Goal: Task Accomplishment & Management: Use online tool/utility

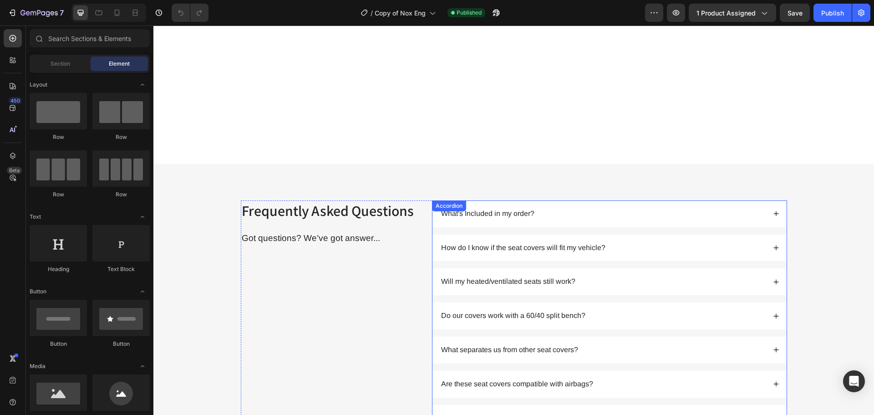
scroll to position [2181, 0]
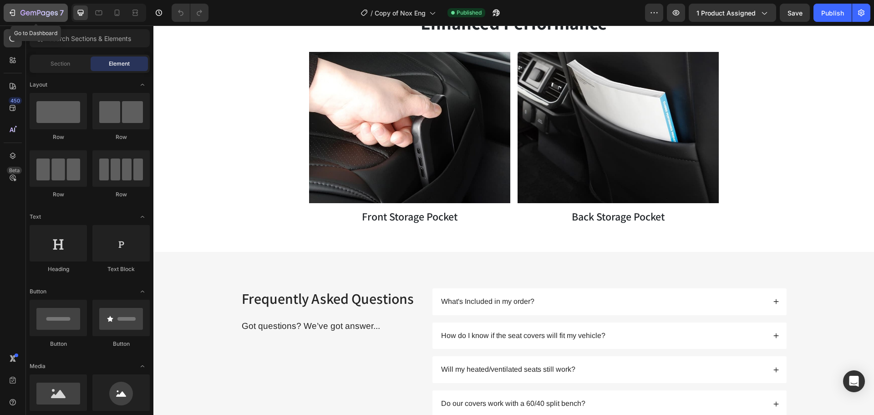
click at [32, 15] on icon "button" at bounding box center [38, 14] width 37 height 8
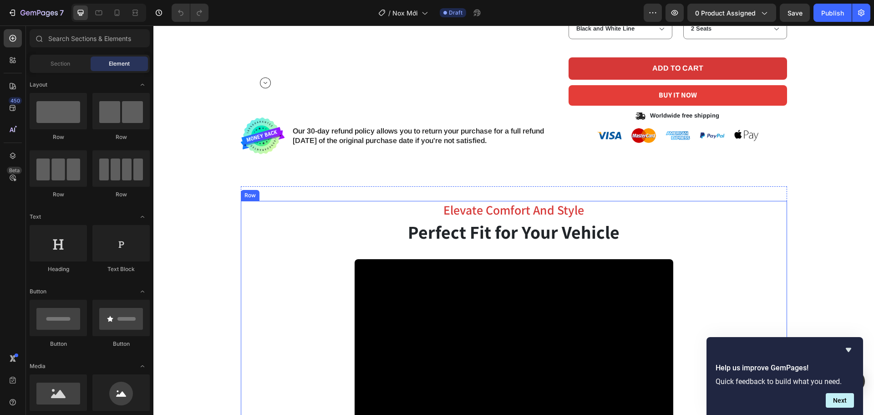
scroll to position [273, 0]
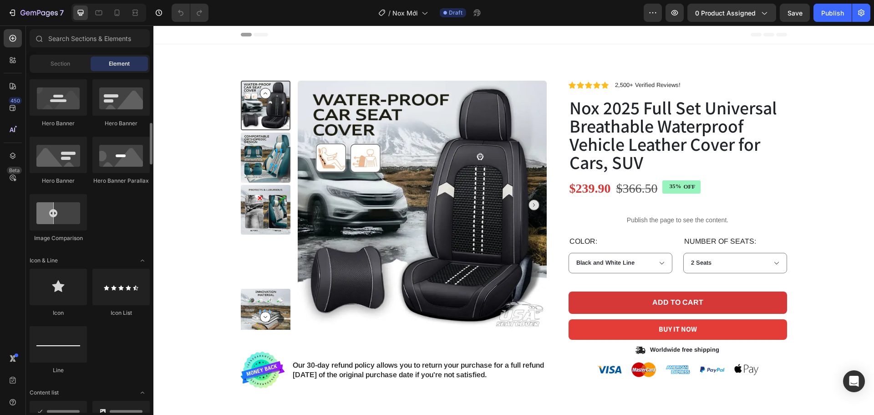
scroll to position [637, 0]
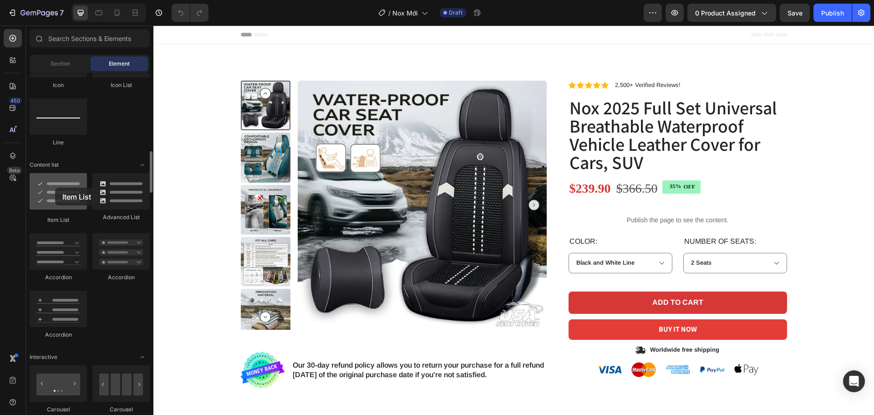
drag, startPoint x: 71, startPoint y: 195, endPoint x: 55, endPoint y: 188, distance: 17.7
click at [55, 188] on div at bounding box center [58, 191] width 57 height 36
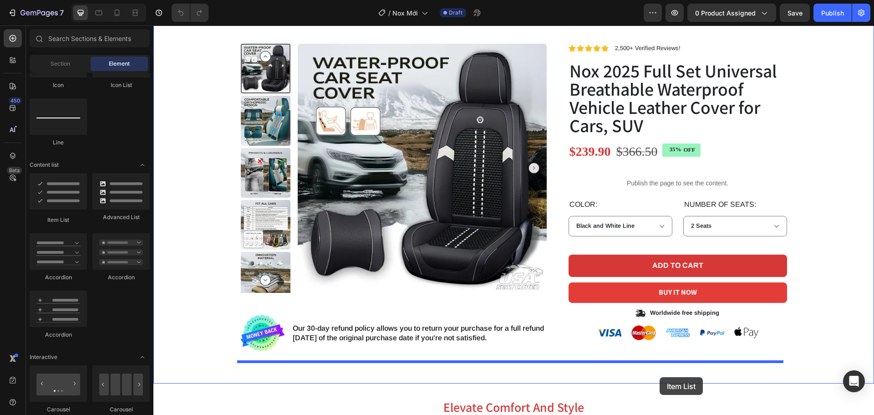
scroll to position [40, 0]
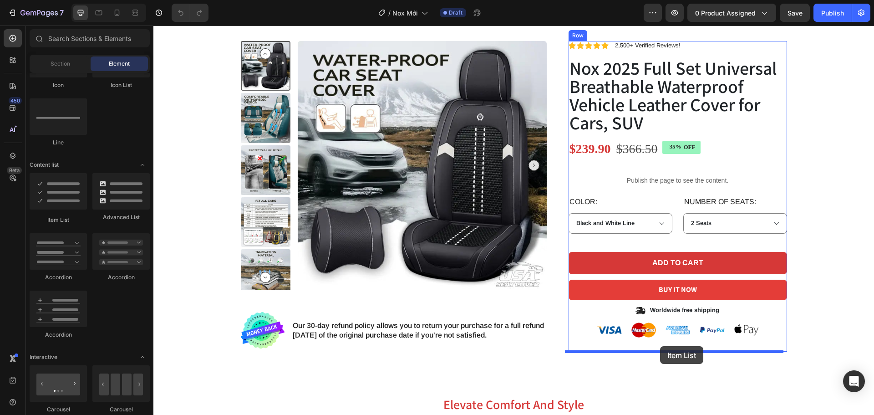
drag, startPoint x: 222, startPoint y: 216, endPoint x: 660, endPoint y: 346, distance: 457.4
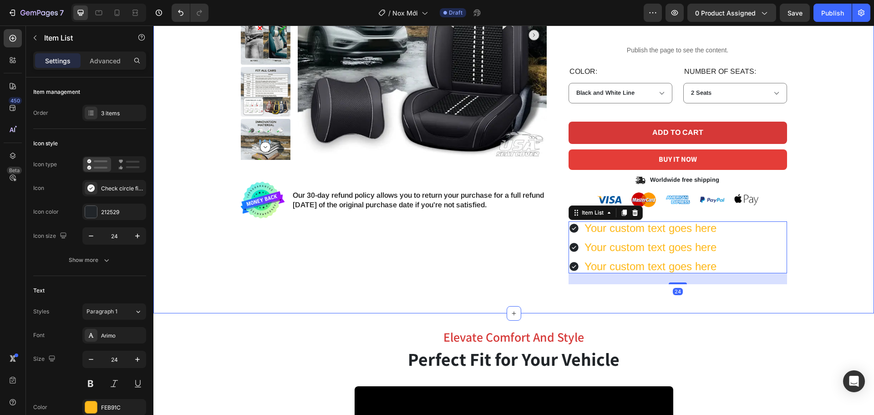
scroll to position [176, 0]
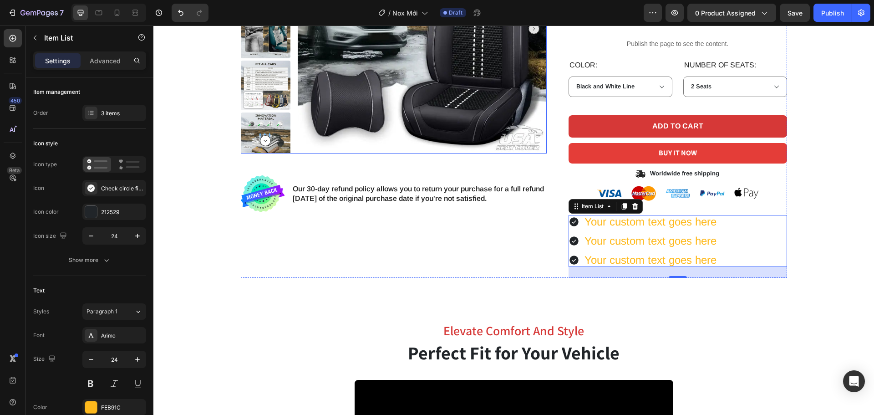
click at [533, 144] on img at bounding box center [422, 28] width 249 height 249
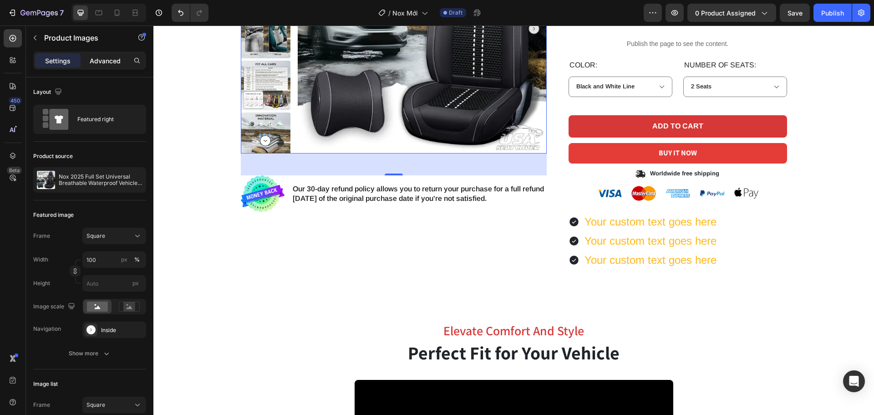
click at [103, 62] on p "Advanced" at bounding box center [105, 61] width 31 height 10
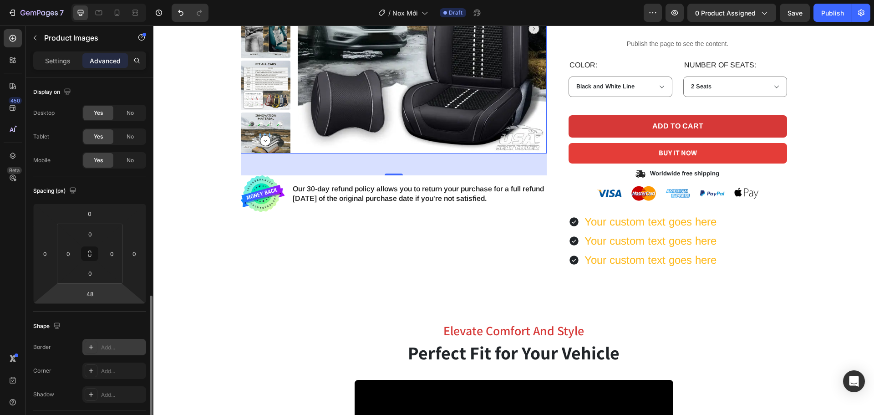
scroll to position [137, 0]
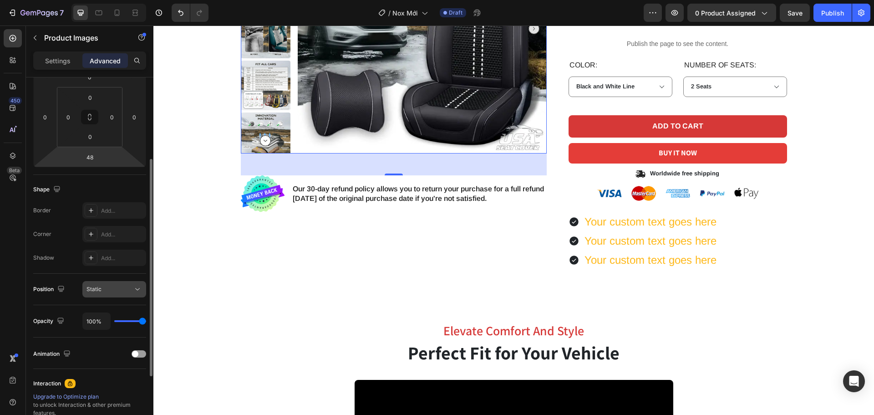
click at [116, 293] on div "Static" at bounding box center [110, 289] width 46 height 8
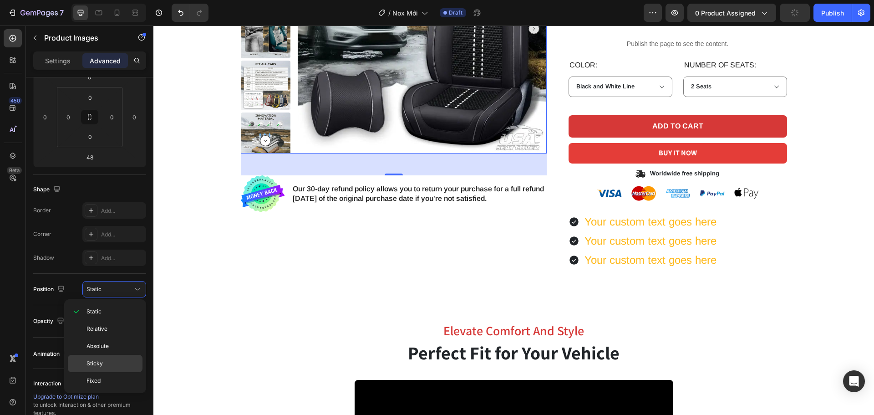
click at [101, 360] on span "Sticky" at bounding box center [95, 363] width 16 height 8
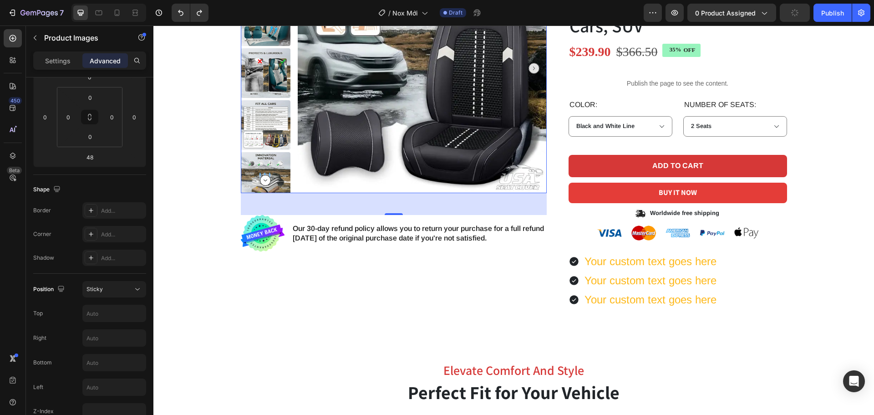
click at [487, 208] on div "48" at bounding box center [394, 204] width 306 height 22
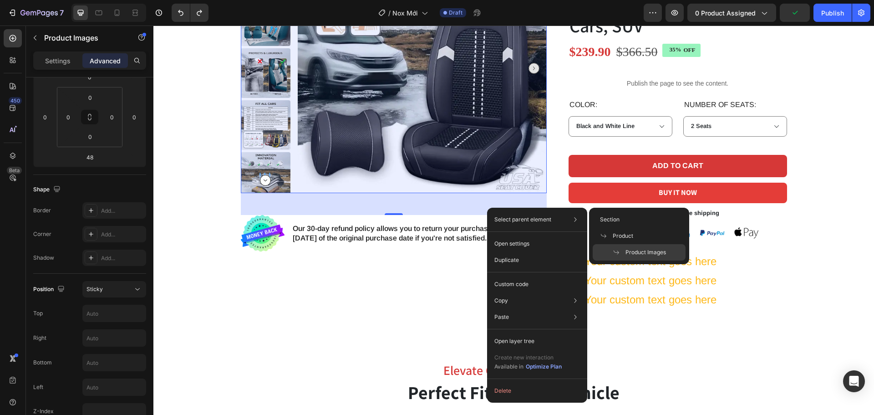
click at [624, 255] on span at bounding box center [619, 252] width 13 height 7
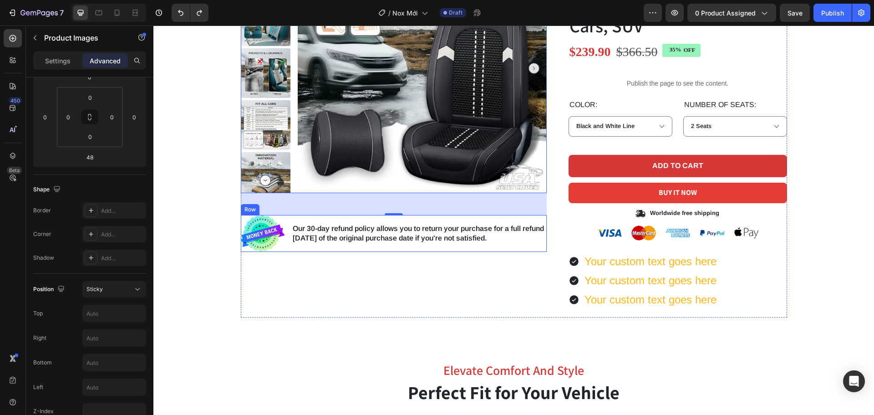
click at [464, 244] on div "Our 30-day refund policy allows you to return your purchase for a full refund w…" at bounding box center [419, 233] width 255 height 37
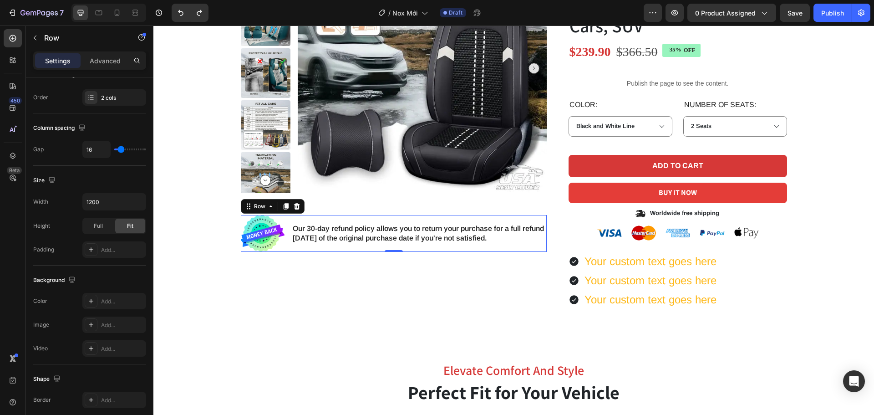
scroll to position [0, 0]
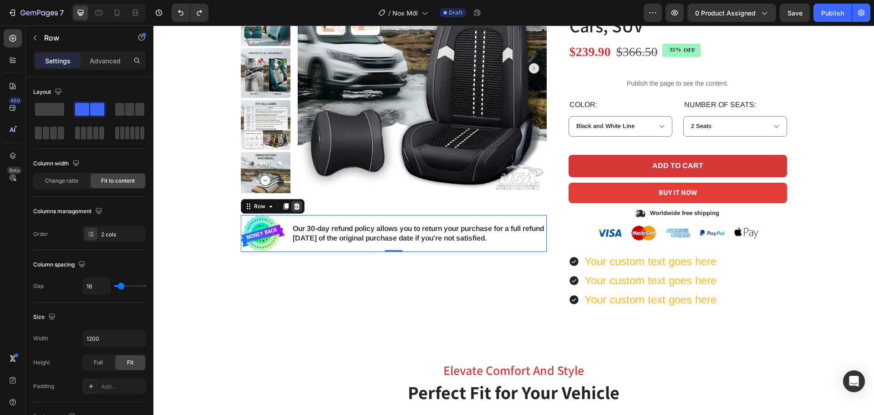
click at [294, 208] on icon at bounding box center [297, 206] width 6 height 6
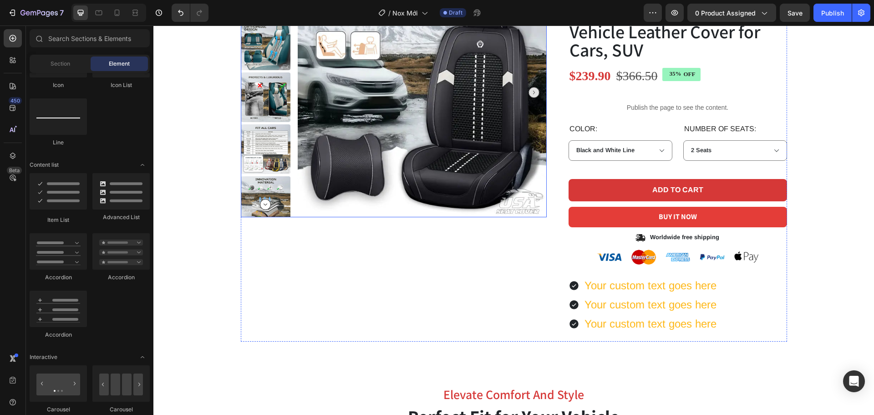
scroll to position [91, 0]
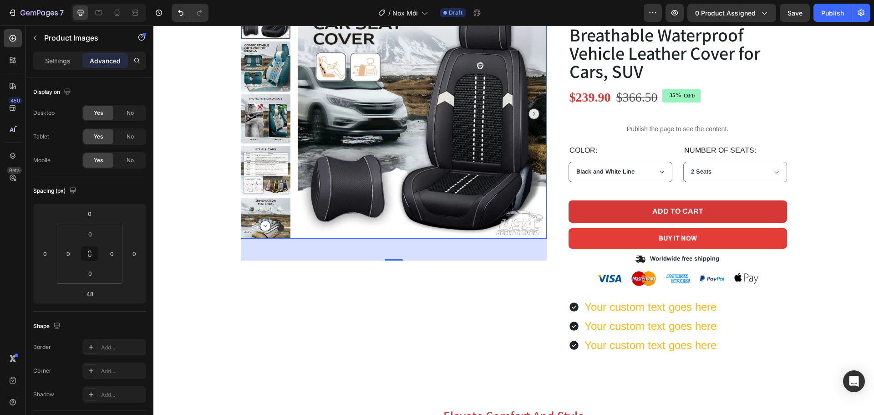
click at [355, 221] on img at bounding box center [422, 114] width 249 height 249
click at [392, 257] on div "48" at bounding box center [394, 250] width 306 height 22
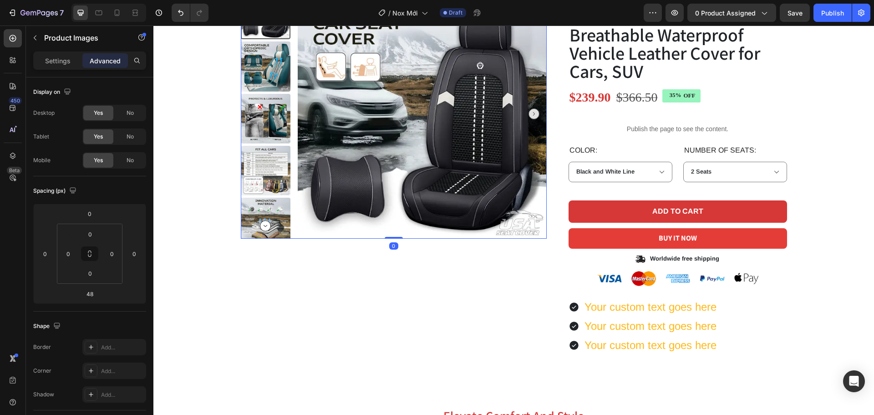
drag, startPoint x: 394, startPoint y: 259, endPoint x: 399, endPoint y: 206, distance: 52.6
click at [401, 211] on div "Product Images 0" at bounding box center [394, 114] width 306 height 249
type input "0"
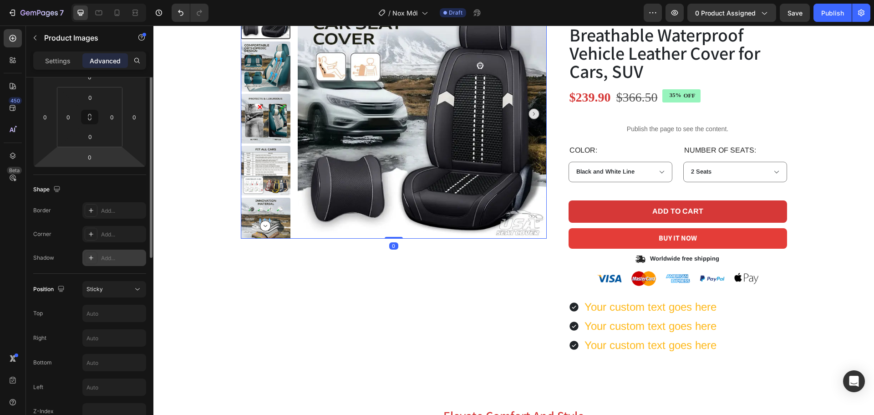
scroll to position [182, 0]
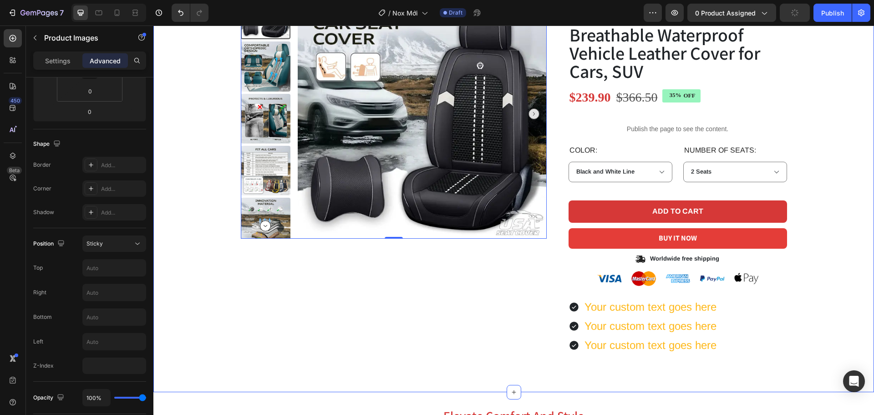
click at [184, 218] on div "Product Images 0 Icon Icon Icon Icon Icon Icon List 2,500+ Verified Reviews! Te…" at bounding box center [513, 180] width 707 height 381
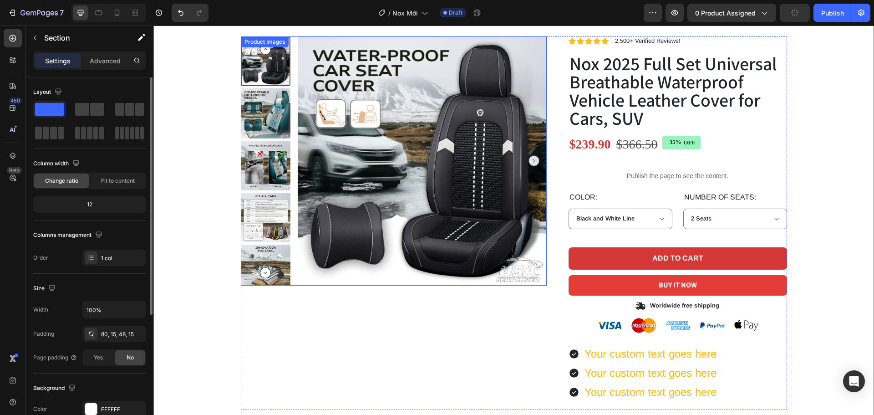
scroll to position [0, 0]
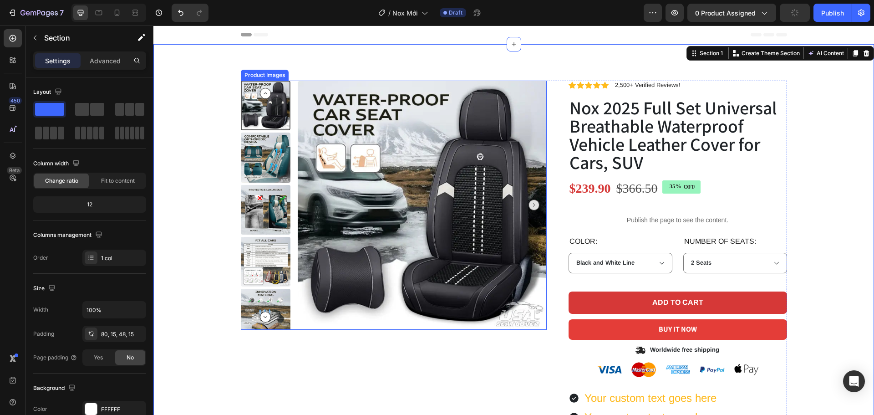
click at [313, 280] on img at bounding box center [422, 205] width 249 height 249
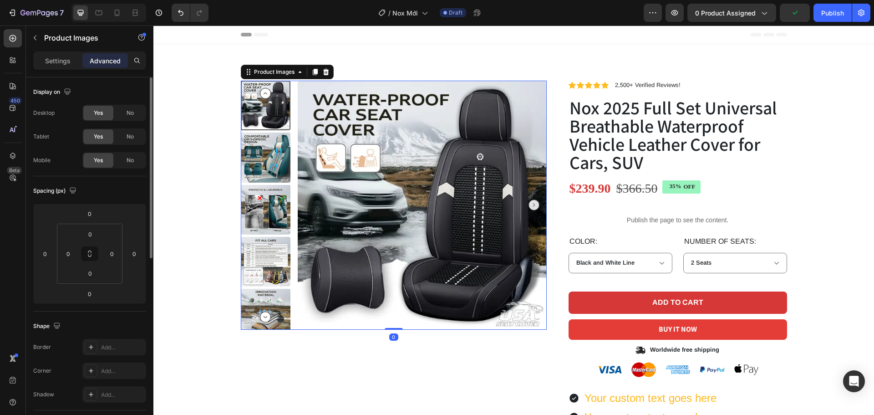
scroll to position [182, 0]
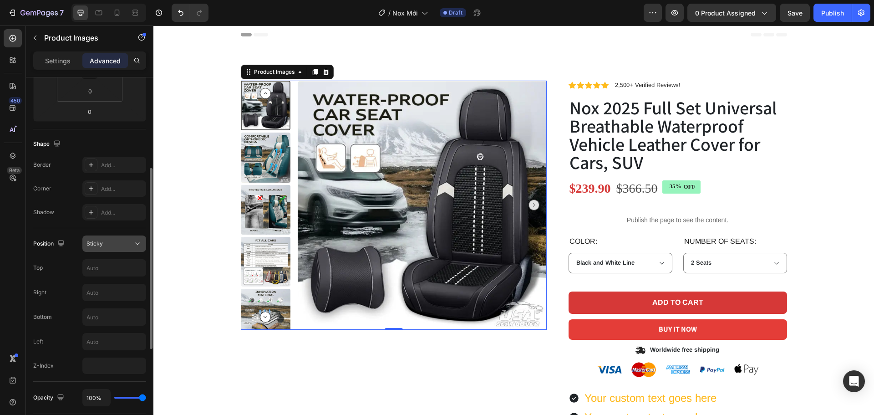
click at [107, 244] on div "Sticky" at bounding box center [110, 243] width 46 height 8
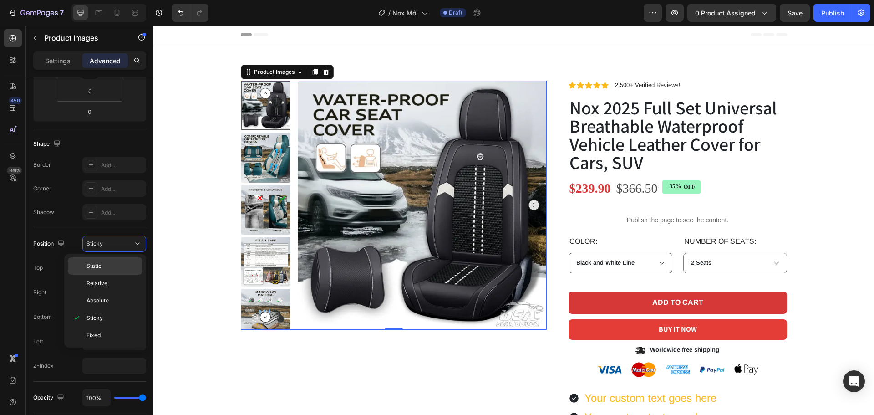
click at [113, 265] on p "Static" at bounding box center [113, 266] width 52 height 8
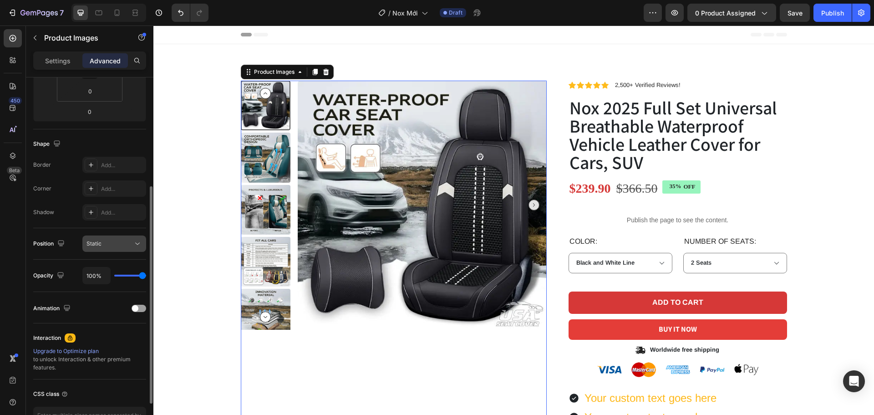
click at [119, 244] on div "Static" at bounding box center [110, 243] width 46 height 8
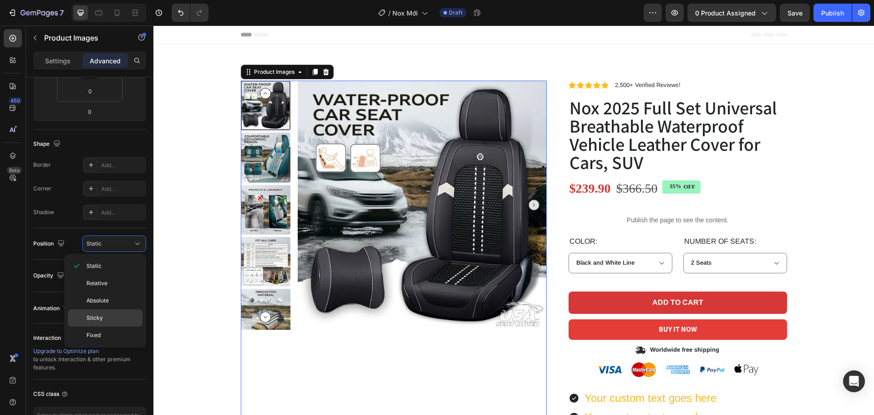
click at [117, 316] on p "Sticky" at bounding box center [113, 318] width 52 height 8
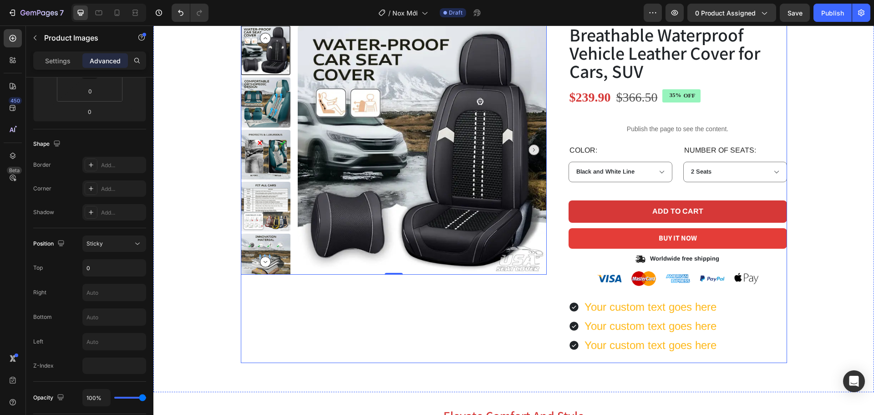
scroll to position [137, 0]
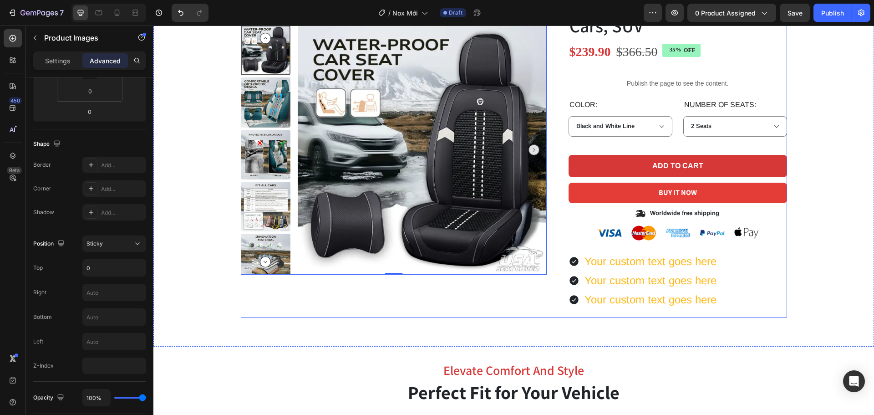
click at [524, 311] on div "Product Images 0" at bounding box center [394, 130] width 306 height 373
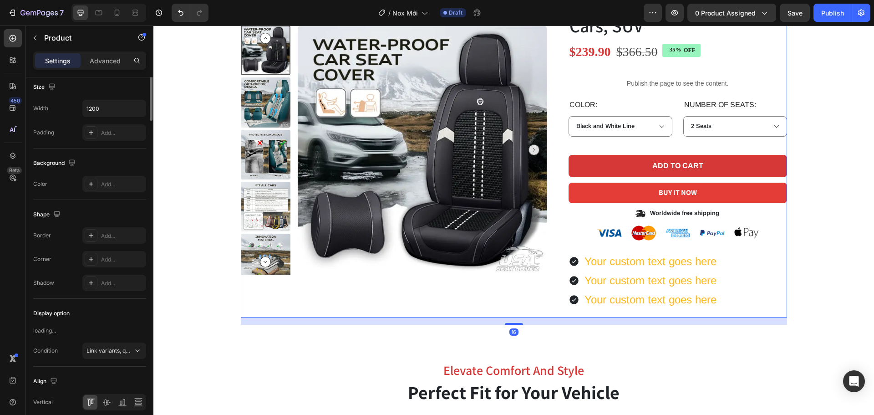
scroll to position [0, 0]
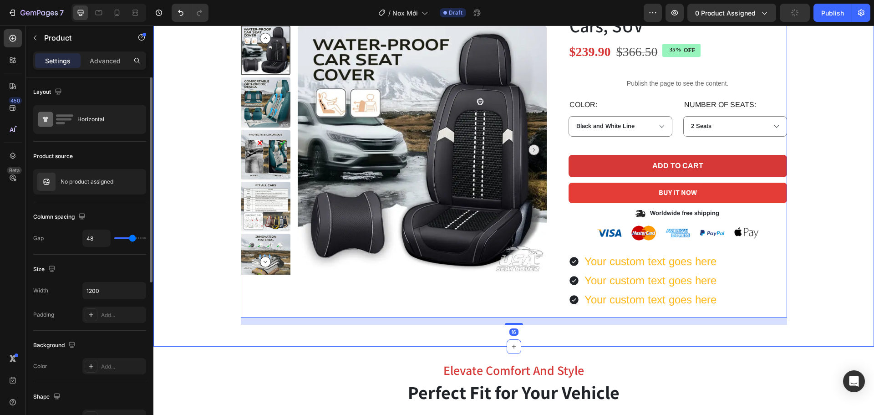
click at [525, 334] on div "Product Images Icon Icon Icon Icon Icon Icon List 2,500+ Verified Reviews! Text…" at bounding box center [513, 127] width 721 height 439
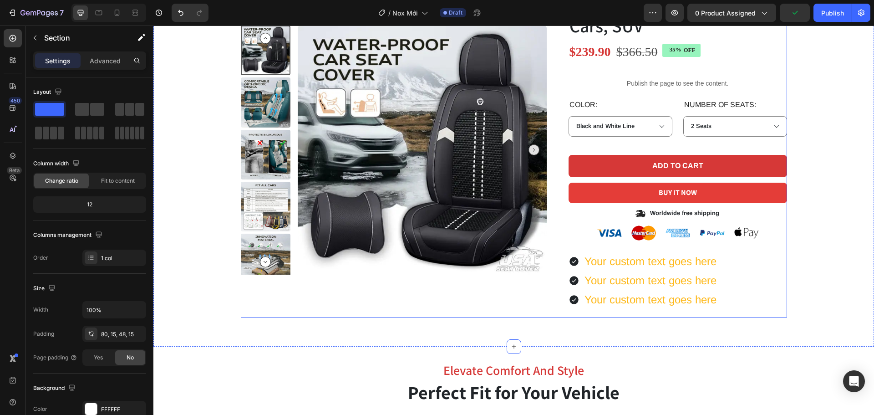
click at [539, 297] on div "Product Images" at bounding box center [394, 130] width 306 height 373
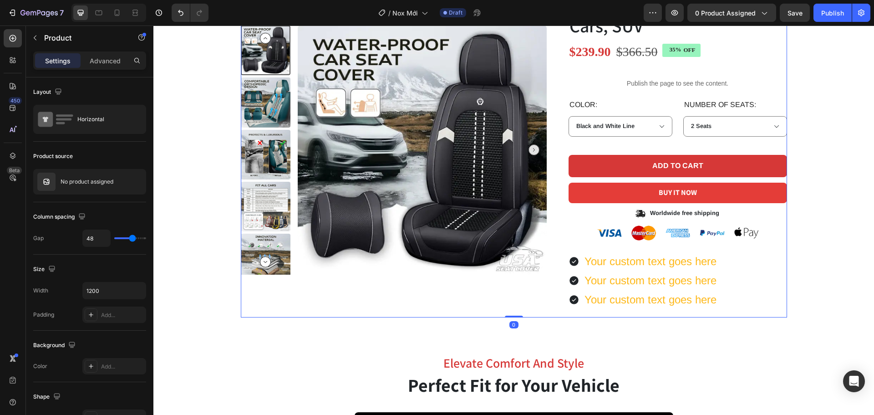
drag, startPoint x: 504, startPoint y: 323, endPoint x: 521, endPoint y: 303, distance: 26.5
click at [510, 297] on div "Product Images Icon Icon Icon Icon Icon Icon List 2,500+ Verified Reviews! Text…" at bounding box center [514, 130] width 546 height 373
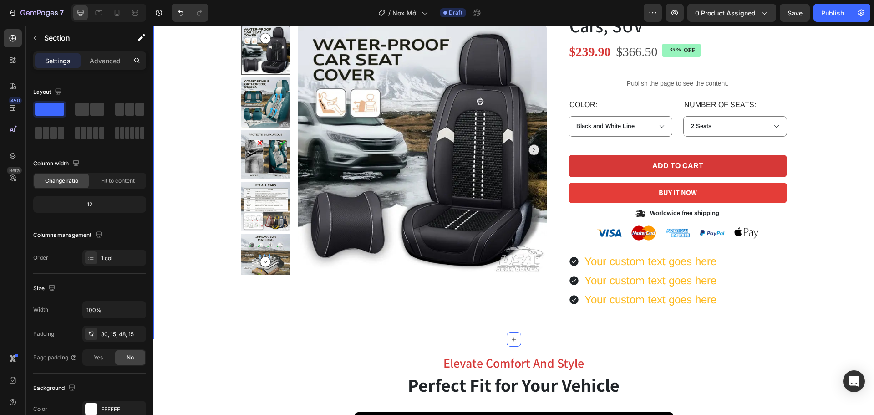
click at [535, 327] on div "Product Images Icon Icon Icon Icon Icon Icon List 2,500+ Verified Reviews! Text…" at bounding box center [513, 124] width 721 height 432
click at [294, 266] on div at bounding box center [394, 149] width 306 height 249
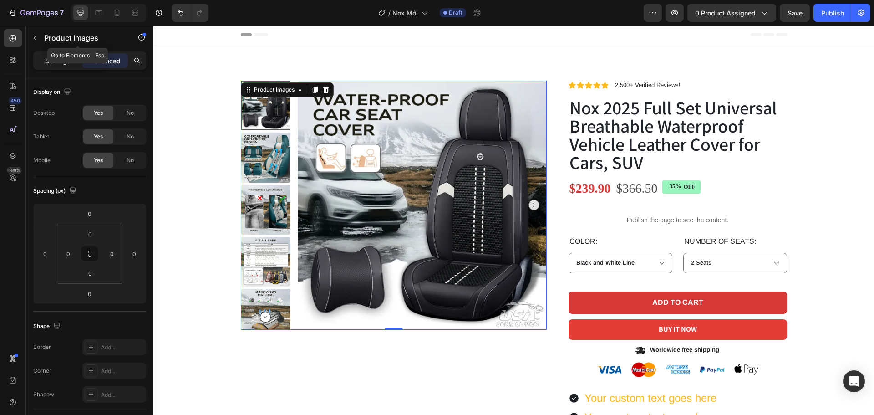
click at [37, 61] on div "Settings" at bounding box center [58, 60] width 46 height 15
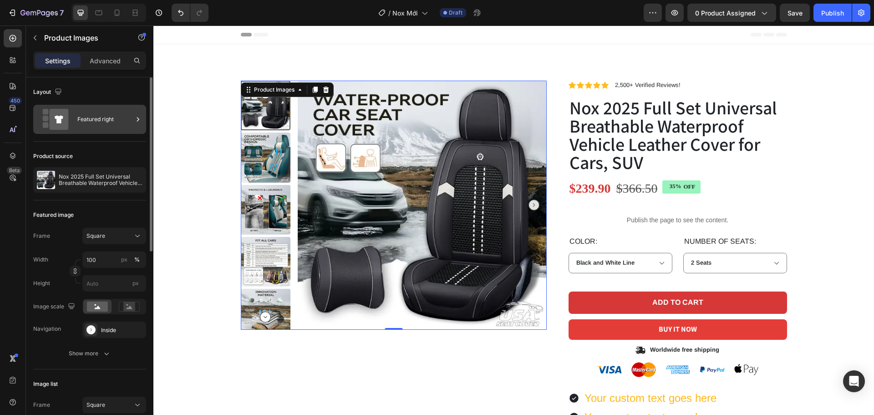
click at [106, 117] on div "Featured right" at bounding box center [105, 119] width 56 height 21
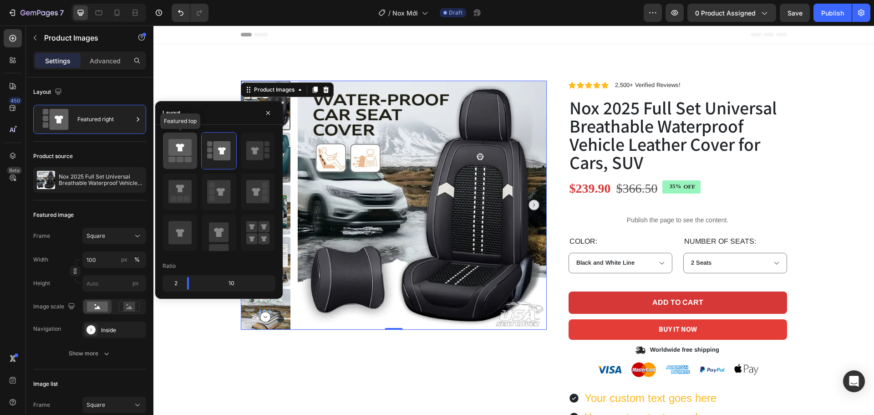
click at [189, 158] on rect at bounding box center [188, 159] width 7 height 5
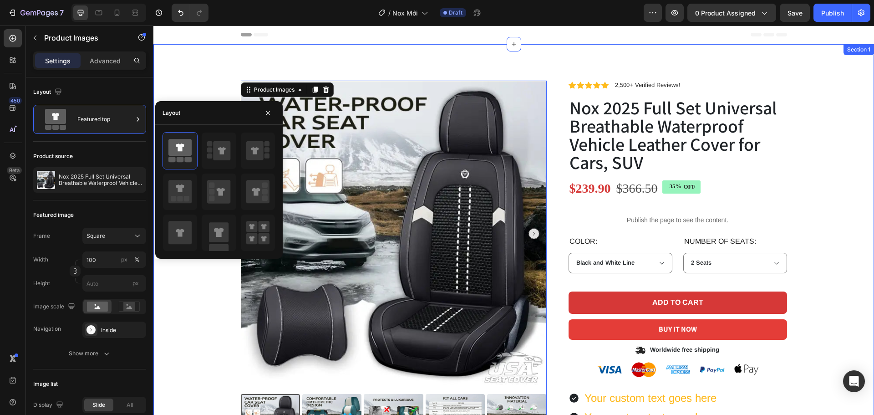
click at [202, 309] on div "Product Images 0 Icon Icon Icon Icon Icon Icon List 2,500+ Verified Reviews! Te…" at bounding box center [513, 267] width 707 height 373
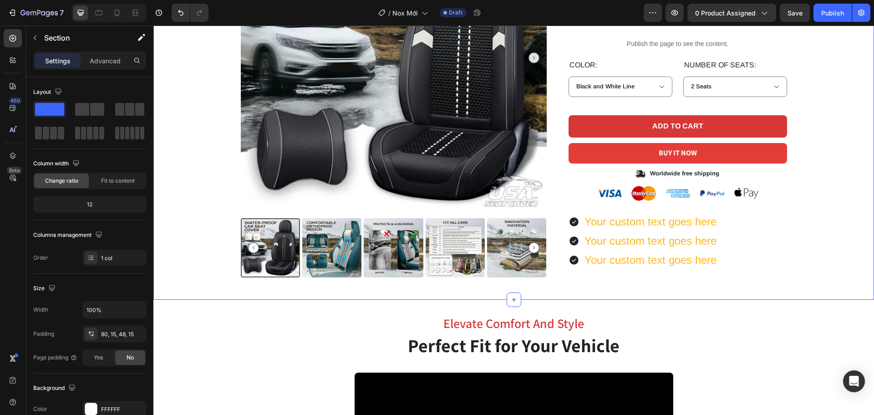
scroll to position [182, 0]
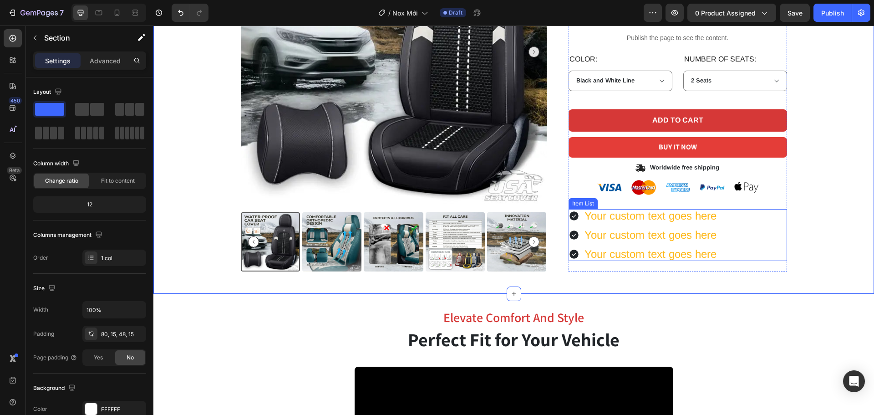
click at [626, 212] on div "Your custom text goes here" at bounding box center [650, 216] width 135 height 14
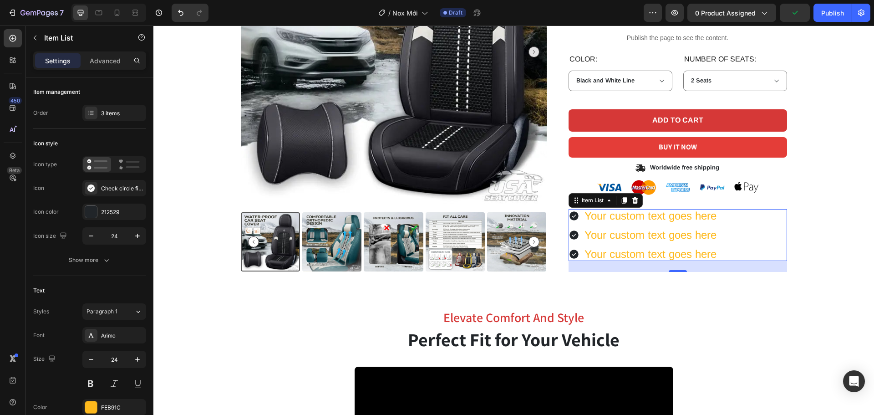
click at [746, 231] on div "Your custom text goes here Your custom text goes here Your custom text goes here" at bounding box center [678, 235] width 219 height 52
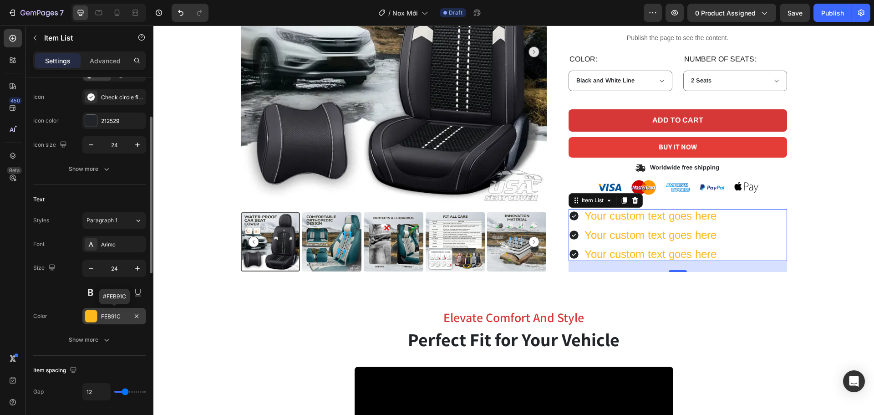
click at [109, 315] on div "FEB91C" at bounding box center [114, 316] width 26 height 8
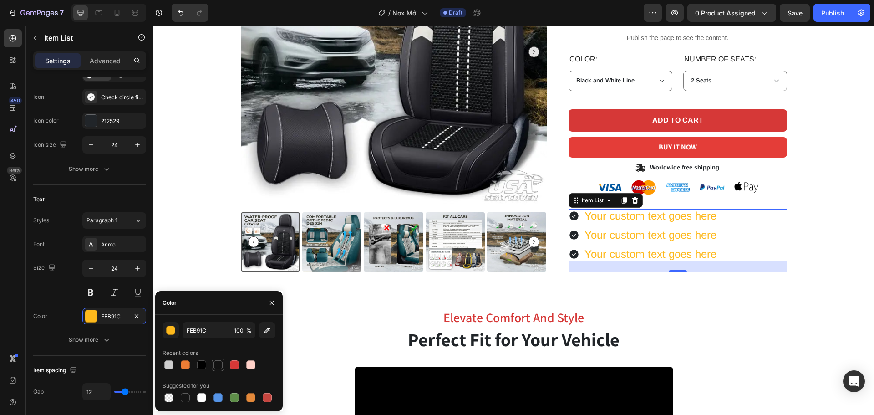
click at [215, 366] on div at bounding box center [218, 364] width 9 height 9
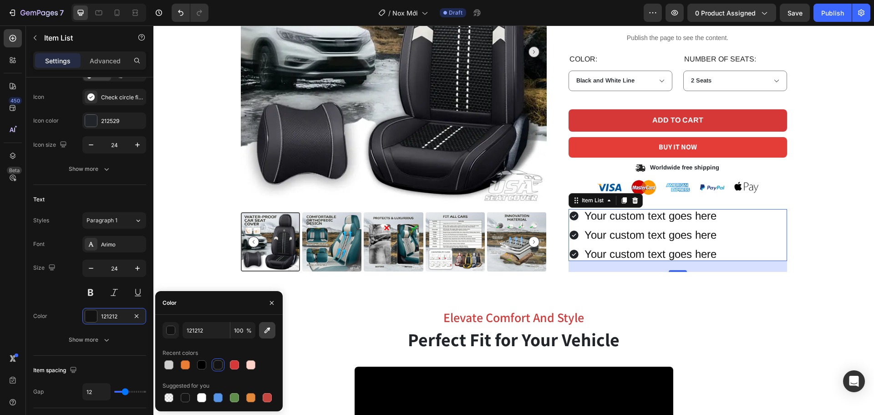
click at [268, 332] on icon "button" at bounding box center [267, 330] width 9 height 9
type input "383A3E"
click at [111, 273] on input "24" at bounding box center [114, 268] width 30 height 16
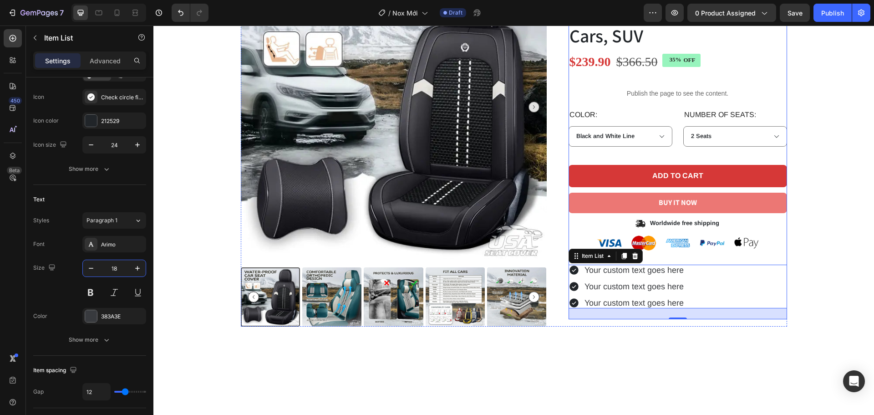
scroll to position [137, 0]
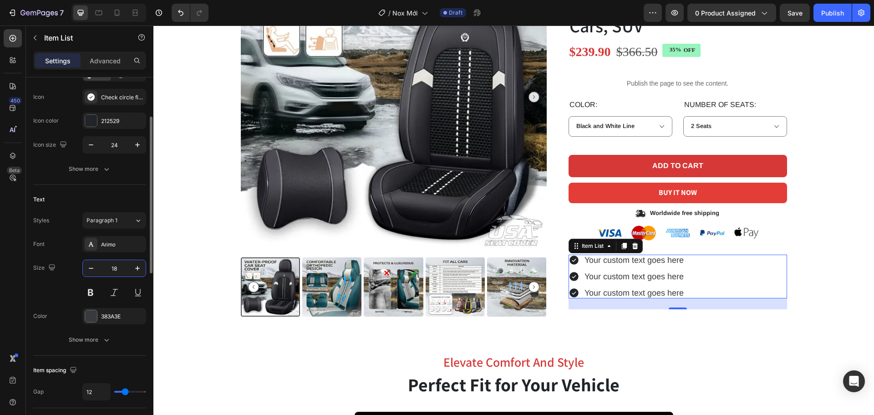
drag, startPoint x: 119, startPoint y: 270, endPoint x: 101, endPoint y: 270, distance: 18.2
click at [102, 270] on input "18" at bounding box center [114, 268] width 30 height 16
drag, startPoint x: 119, startPoint y: 265, endPoint x: 102, endPoint y: 268, distance: 17.9
click at [102, 267] on input "16" at bounding box center [114, 268] width 30 height 16
type input "18"
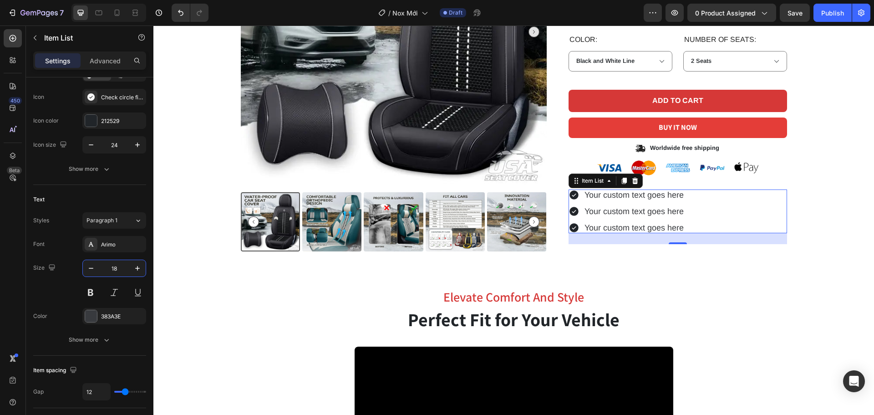
scroll to position [228, 0]
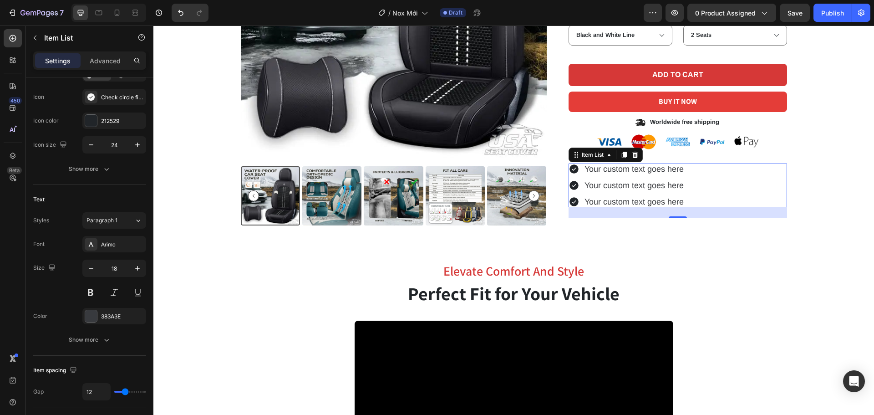
click at [738, 187] on div "Your custom text goes here Your custom text goes here Your custom text goes here" at bounding box center [678, 185] width 219 height 44
click at [635, 153] on icon at bounding box center [634, 154] width 7 height 7
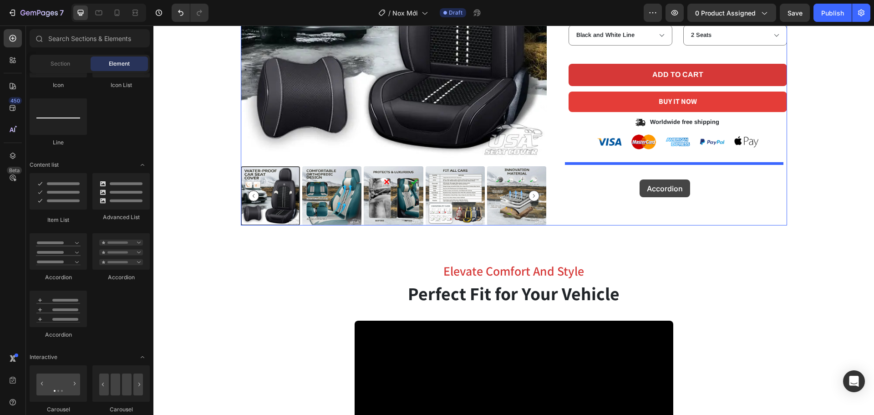
drag, startPoint x: 272, startPoint y: 283, endPoint x: 640, endPoint y: 179, distance: 381.8
drag, startPoint x: 218, startPoint y: 343, endPoint x: 638, endPoint y: 178, distance: 452.0
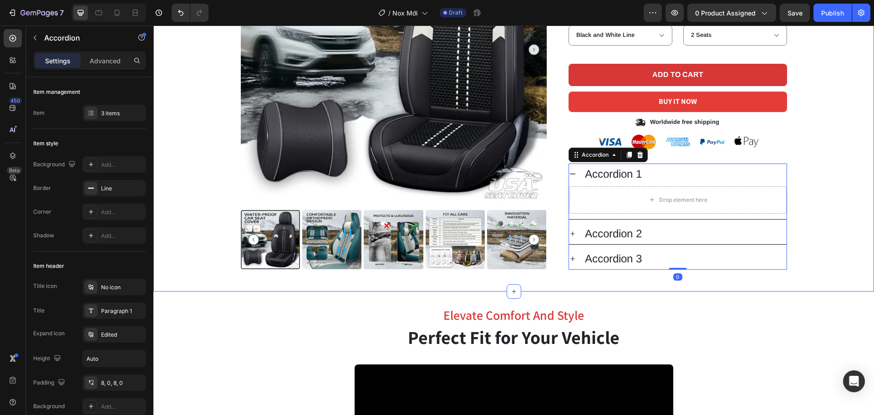
click at [813, 228] on div "Product Images Icon Icon Icon Icon Icon Icon List 2,500+ Verified Reviews! Text…" at bounding box center [513, 61] width 707 height 417
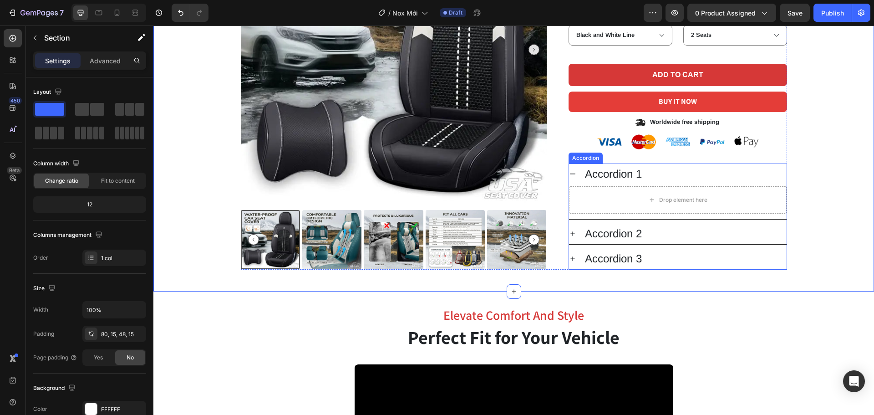
click at [672, 175] on div "Accordion 1" at bounding box center [685, 174] width 203 height 14
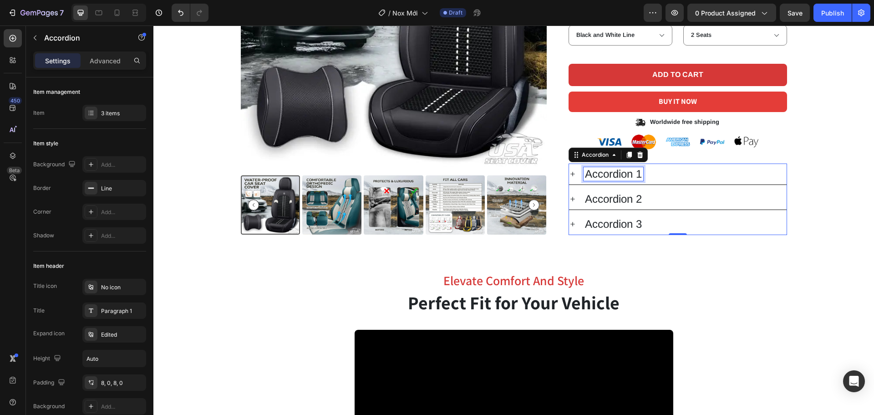
click at [621, 173] on div "Accordion 1" at bounding box center [614, 174] width 60 height 14
click at [621, 173] on p "Accordion 1" at bounding box center [613, 173] width 57 height 11
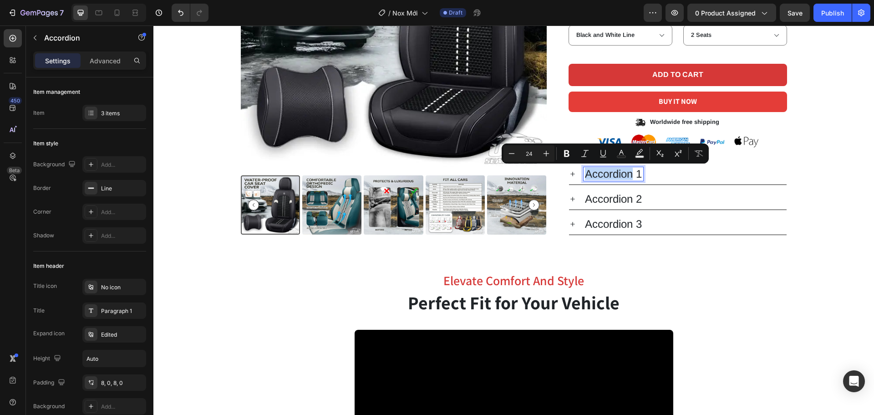
click at [621, 173] on p "Accordion 1" at bounding box center [613, 173] width 57 height 11
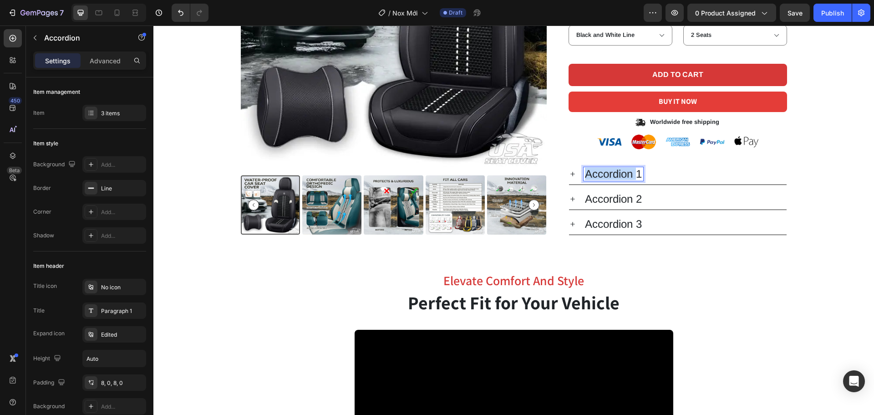
click at [621, 173] on p "Accordion 1" at bounding box center [613, 173] width 57 height 11
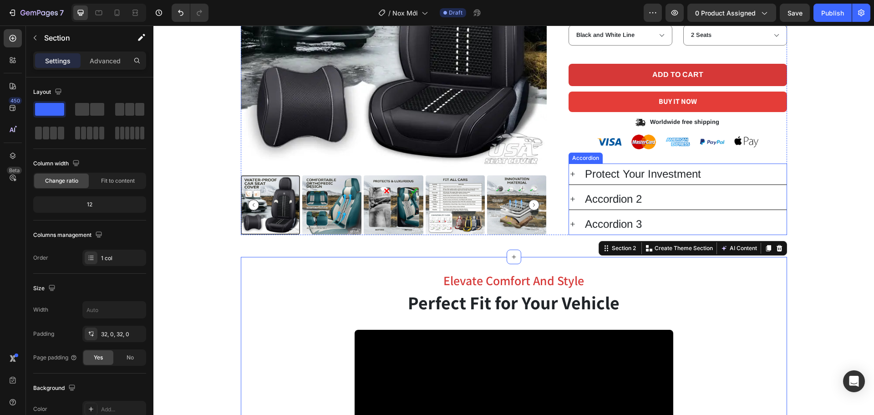
click at [774, 170] on div "Protect Your Investment" at bounding box center [685, 174] width 203 height 14
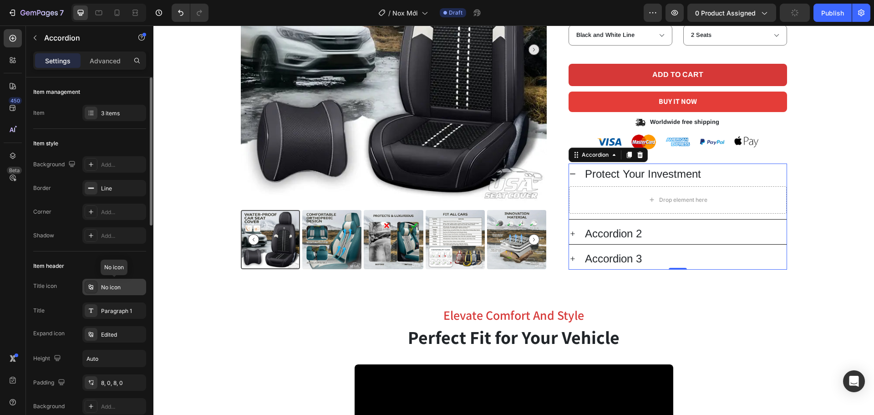
scroll to position [46, 0]
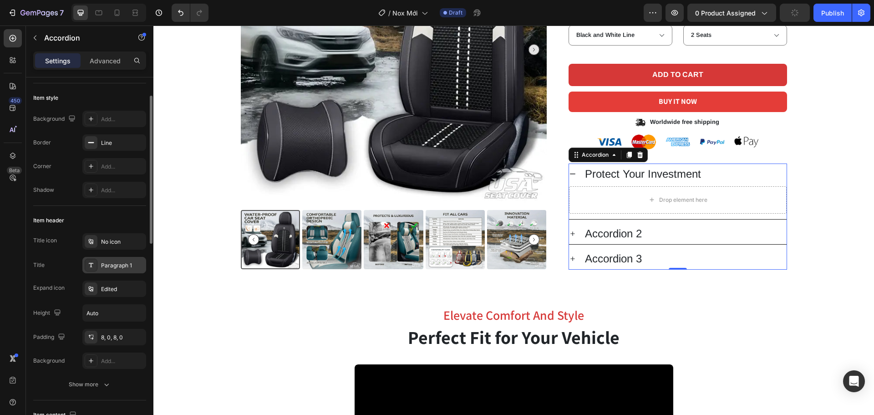
click at [115, 264] on div "Paragraph 1" at bounding box center [122, 265] width 43 height 8
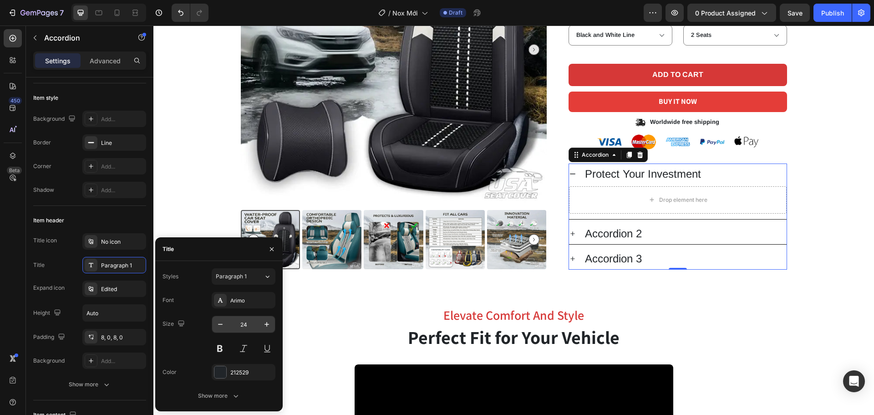
click at [248, 325] on input "24" at bounding box center [244, 324] width 30 height 16
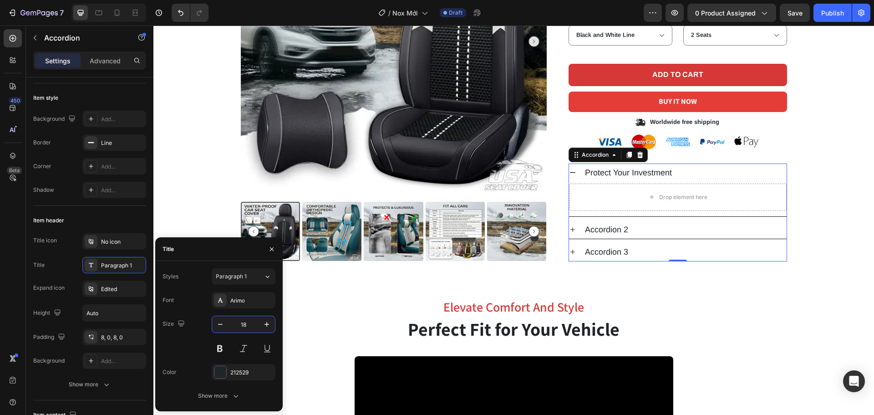
drag, startPoint x: 249, startPoint y: 327, endPoint x: 232, endPoint y: 326, distance: 17.4
click at [232, 326] on input "18" at bounding box center [244, 324] width 30 height 16
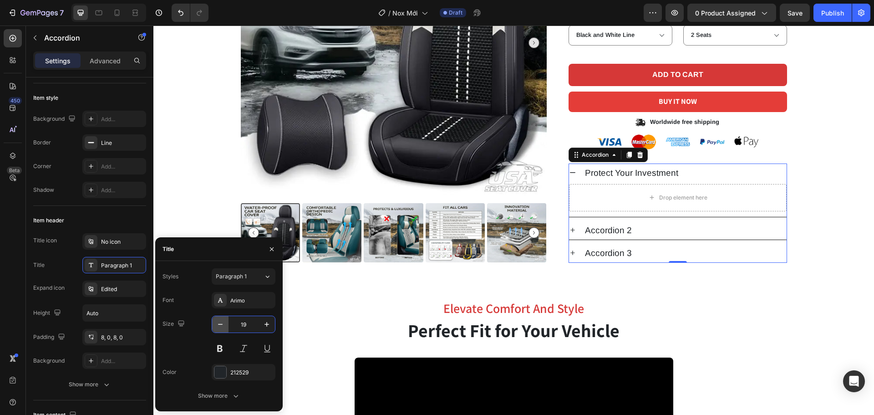
drag, startPoint x: 249, startPoint y: 326, endPoint x: 219, endPoint y: 330, distance: 29.9
click at [219, 330] on div "19" at bounding box center [243, 324] width 63 height 16
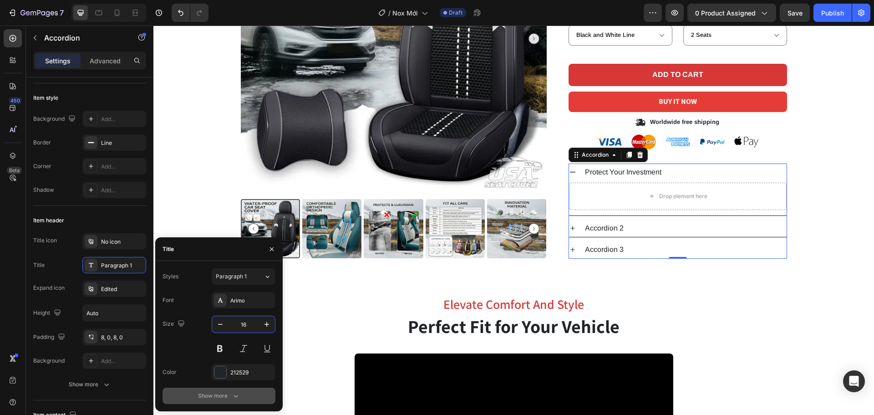
type input "16"
click at [229, 394] on div "Show more" at bounding box center [219, 395] width 42 height 9
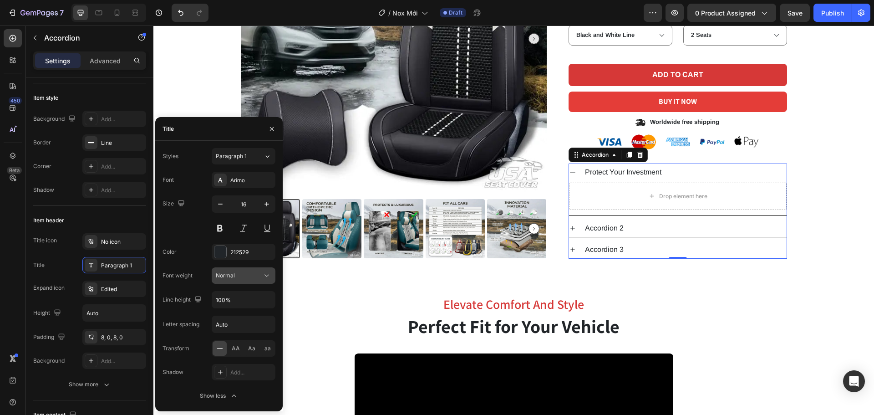
click at [244, 275] on div "Normal" at bounding box center [239, 275] width 46 height 8
click at [238, 315] on p "Medium" at bounding box center [242, 315] width 52 height 8
click at [248, 278] on div "Medium" at bounding box center [239, 275] width 46 height 8
click at [242, 327] on div "Semi Bold" at bounding box center [234, 332] width 75 height 17
click at [846, 208] on div "Product Images Icon Icon Icon Icon Icon Icon List 2,500+ Verified Reviews! Text…" at bounding box center [513, 56] width 707 height 406
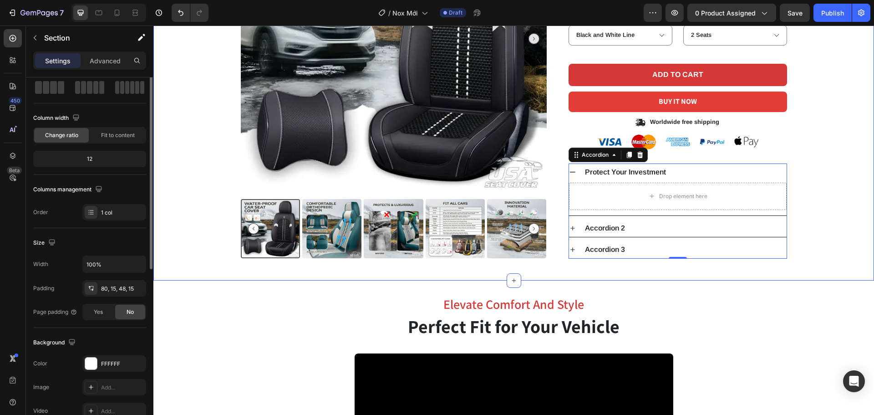
scroll to position [0, 0]
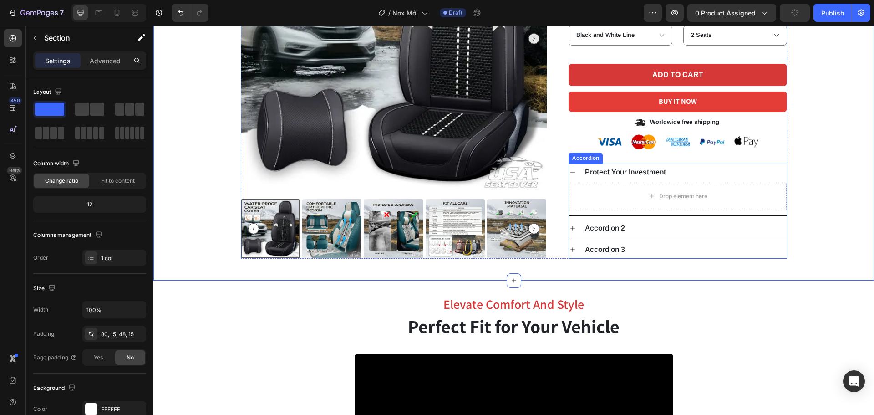
click at [628, 168] on p "Protect Your Investment" at bounding box center [625, 171] width 81 height 7
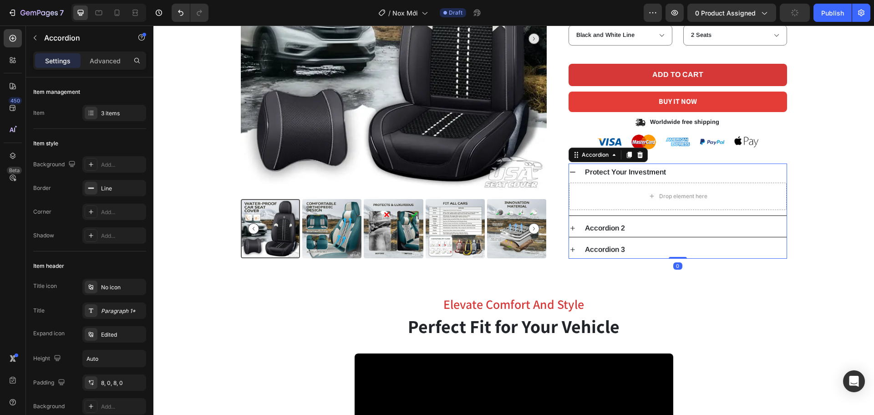
click at [692, 174] on div "Protect Your Investment" at bounding box center [685, 172] width 203 height 10
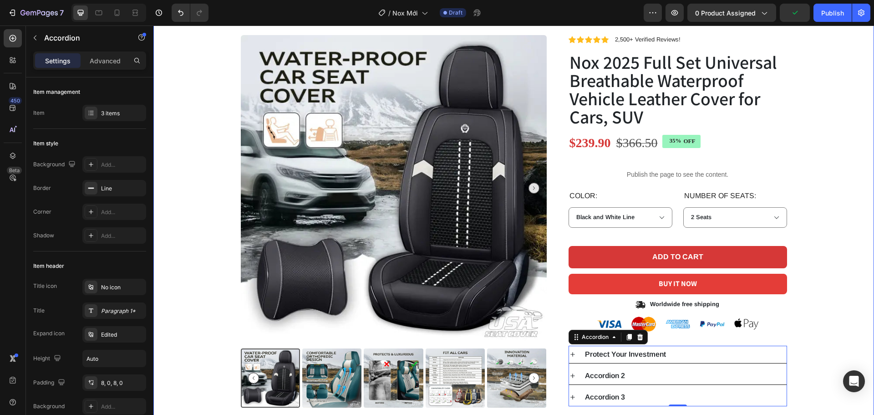
scroll to position [91, 0]
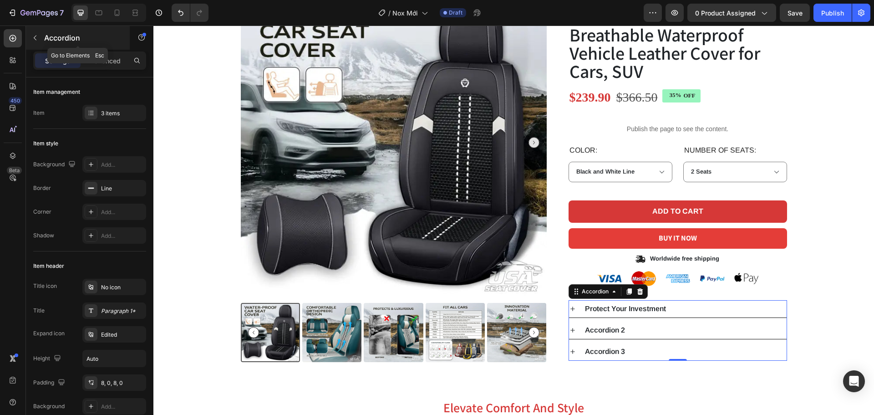
click at [33, 41] on icon "button" at bounding box center [34, 37] width 7 height 7
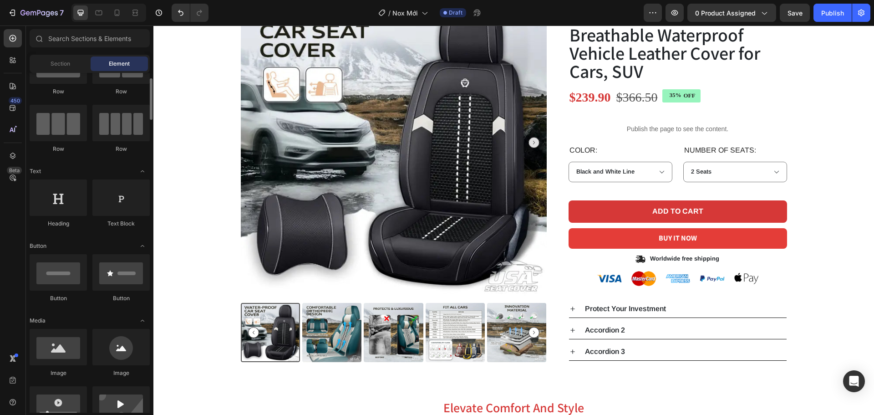
scroll to position [0, 0]
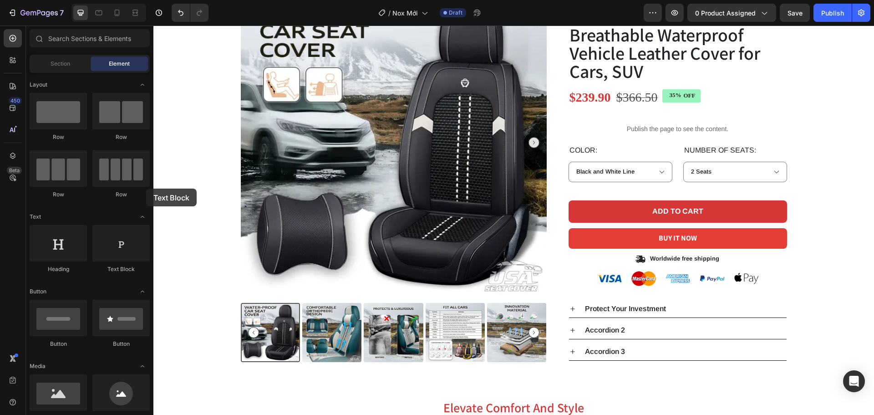
drag, startPoint x: 120, startPoint y: 252, endPoint x: 0, endPoint y: 155, distance: 154.4
click at [0, 155] on div "450 Beta Sections(18) Elements(84) Section Element Hero Section Product Detail …" at bounding box center [76, 219] width 153 height 389
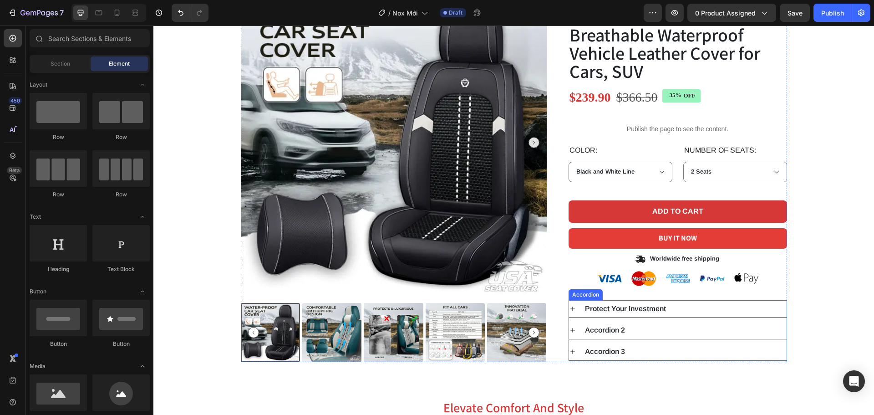
click at [692, 309] on div "Protect Your Investment" at bounding box center [685, 309] width 203 height 10
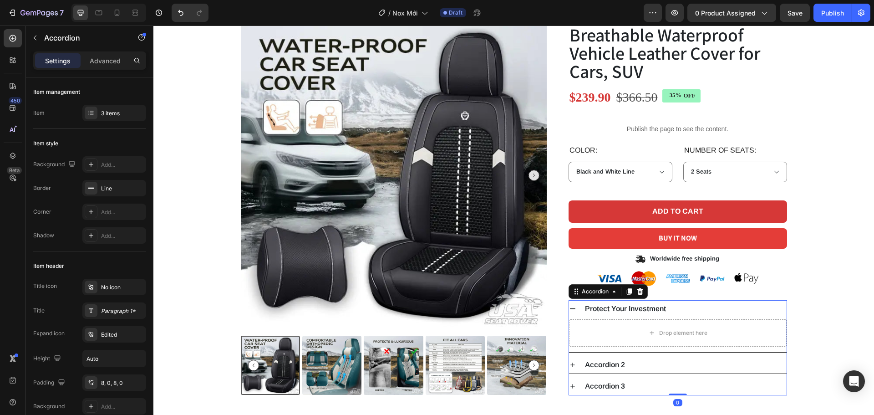
click at [43, 37] on div "Accordion" at bounding box center [78, 38] width 104 height 24
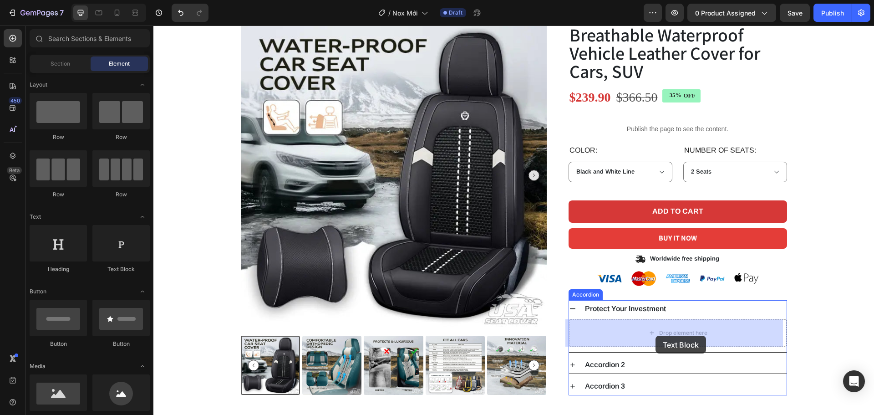
drag, startPoint x: 277, startPoint y: 282, endPoint x: 841, endPoint y: 338, distance: 566.4
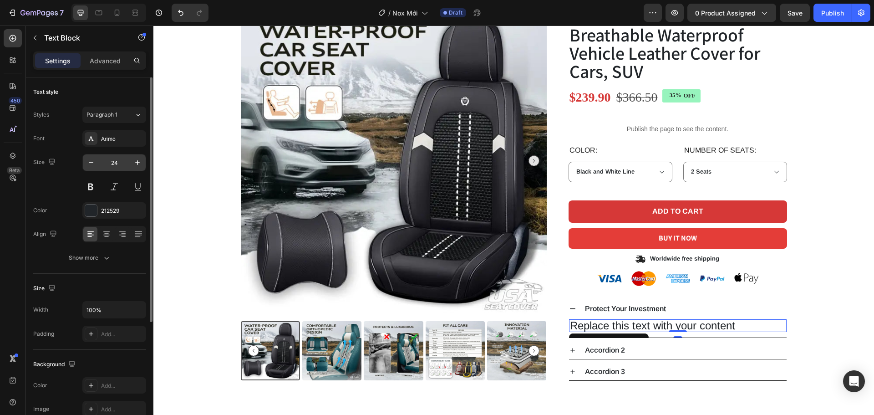
click at [127, 163] on input "24" at bounding box center [114, 162] width 30 height 16
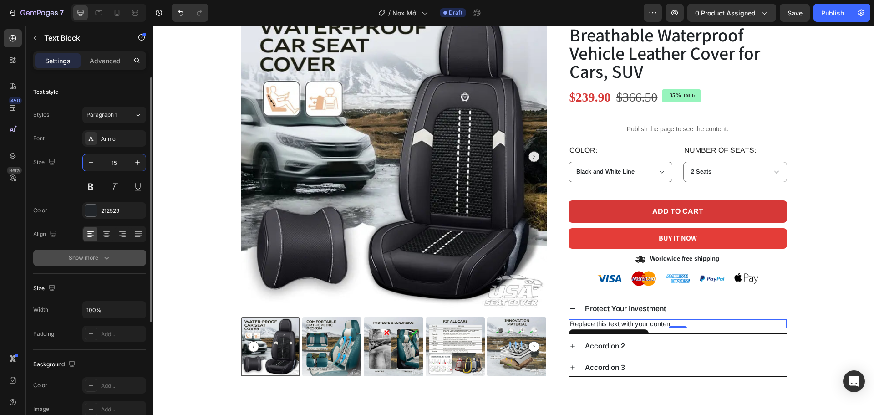
type input "15"
click at [94, 254] on div "Show more" at bounding box center [90, 257] width 42 height 9
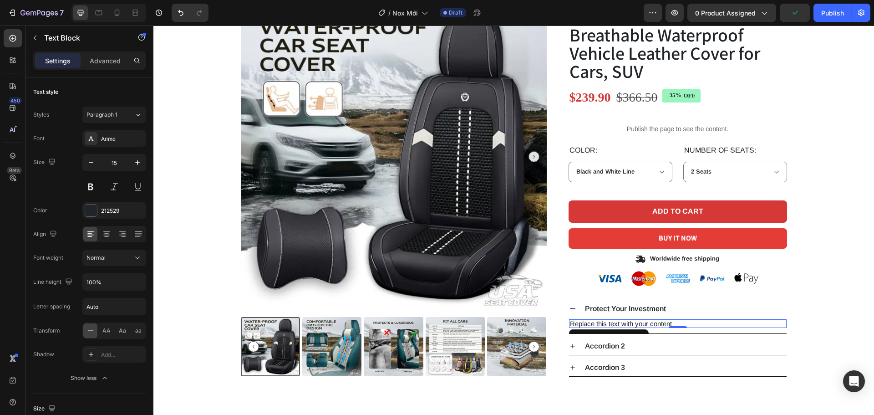
click at [644, 326] on div "Replace this text with your content" at bounding box center [678, 323] width 218 height 9
click at [644, 326] on p "Replace this text with your content" at bounding box center [678, 323] width 216 height 7
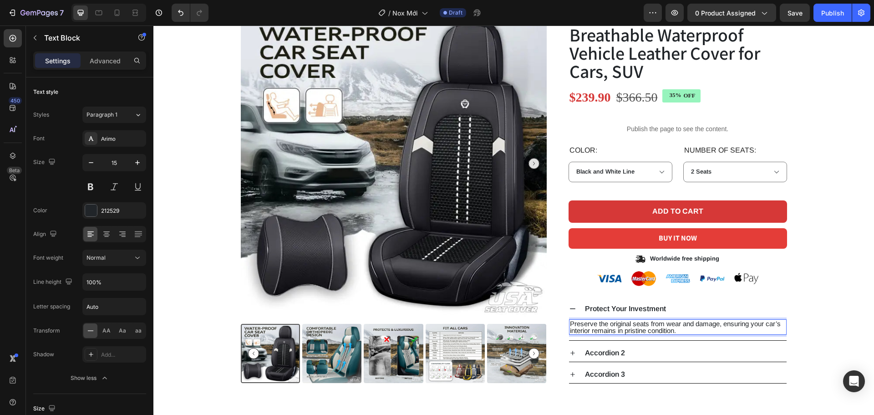
click at [823, 331] on div "Product Images Icon Icon Icon Icon Icon Icon List 2,500+ Verified Reviews! Text…" at bounding box center [513, 187] width 707 height 394
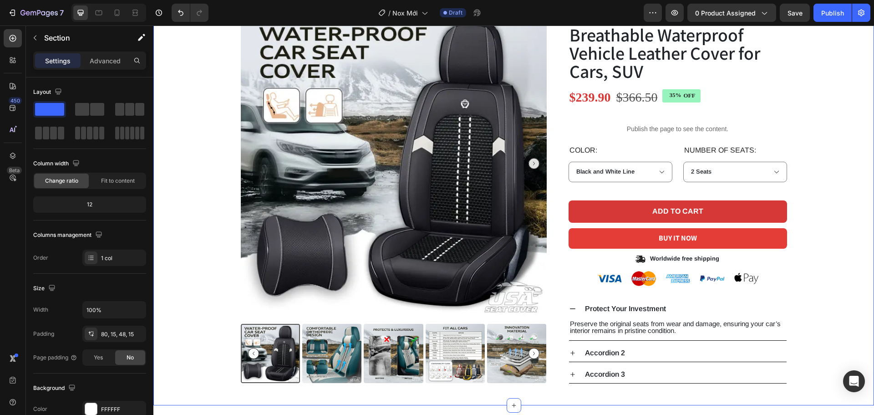
scroll to position [137, 0]
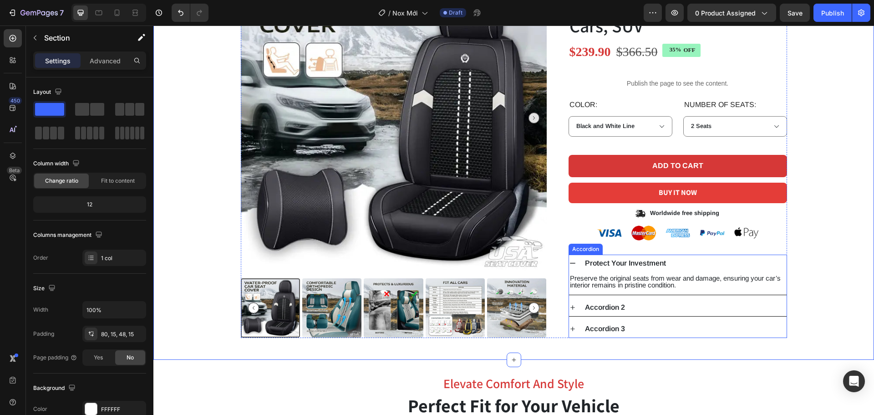
click at [699, 265] on div "Protect Your Investment" at bounding box center [685, 263] width 203 height 10
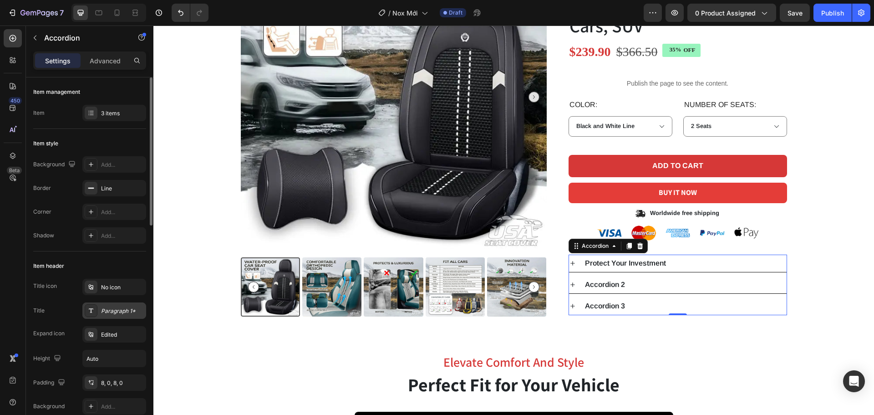
click at [131, 316] on div "Paragraph 1*" at bounding box center [114, 310] width 64 height 16
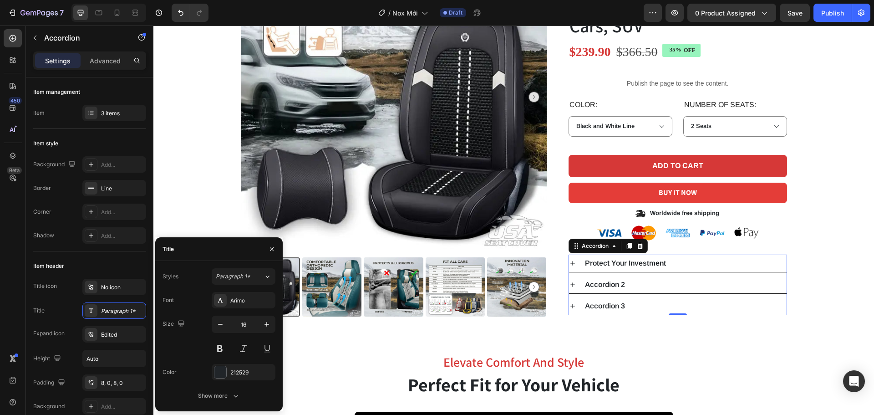
click at [728, 258] on div "Protect Your Investment" at bounding box center [685, 263] width 203 height 10
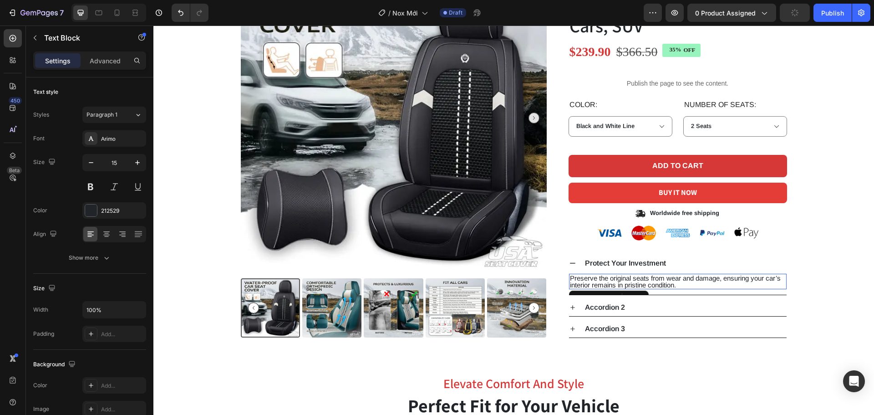
click at [695, 280] on p "Preserve the original seats from wear and damage, ensuring your car’s interior …" at bounding box center [678, 282] width 216 height 14
click at [117, 167] on input "15" at bounding box center [114, 162] width 30 height 16
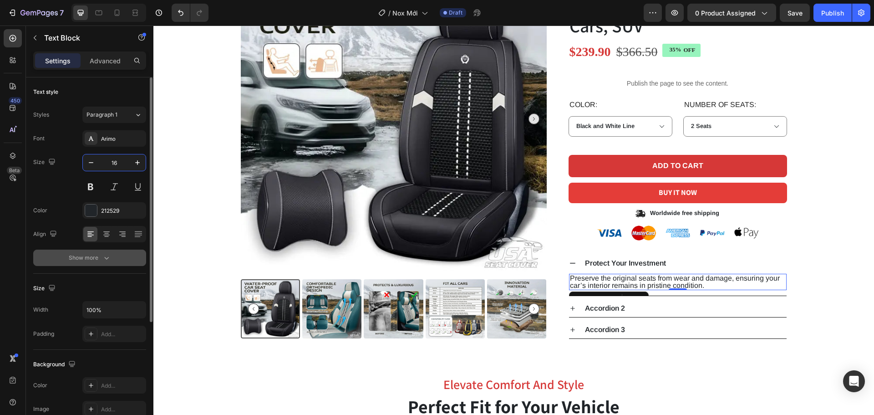
type input "16"
click at [104, 252] on button "Show more" at bounding box center [89, 257] width 113 height 16
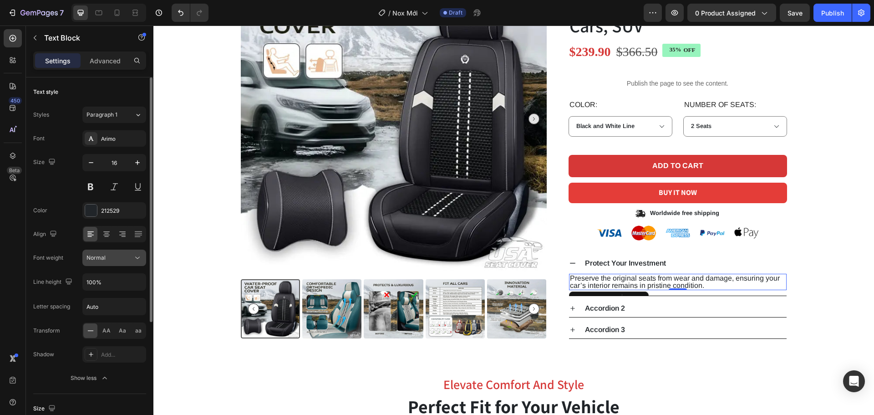
click at [120, 260] on div "Normal" at bounding box center [110, 258] width 46 height 8
click at [124, 262] on button "Normal" at bounding box center [114, 257] width 64 height 16
click at [127, 285] on input "100%" at bounding box center [114, 282] width 63 height 16
click at [145, 281] on button "button" at bounding box center [137, 282] width 16 height 16
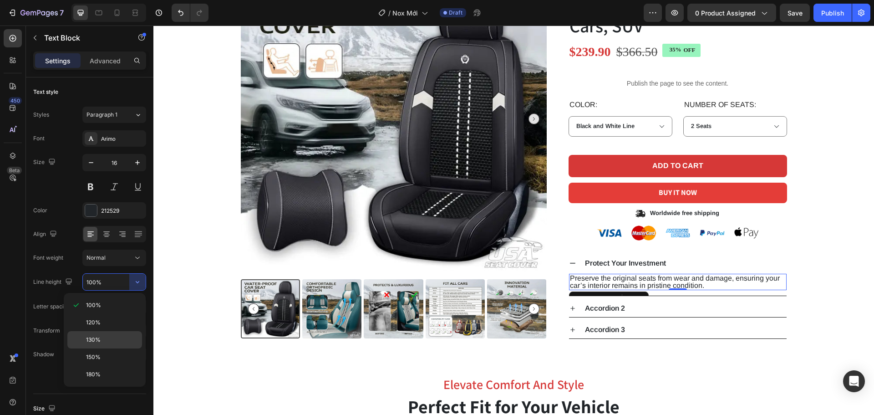
click at [127, 336] on p "130%" at bounding box center [112, 340] width 52 height 8
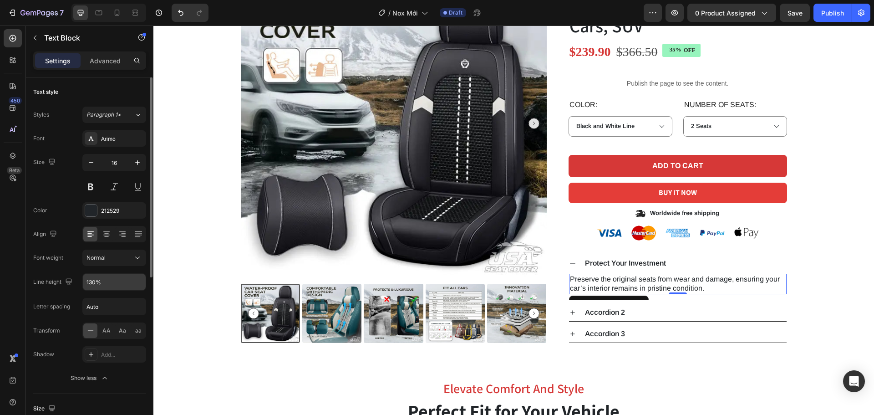
click at [129, 285] on input "130%" at bounding box center [114, 282] width 63 height 16
click at [138, 283] on icon "button" at bounding box center [138, 282] width 4 height 2
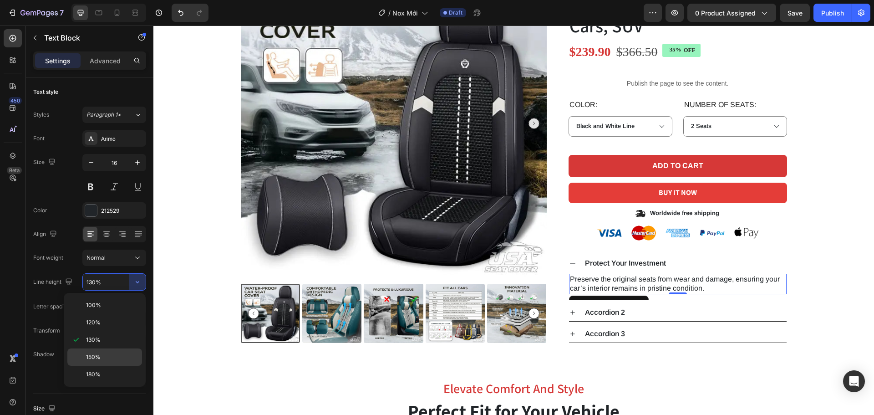
click at [127, 355] on p "150%" at bounding box center [112, 357] width 52 height 8
type input "150%"
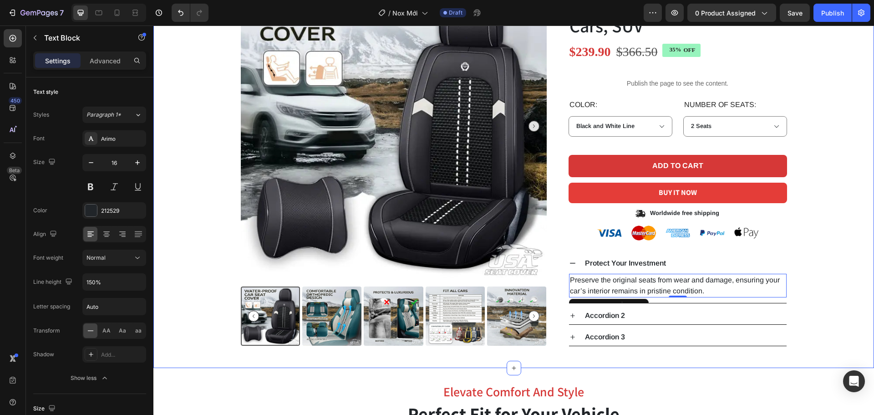
click at [807, 303] on div "Product Images Icon Icon Icon Icon Icon Icon List 2,500+ Verified Reviews! Text…" at bounding box center [513, 145] width 707 height 402
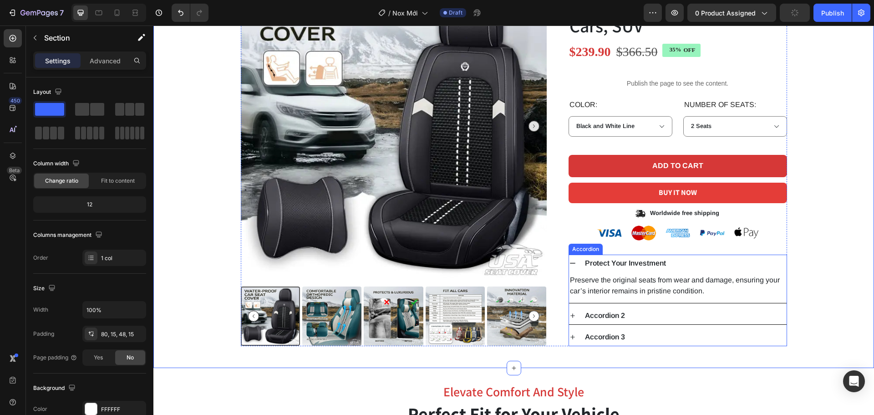
click at [692, 260] on div "Protect Your Investment" at bounding box center [685, 263] width 203 height 10
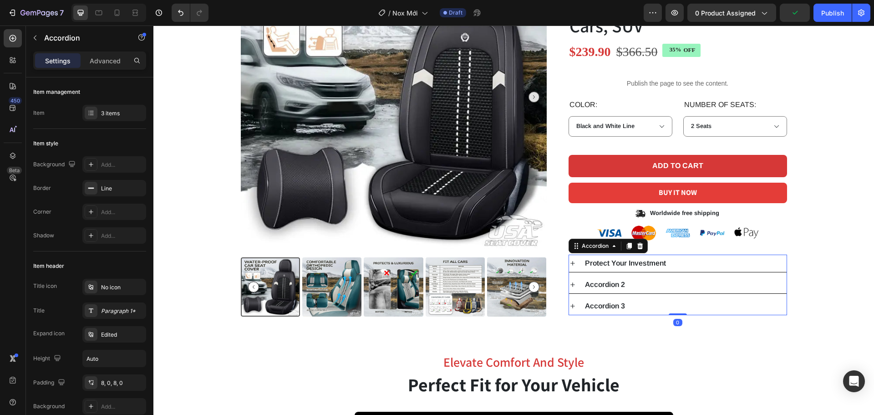
click at [682, 282] on div "Accordion 2" at bounding box center [685, 285] width 203 height 10
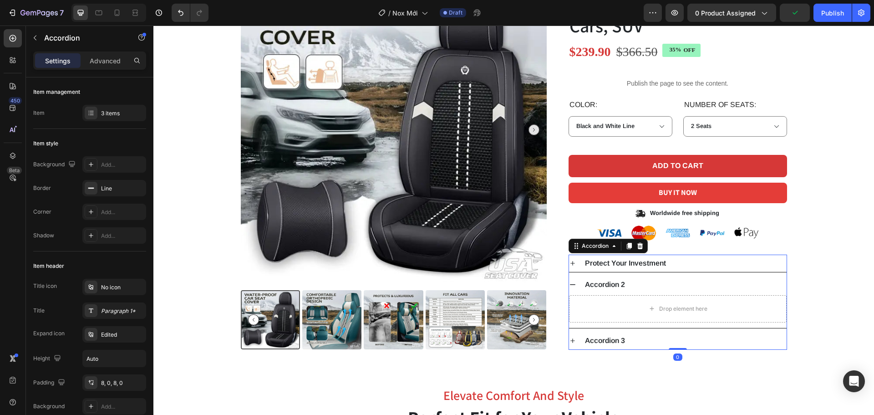
click at [687, 267] on div "Protect Your Investment" at bounding box center [685, 263] width 203 height 10
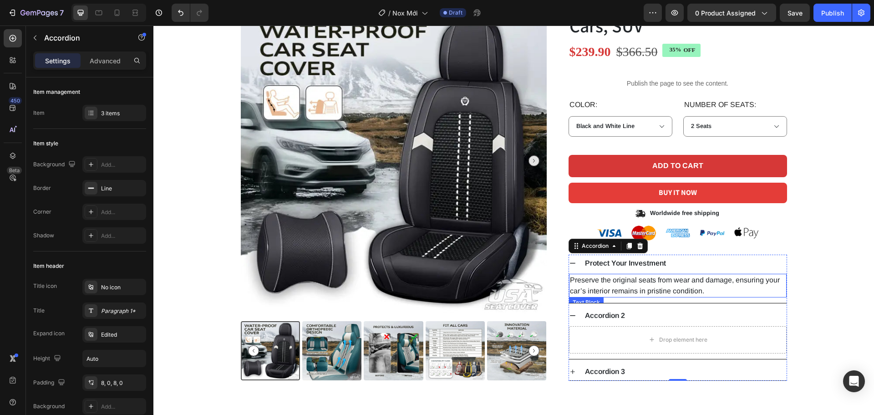
click at [694, 287] on p "Preserve the original seats from wear and damage, ensuring your car’s interior …" at bounding box center [678, 286] width 216 height 22
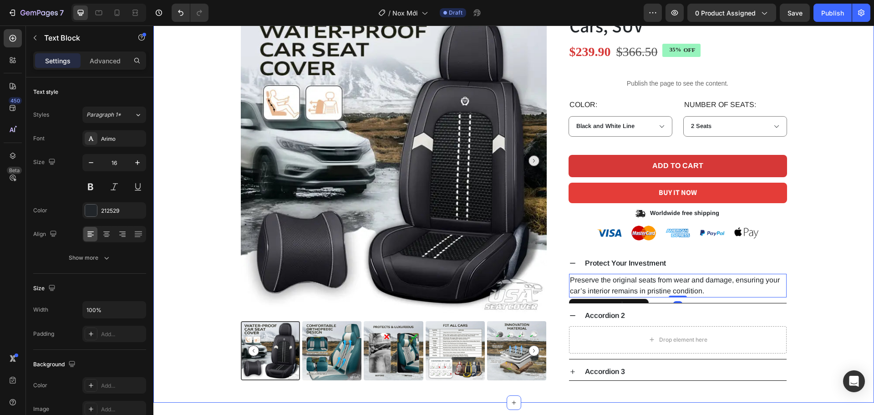
click at [801, 262] on div "Product Images Icon Icon Icon Icon Icon Icon List 2,500+ Verified Reviews! Text…" at bounding box center [513, 162] width 707 height 437
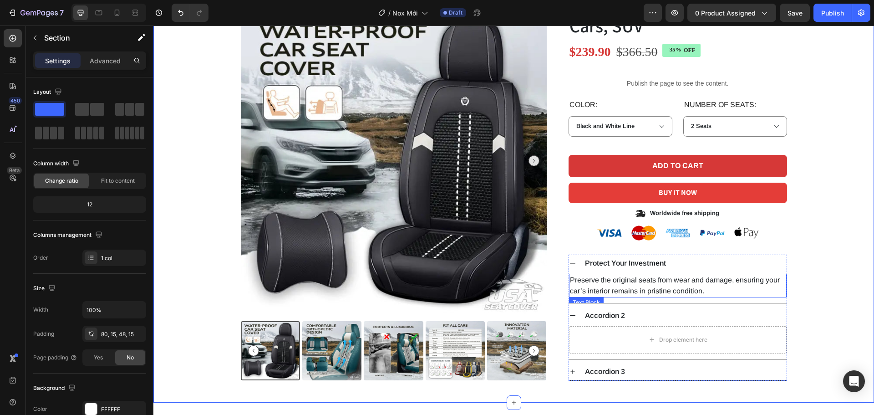
click at [679, 282] on p "Preserve the original seats from wear and damage, ensuring your car’s interior …" at bounding box center [678, 286] width 216 height 22
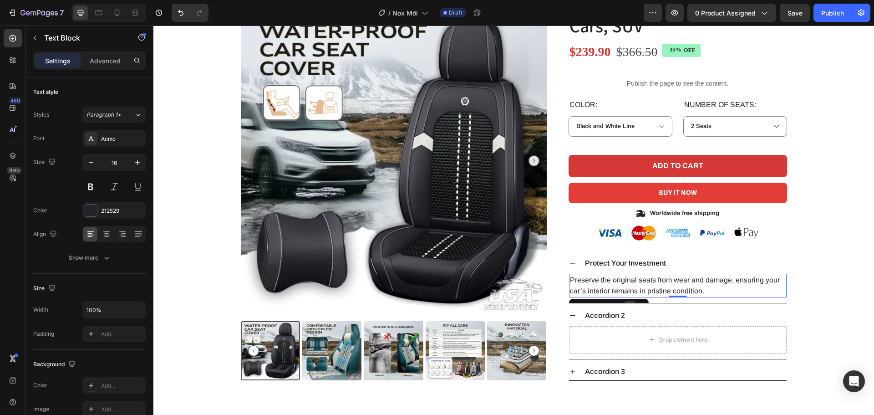
click at [625, 301] on div at bounding box center [630, 305] width 11 height 11
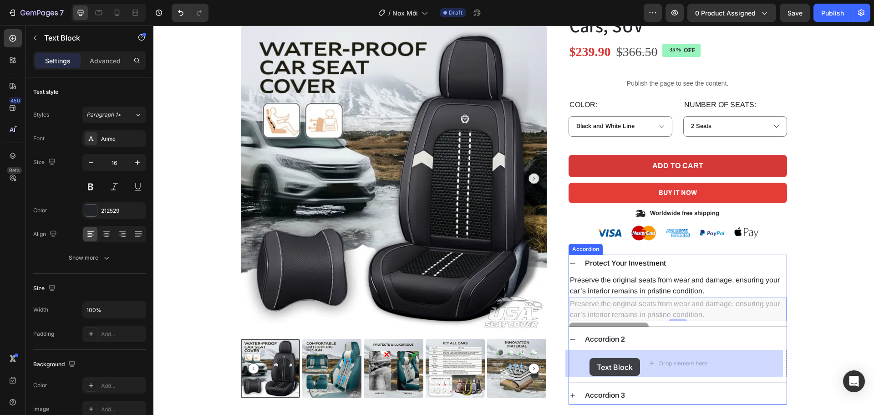
drag, startPoint x: 569, startPoint y: 324, endPoint x: 596, endPoint y: 360, distance: 44.6
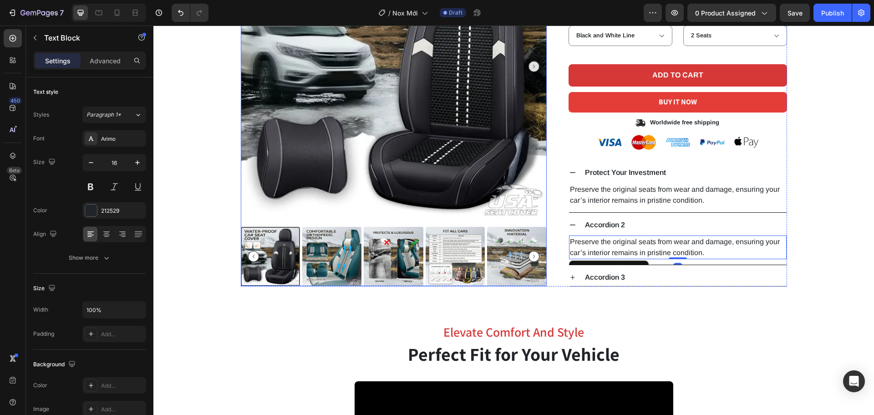
scroll to position [228, 0]
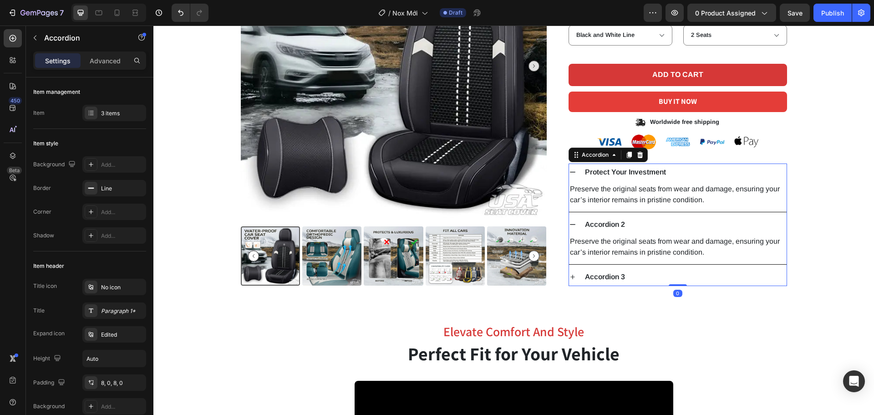
click at [616, 226] on p "Accordion 2" at bounding box center [605, 224] width 40 height 7
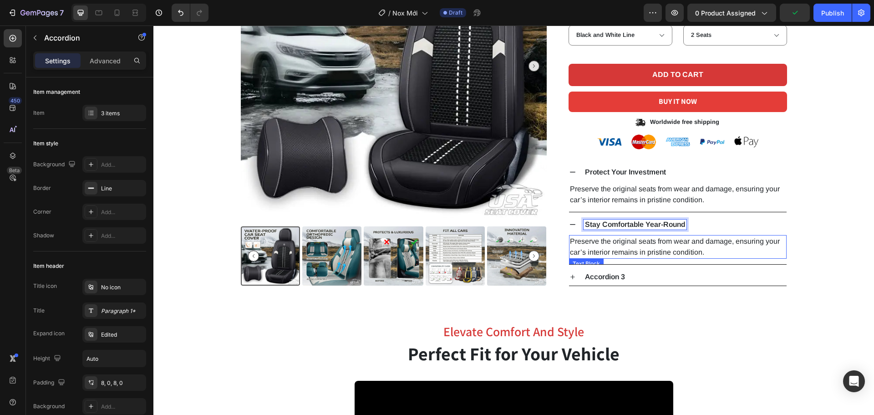
click at [596, 245] on p "Preserve the original seats from wear and damage, ensuring your car’s interior …" at bounding box center [678, 247] width 216 height 22
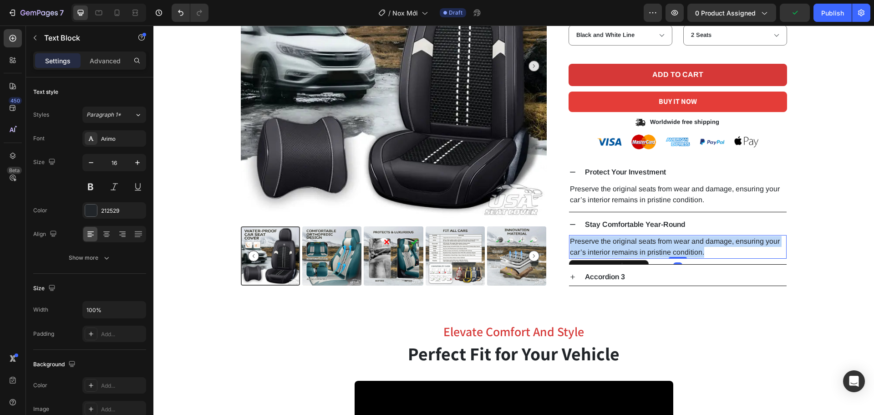
click at [596, 245] on p "Preserve the original seats from wear and damage, ensuring your car’s interior …" at bounding box center [678, 247] width 216 height 22
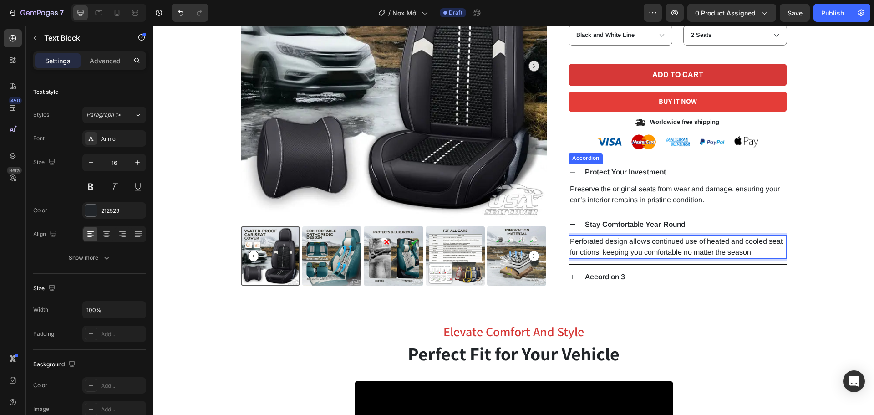
click at [850, 264] on div "Product Images Icon Icon Icon Icon Icon Icon List 2,500+ Verified Reviews! Text…" at bounding box center [513, 69] width 707 height 433
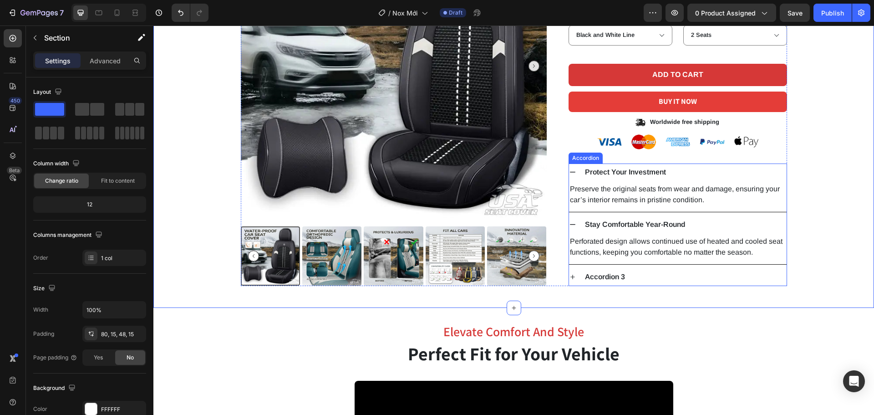
click at [684, 285] on div "Accordion 3" at bounding box center [678, 276] width 218 height 17
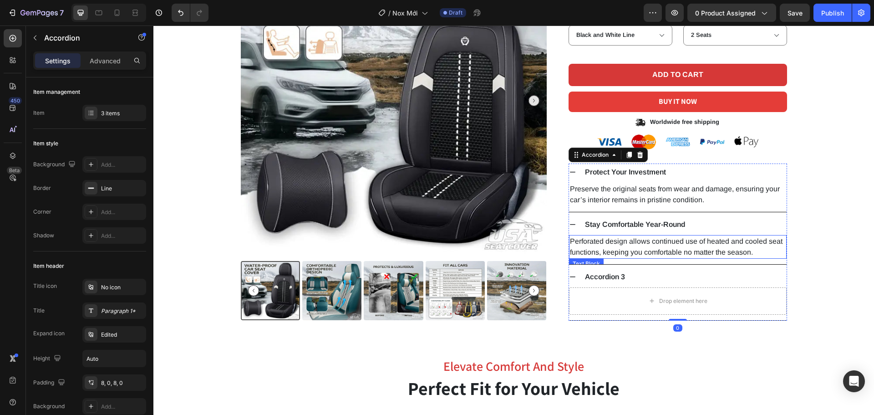
click at [672, 246] on p "Perforated design allows continued use of heated and cooled seat functions, kee…" at bounding box center [678, 247] width 216 height 22
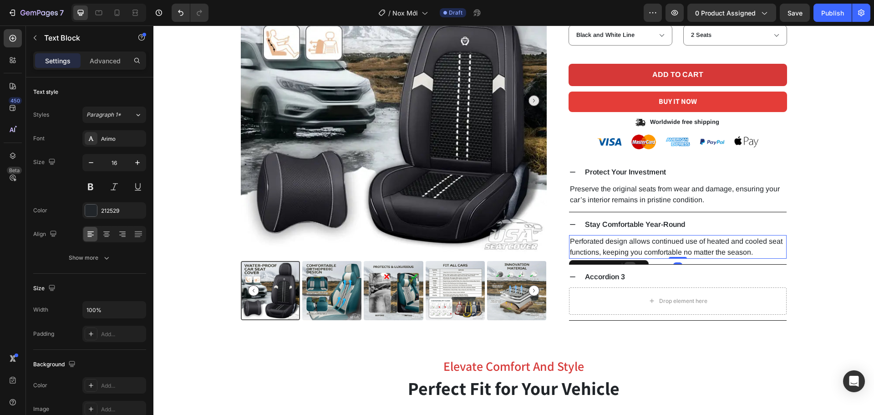
click at [625, 262] on div at bounding box center [630, 267] width 11 height 11
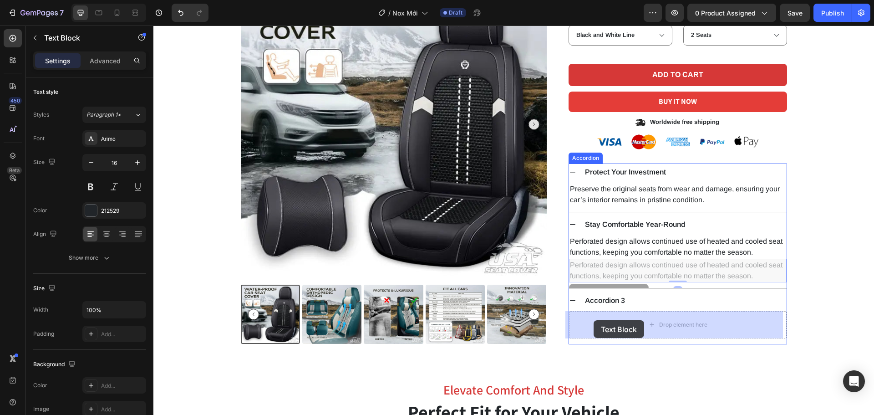
drag, startPoint x: 571, startPoint y: 286, endPoint x: 594, endPoint y: 320, distance: 40.8
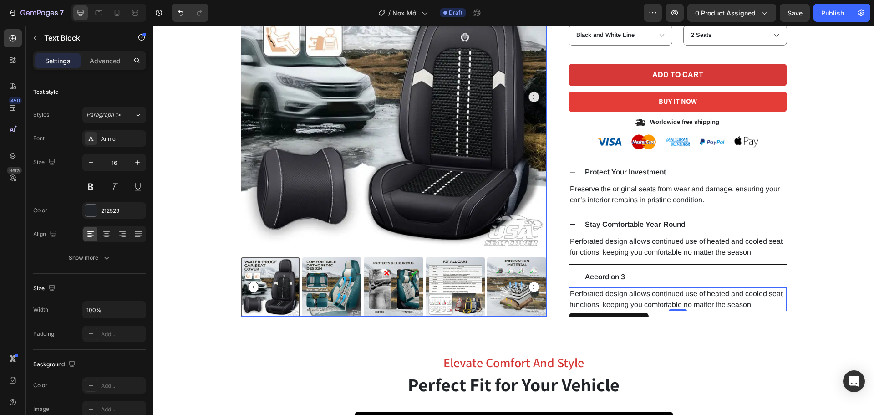
click at [600, 281] on div "Accordion 3" at bounding box center [605, 277] width 43 height 10
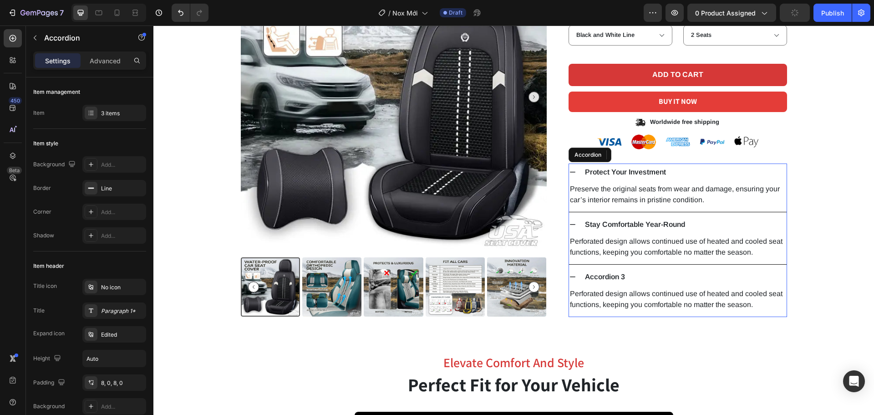
click at [600, 281] on div "Accordion 3" at bounding box center [605, 277] width 43 height 10
click at [621, 313] on div "Perforated design allows continued use of heated and cooled seat functions, kee…" at bounding box center [678, 300] width 218 height 31
click at [626, 302] on p "Perforated design allows continued use of heated and cooled seat functions, kee…" at bounding box center [678, 299] width 216 height 22
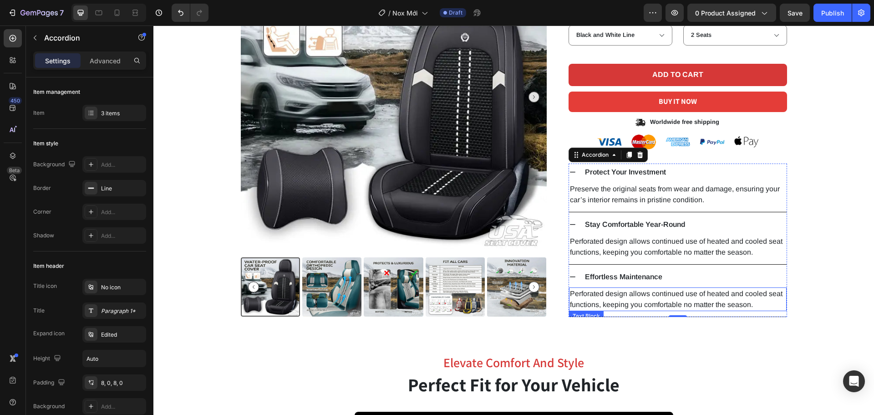
click at [626, 302] on p "Perforated design allows continued use of heated and cooled seat functions, kee…" at bounding box center [678, 299] width 216 height 22
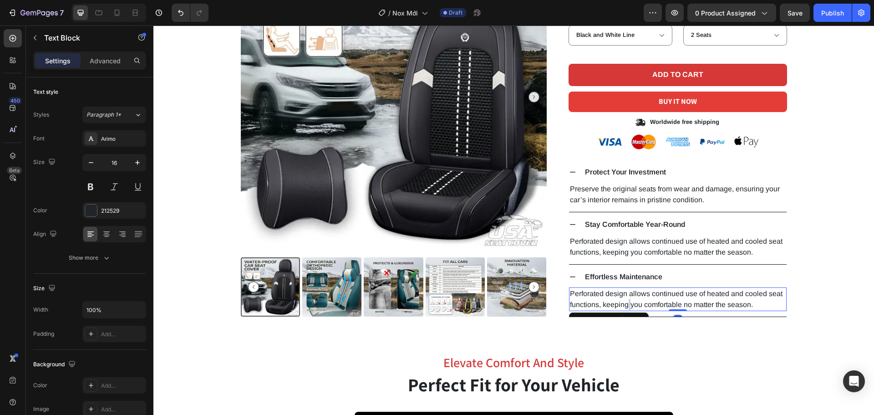
click at [626, 302] on p "Perforated design allows continued use of heated and cooled seat functions, kee…" at bounding box center [678, 299] width 216 height 22
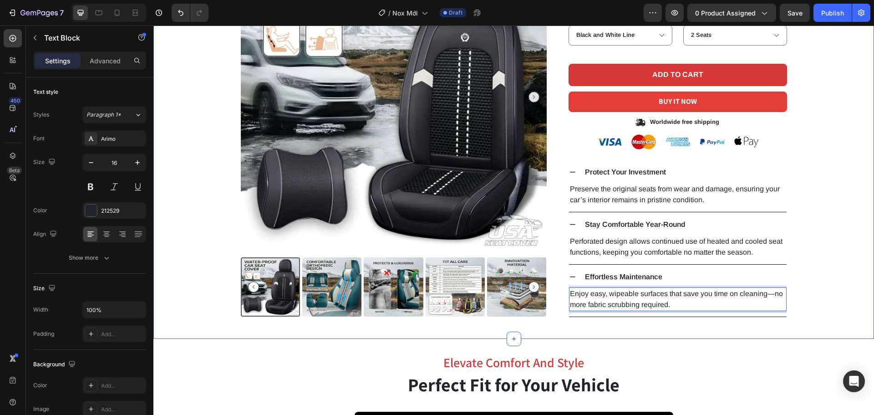
click at [810, 265] on div "Product Images Icon Icon Icon Icon Icon Icon List 2,500+ Verified Reviews! Text…" at bounding box center [513, 85] width 707 height 464
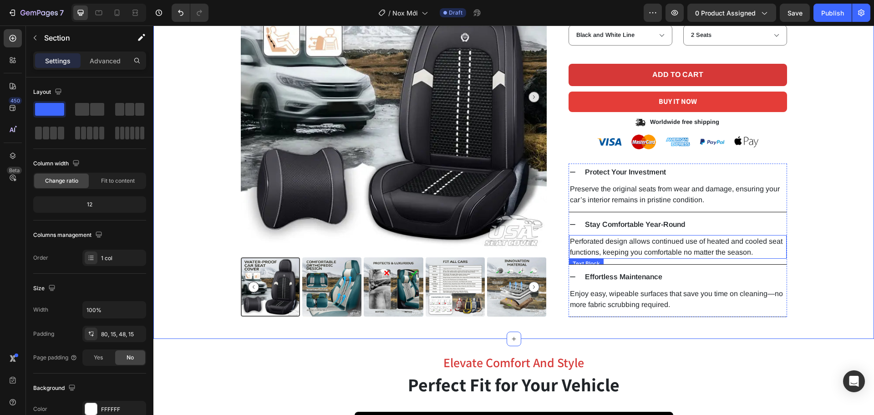
click at [781, 248] on p "Perforated design allows continued use of heated and cooled seat functions, kee…" at bounding box center [678, 247] width 216 height 22
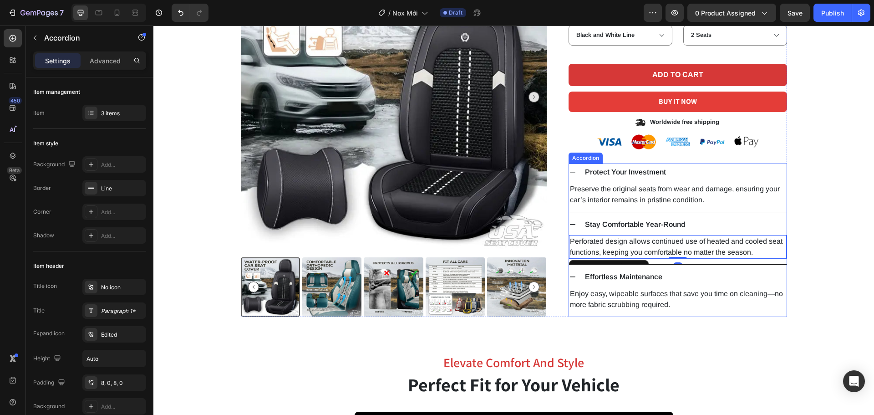
click at [778, 231] on div "Stay Comfortable Year-Round" at bounding box center [678, 224] width 218 height 17
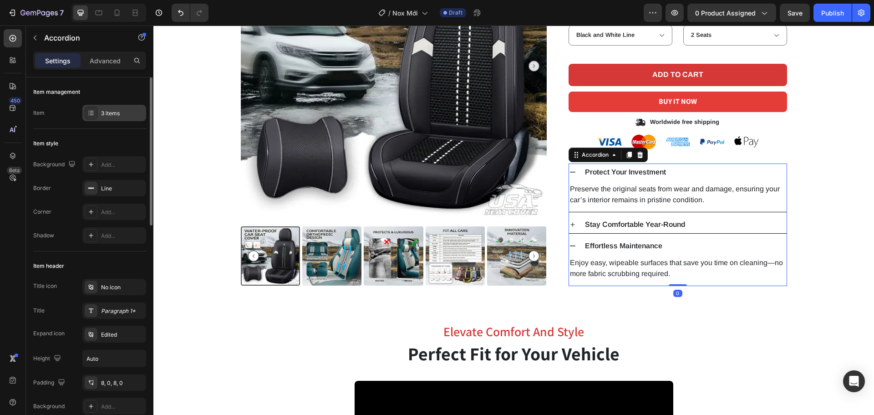
click at [131, 109] on div "3 items" at bounding box center [122, 113] width 43 height 8
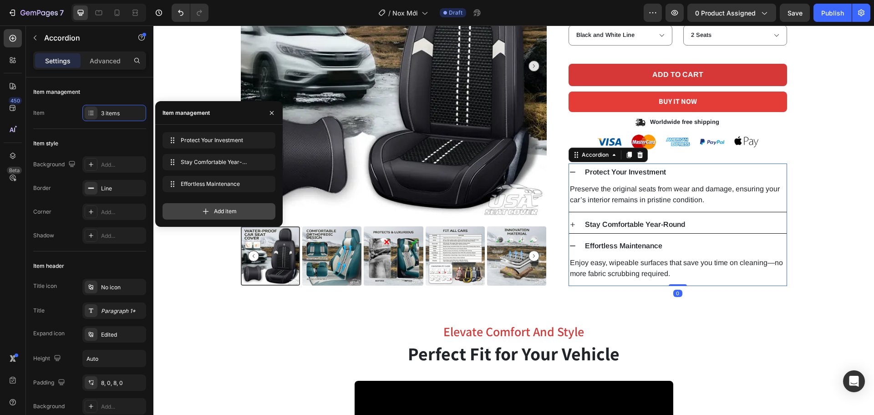
click at [209, 207] on icon at bounding box center [205, 211] width 9 height 9
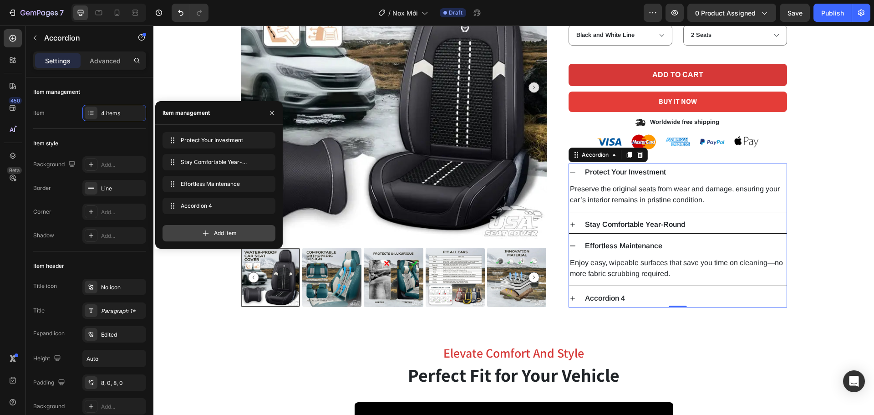
click at [217, 233] on span "Add item" at bounding box center [225, 233] width 23 height 8
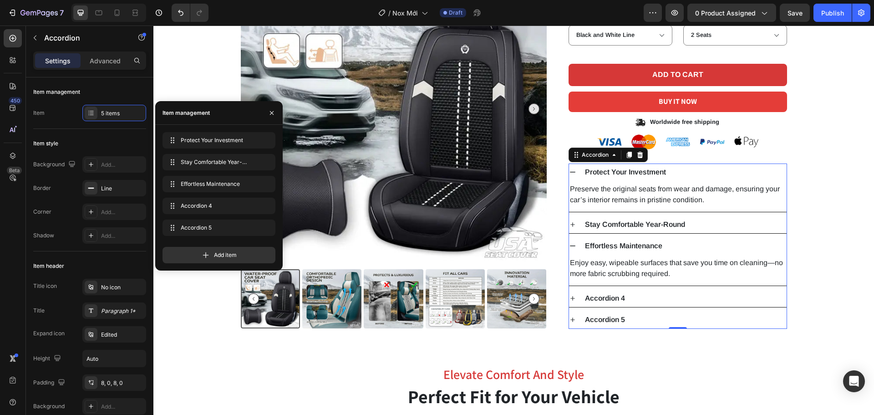
click at [606, 296] on div "Accordion 4" at bounding box center [605, 298] width 43 height 10
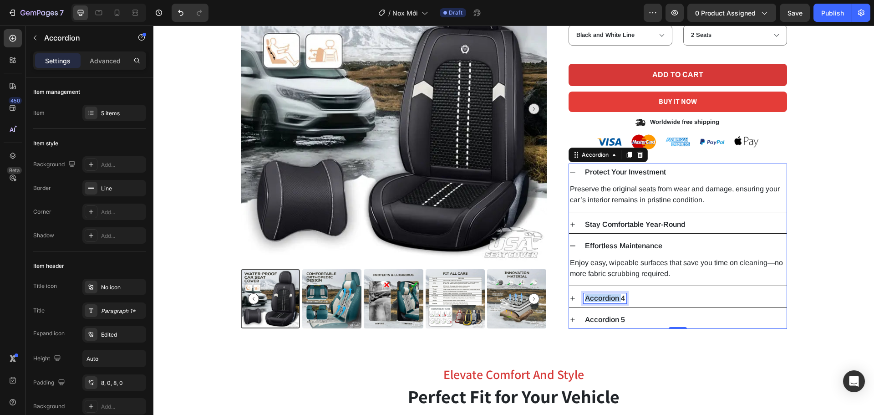
click at [606, 296] on p "Accordion 4" at bounding box center [605, 298] width 40 height 7
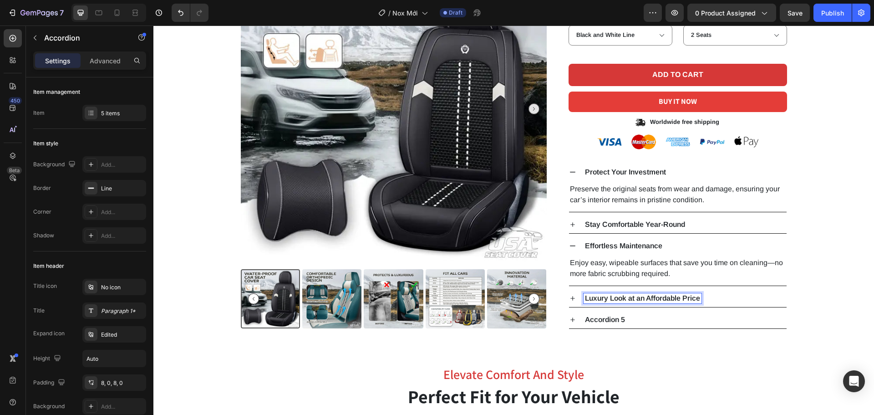
click at [761, 293] on div "Luxury Look at an Affordable Price" at bounding box center [685, 298] width 203 height 10
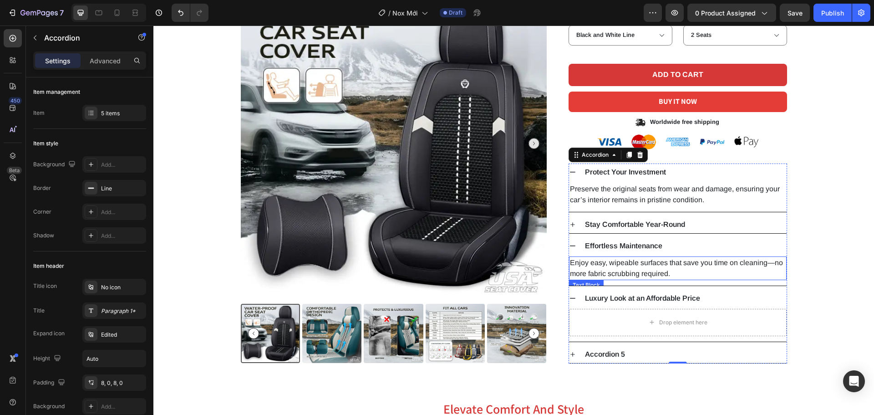
click at [712, 269] on p "Enjoy easy, wipeable surfaces that save you time on cleaning—no more fabric scr…" at bounding box center [678, 268] width 216 height 22
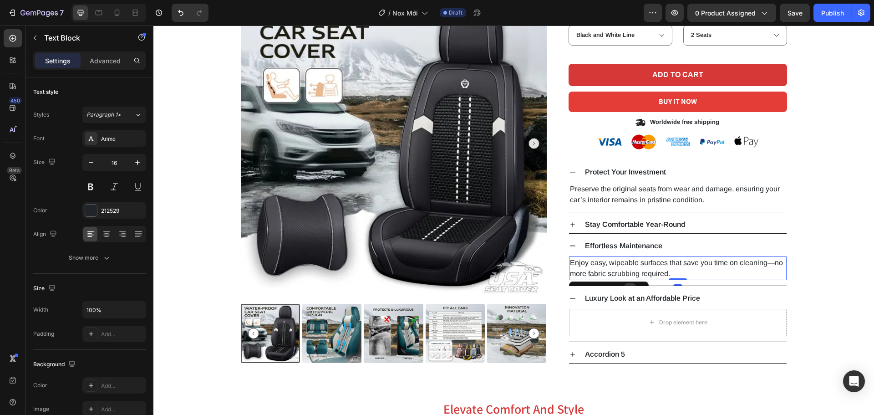
click at [625, 283] on div at bounding box center [630, 288] width 11 height 11
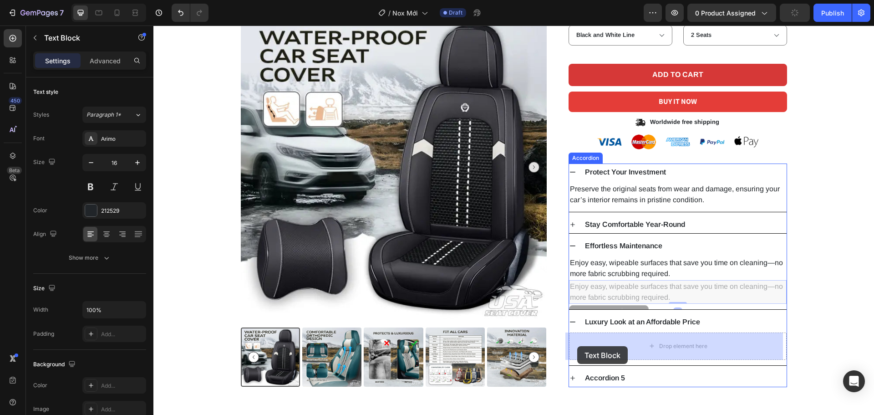
drag, startPoint x: 571, startPoint y: 307, endPoint x: 577, endPoint y: 346, distance: 39.6
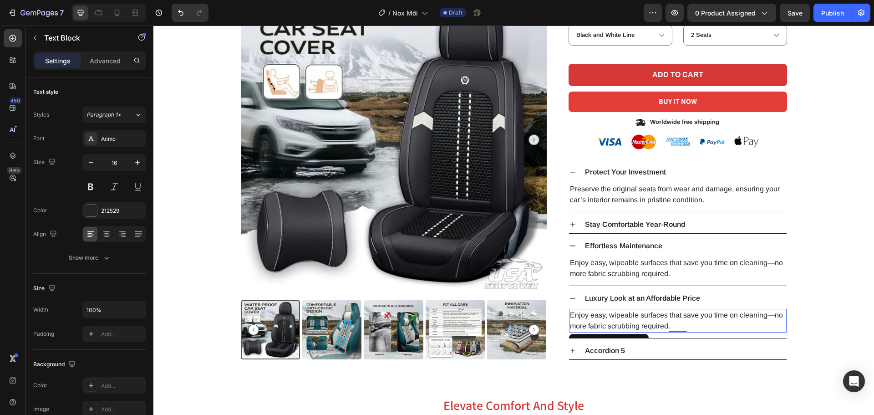
click at [611, 322] on p "Enjoy easy, wipeable surfaces that save you time on cleaning—no more fabric scr…" at bounding box center [678, 321] width 216 height 22
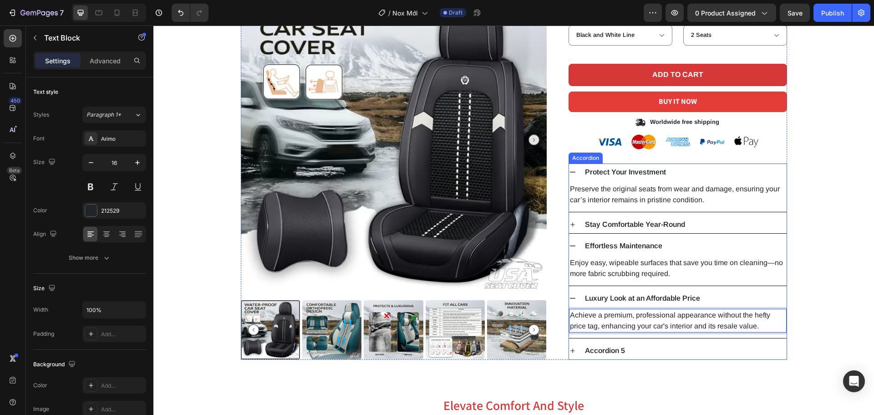
click at [636, 355] on div "Accordion 5" at bounding box center [685, 351] width 203 height 10
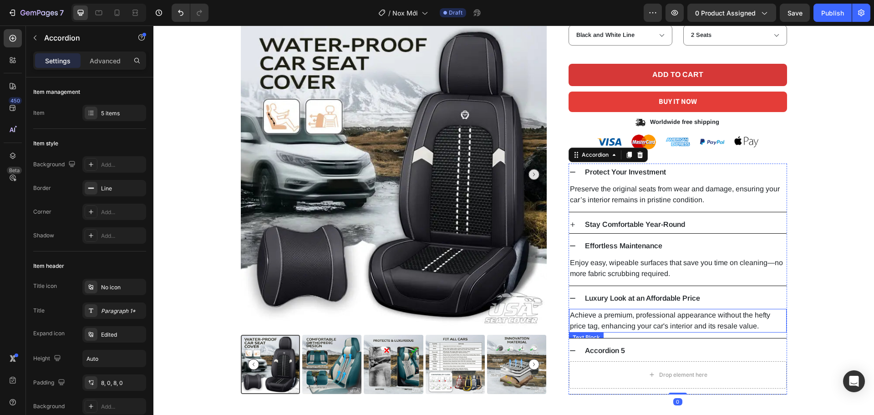
click at [624, 324] on p "Achieve a premium, professional appearance without the hefty price tag, enhanci…" at bounding box center [678, 321] width 216 height 22
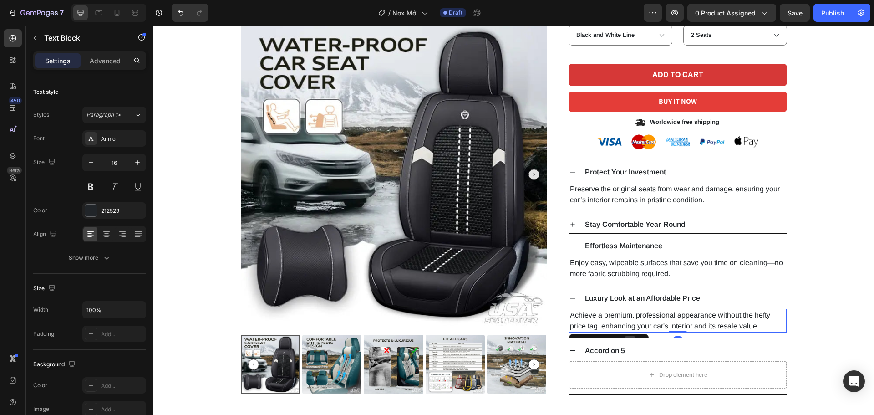
click at [626, 337] on icon at bounding box center [629, 340] width 7 height 7
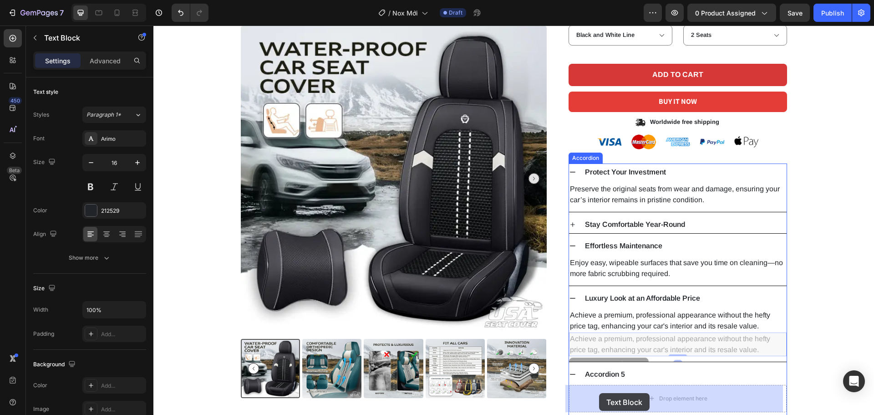
drag, startPoint x: 571, startPoint y: 359, endPoint x: 599, endPoint y: 393, distance: 44.3
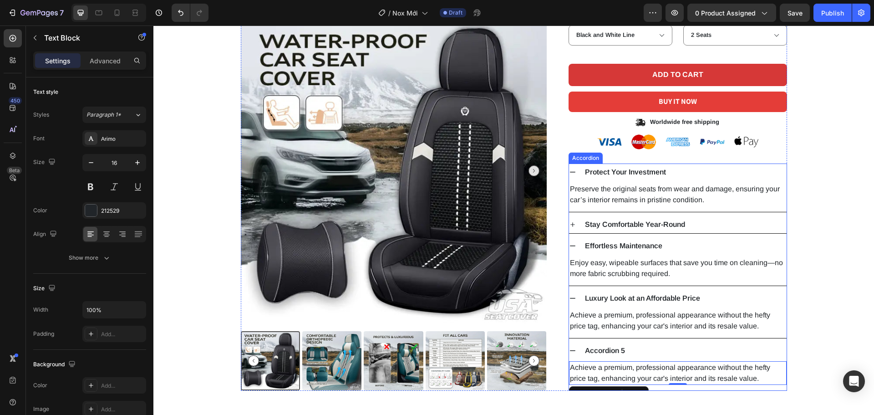
click at [599, 351] on p "Accordion 5" at bounding box center [605, 350] width 40 height 7
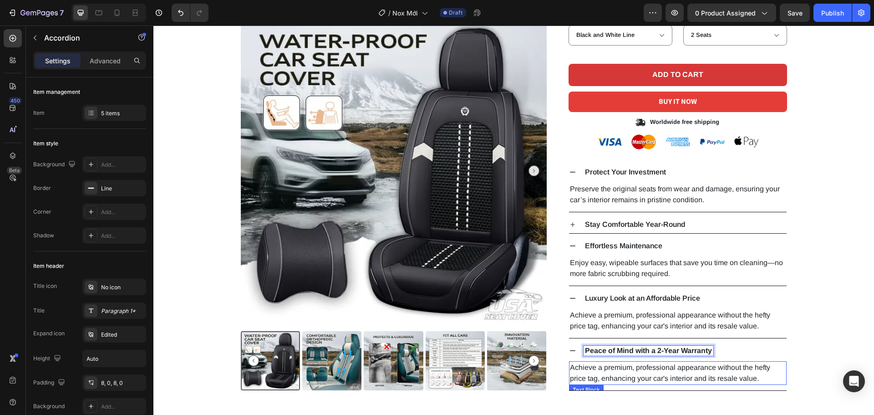
click at [596, 367] on p "Achieve a premium, professional appearance without the hefty price tag, enhanci…" at bounding box center [678, 373] width 216 height 22
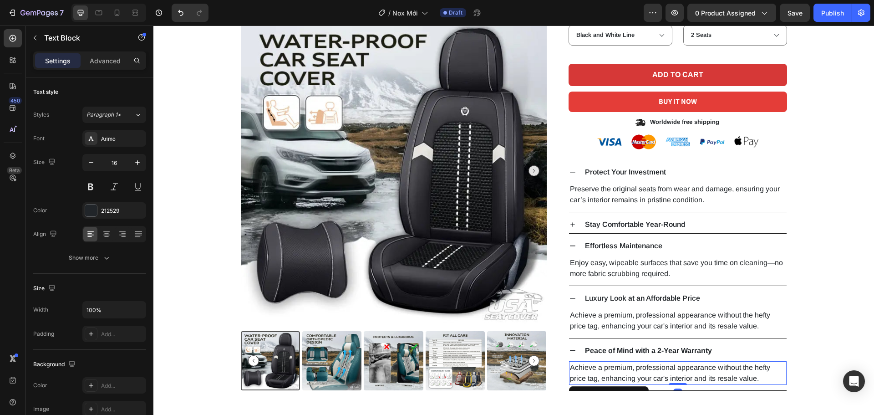
click at [596, 367] on p "Achieve a premium, professional appearance without the hefty price tag, enhanci…" at bounding box center [678, 373] width 216 height 22
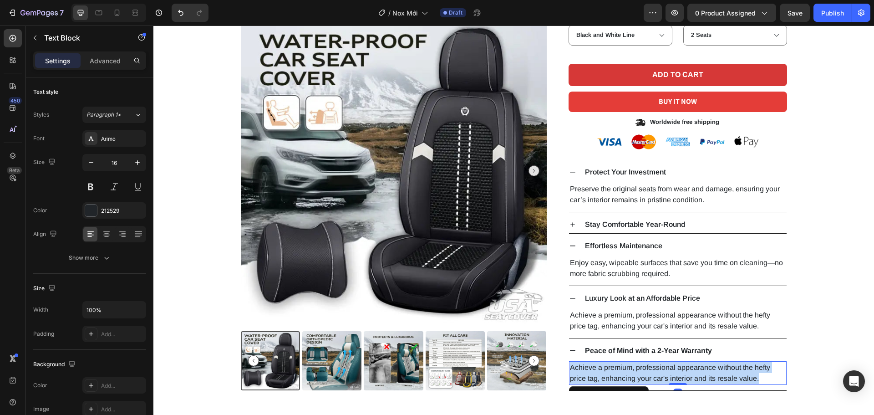
click at [596, 367] on p "Achieve a premium, professional appearance without the hefty price tag, enhanci…" at bounding box center [678, 373] width 216 height 22
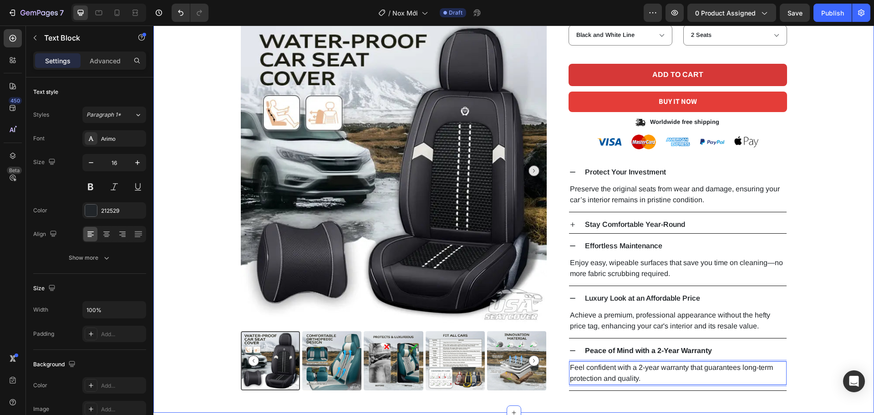
click at [826, 333] on div "Product Images Icon Icon Icon Icon Icon Icon List 2,500+ Verified Reviews! Text…" at bounding box center [513, 122] width 707 height 538
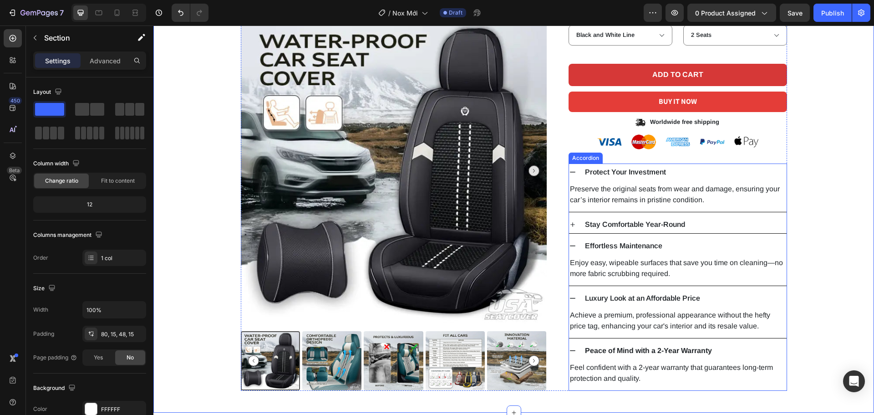
click at [569, 349] on icon at bounding box center [572, 350] width 7 height 7
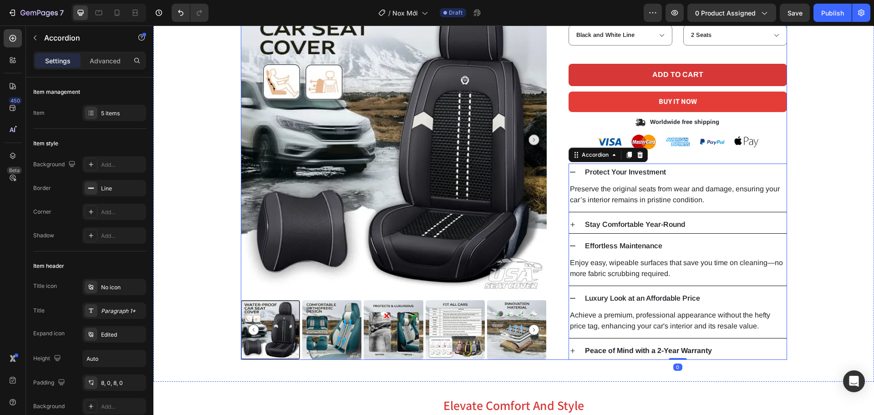
click at [564, 295] on div "Product Images Icon Icon Icon Icon Icon Icon List 2,500+ Verified Reviews! Text…" at bounding box center [514, 106] width 546 height 507
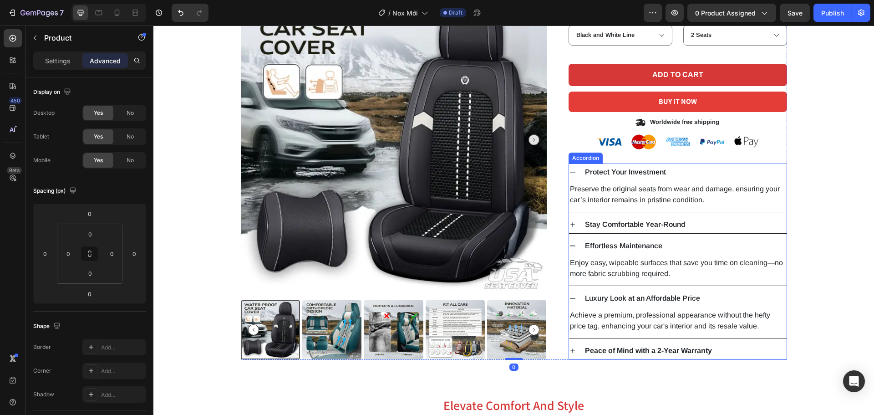
click at [569, 295] on icon at bounding box center [572, 298] width 7 height 7
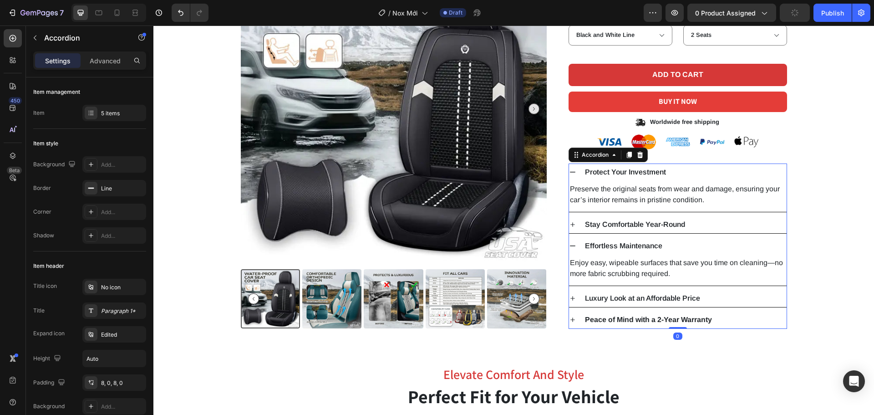
click at [569, 247] on icon at bounding box center [572, 245] width 7 height 7
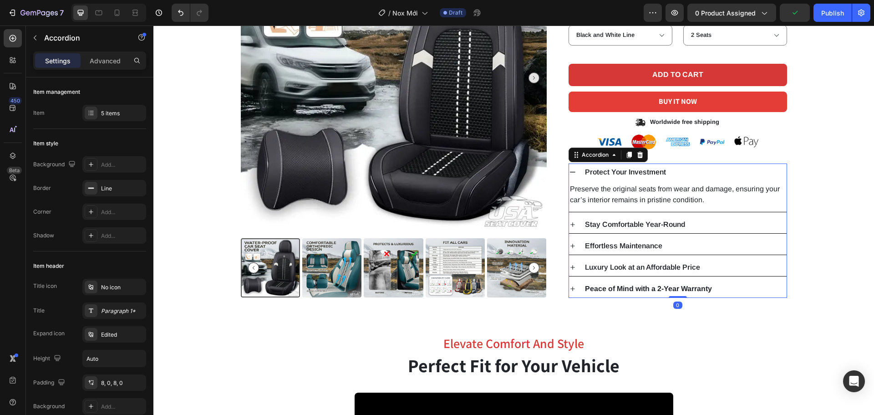
click at [570, 172] on icon at bounding box center [572, 172] width 5 height 1
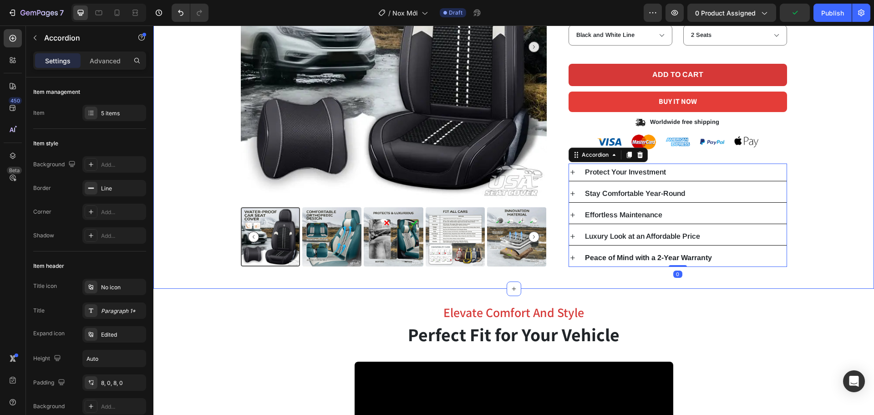
click at [855, 268] on div "Product Images Icon Icon Icon Icon Icon Icon List 2,500+ Verified Reviews! Text…" at bounding box center [513, 53] width 721 height 472
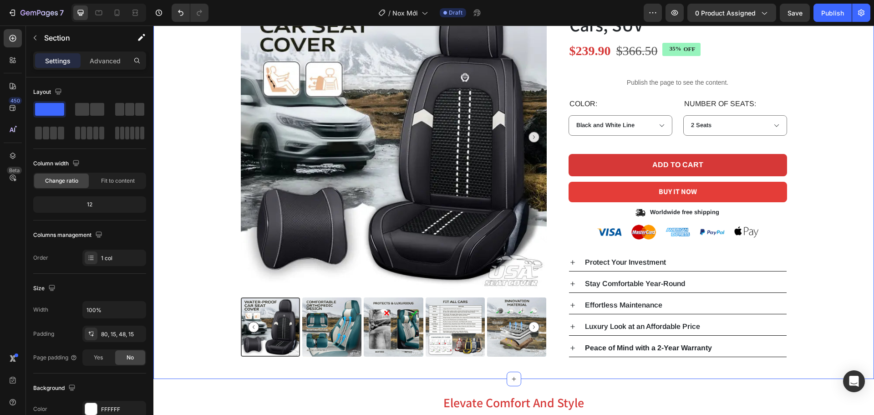
scroll to position [137, 0]
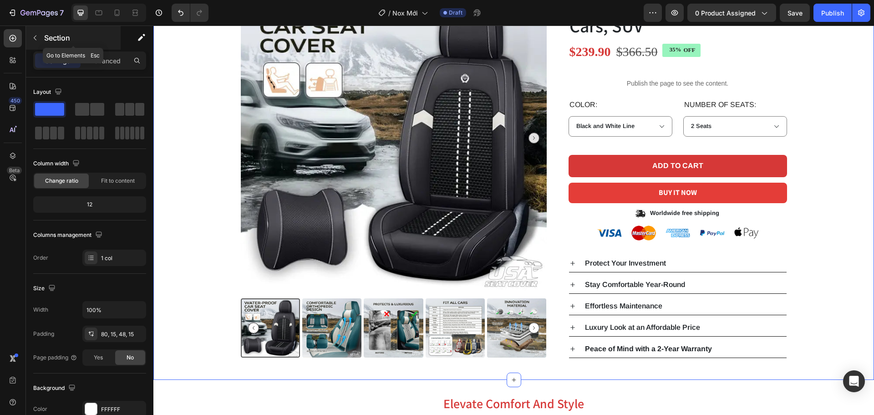
click at [56, 38] on p "Section" at bounding box center [81, 37] width 75 height 11
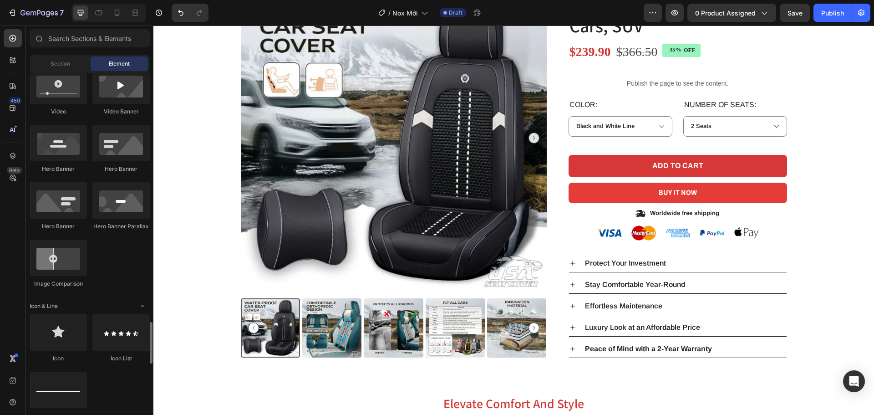
scroll to position [592, 0]
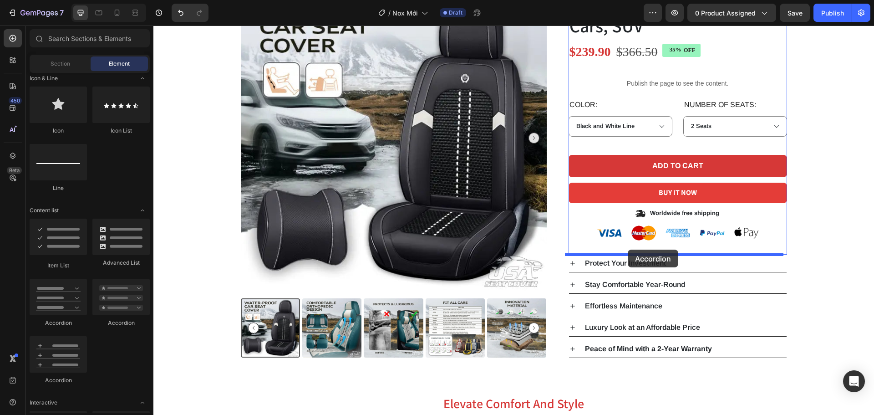
drag, startPoint x: 212, startPoint y: 326, endPoint x: 628, endPoint y: 249, distance: 423.2
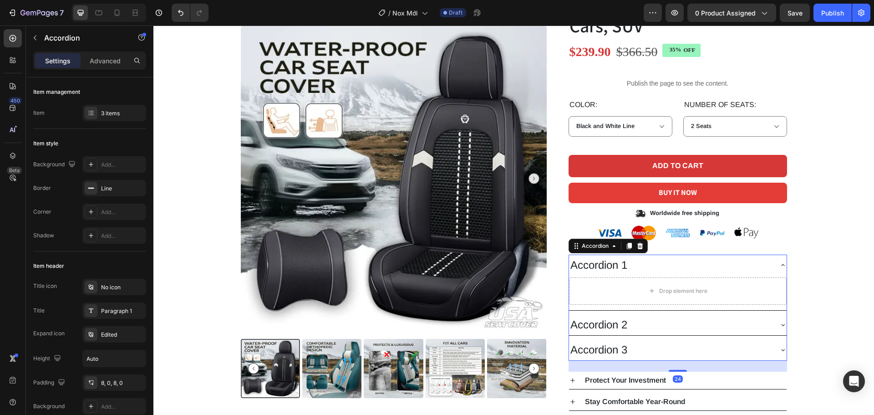
click at [774, 263] on div "Accordion 1" at bounding box center [678, 265] width 218 height 21
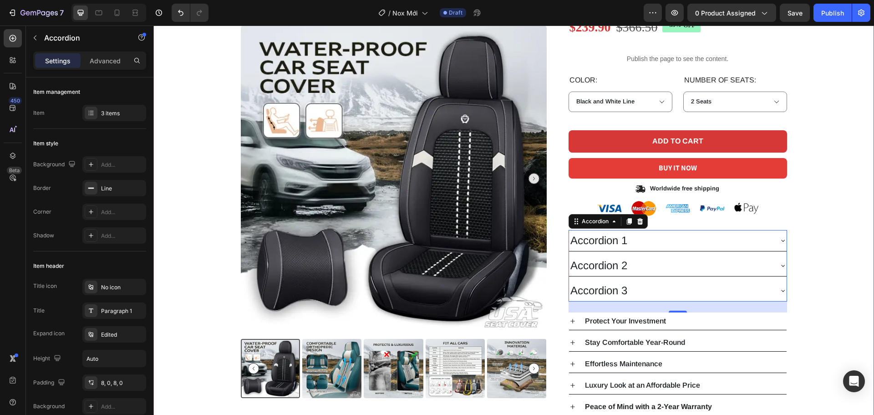
scroll to position [182, 0]
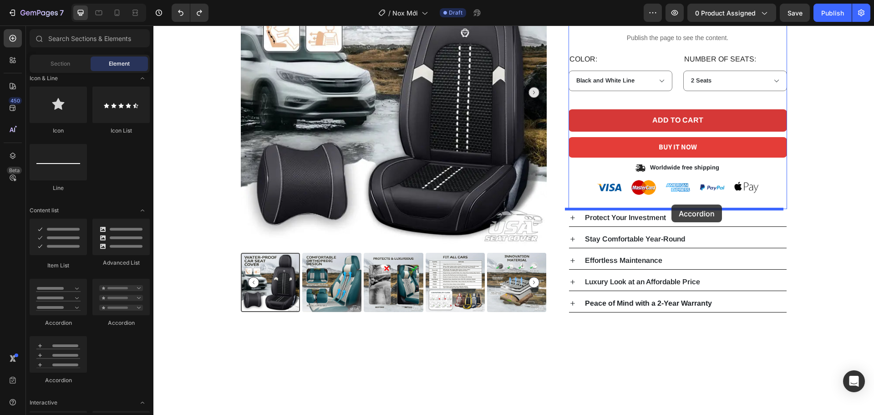
drag, startPoint x: 229, startPoint y: 332, endPoint x: 672, endPoint y: 204, distance: 460.5
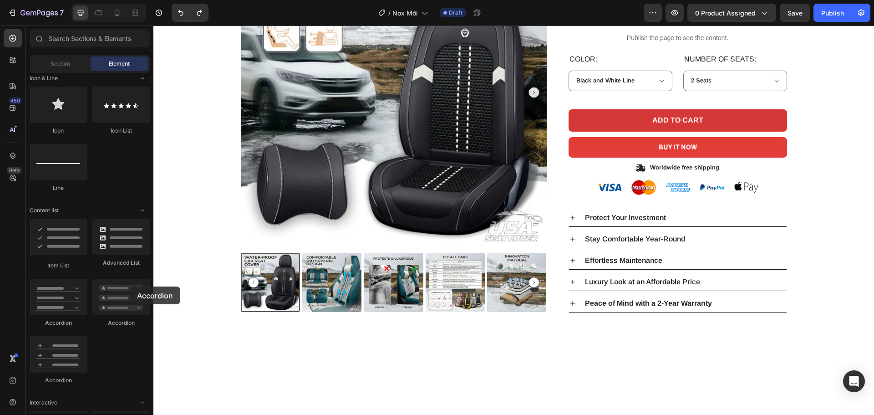
drag, startPoint x: 55, startPoint y: 301, endPoint x: 7, endPoint y: 281, distance: 51.8
click at [3, 280] on div "450 Beta Sections(18) Elements(84) Section Element Hero Section Product Detail …" at bounding box center [76, 219] width 153 height 389
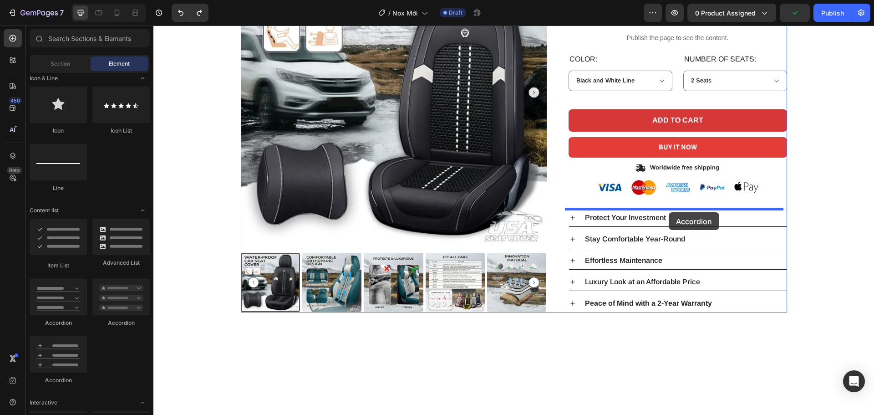
drag, startPoint x: 262, startPoint y: 327, endPoint x: 669, endPoint y: 212, distance: 422.6
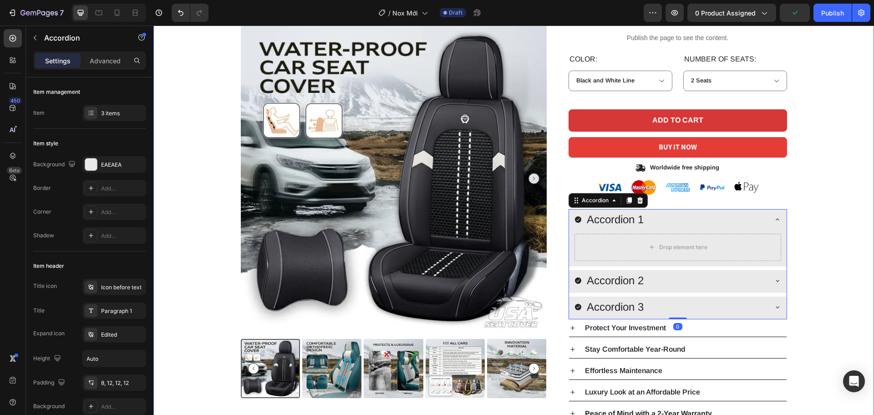
click at [822, 248] on div "Product Images Icon Icon Icon Icon Icon Icon List 2,500+ Verified Reviews! Text…" at bounding box center [513, 160] width 707 height 524
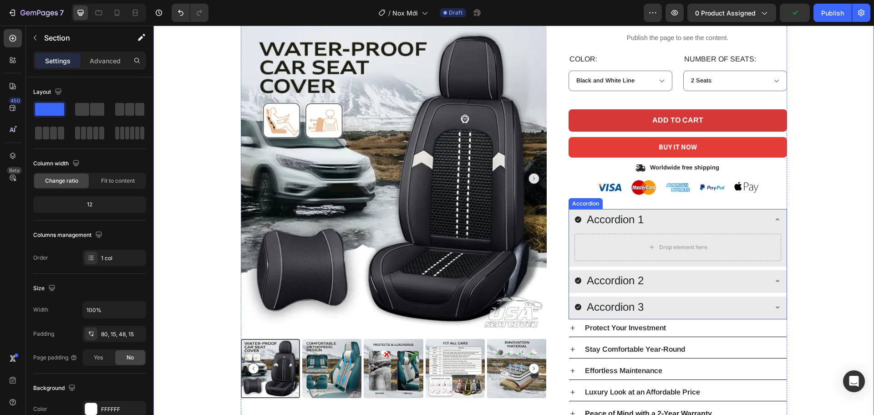
click at [774, 217] on icon at bounding box center [777, 219] width 7 height 7
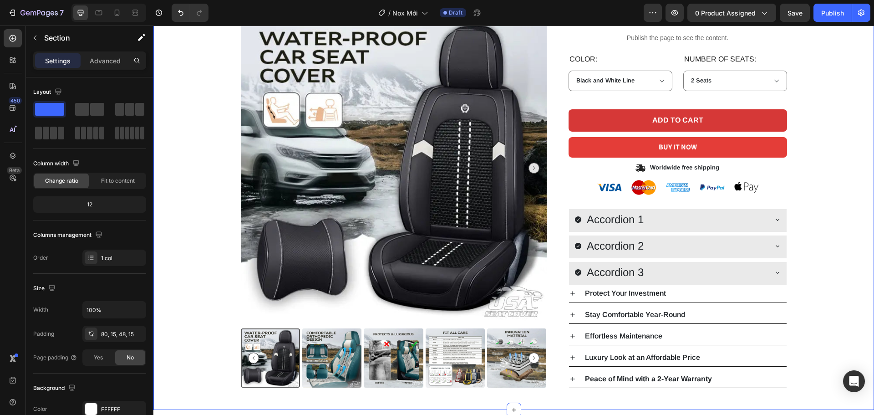
click at [830, 261] on div "Product Images Icon Icon Icon Icon Icon Icon List 2,500+ Verified Reviews! Text…" at bounding box center [513, 142] width 707 height 489
click at [774, 232] on div "Accordion 1 Accordion 2 Accordion 3" at bounding box center [678, 247] width 219 height 76
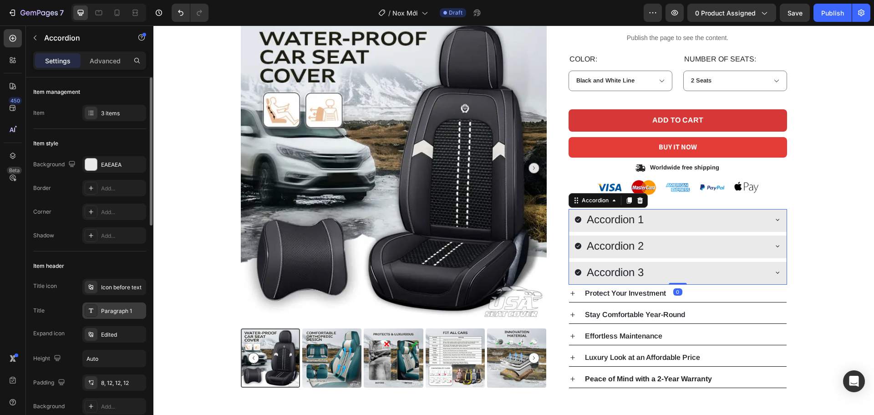
click at [123, 305] on div "Paragraph 1" at bounding box center [114, 310] width 64 height 16
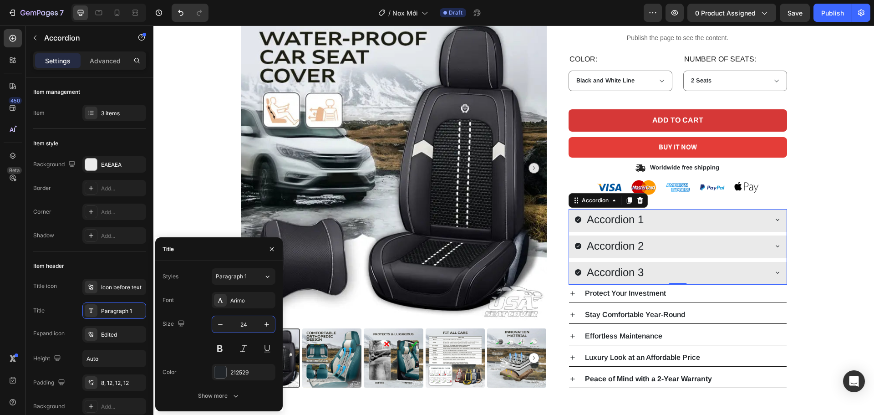
click at [239, 322] on input "24" at bounding box center [244, 324] width 30 height 16
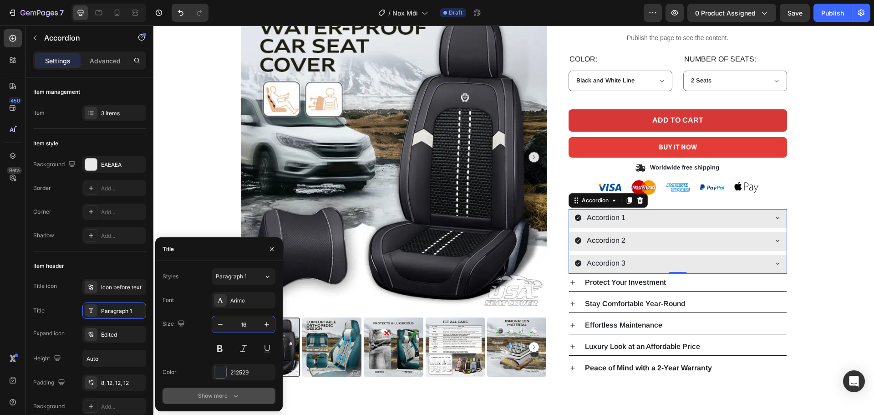
type input "16"
click at [226, 397] on div "Show more" at bounding box center [219, 395] width 42 height 9
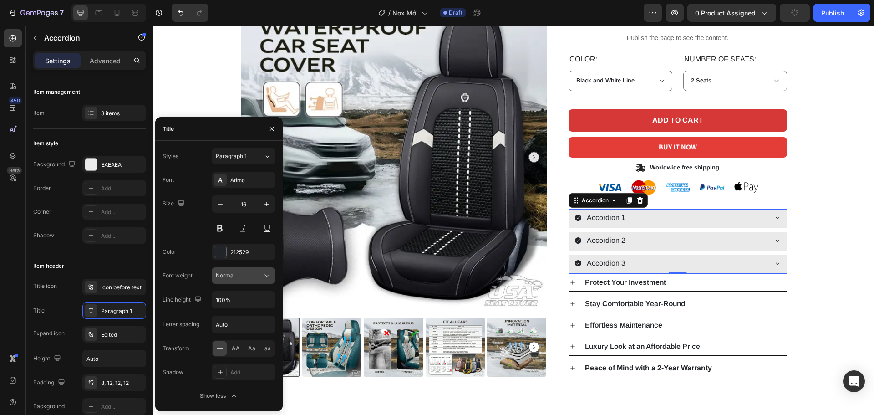
click at [267, 275] on icon at bounding box center [266, 275] width 9 height 9
click at [247, 332] on p "Semi Bold" at bounding box center [242, 332] width 52 height 8
click at [832, 278] on div "Product Images Icon Icon Icon Icon Icon Icon List 2,500+ Verified Reviews! Text…" at bounding box center [513, 137] width 707 height 479
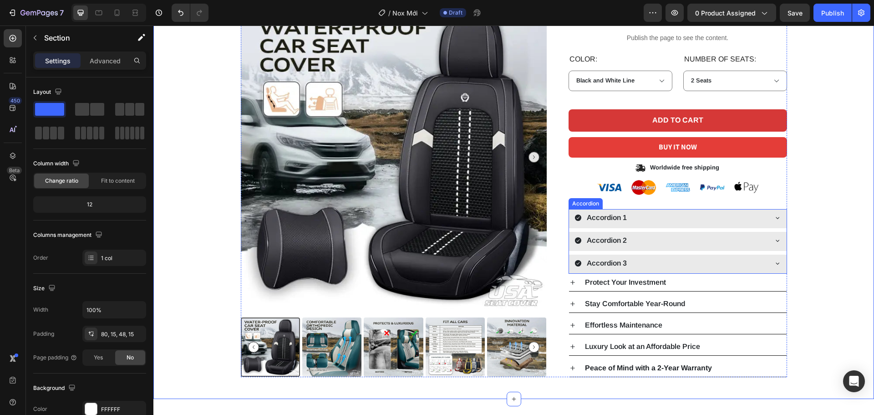
click at [779, 218] on div "Accordion 1" at bounding box center [678, 218] width 218 height 19
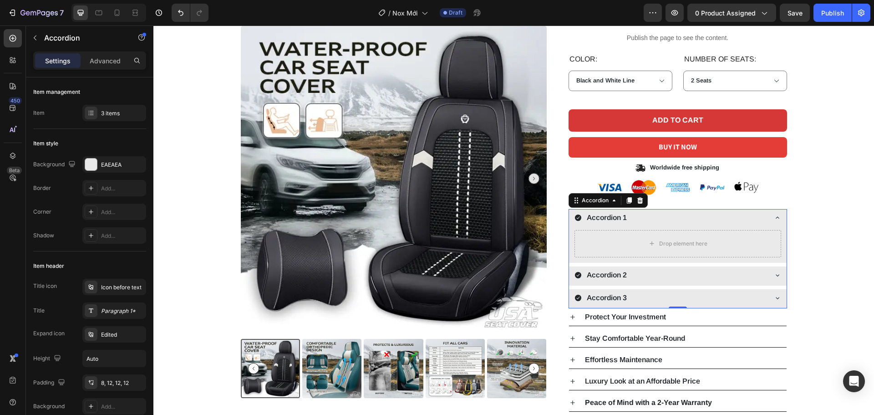
click at [774, 215] on icon at bounding box center [777, 217] width 7 height 7
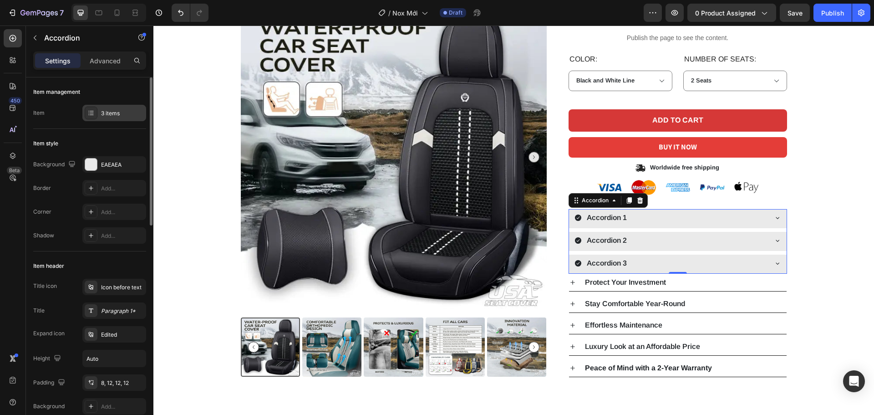
click at [127, 111] on div "3 items" at bounding box center [122, 113] width 43 height 8
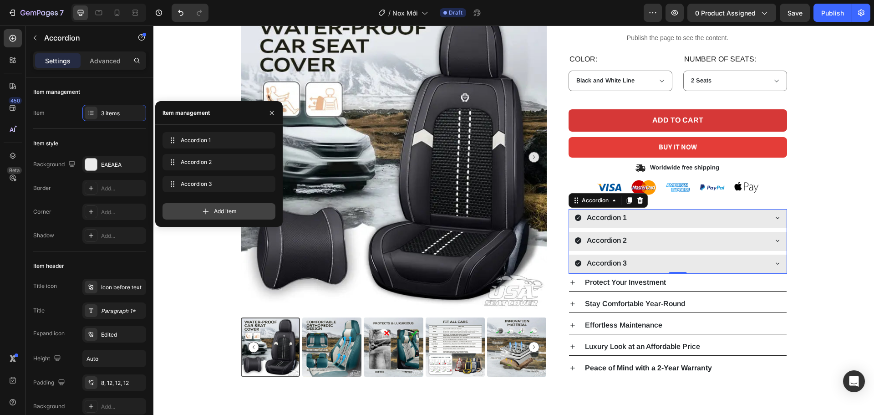
click at [224, 212] on span "Add item" at bounding box center [225, 211] width 23 height 8
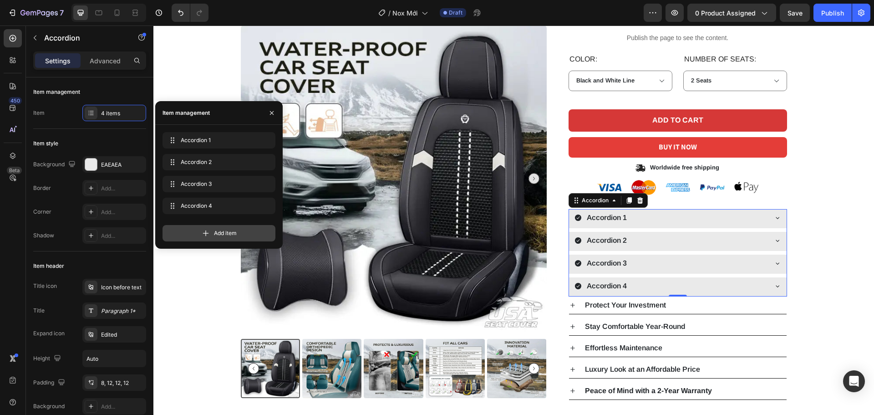
click at [219, 234] on span "Add item" at bounding box center [225, 233] width 23 height 8
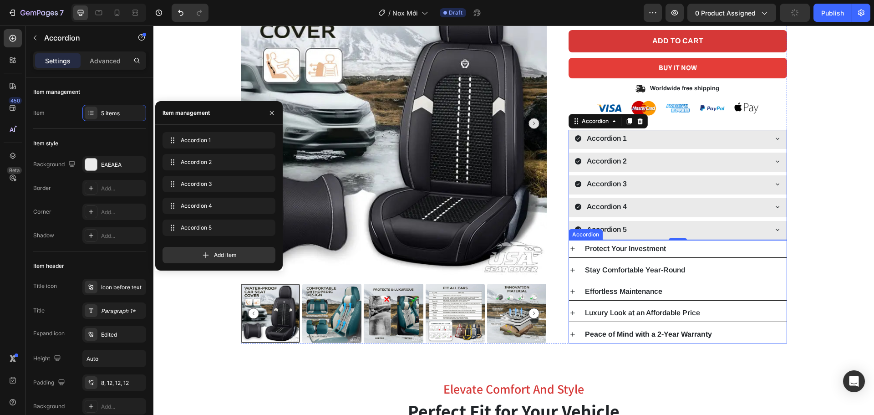
scroll to position [273, 0]
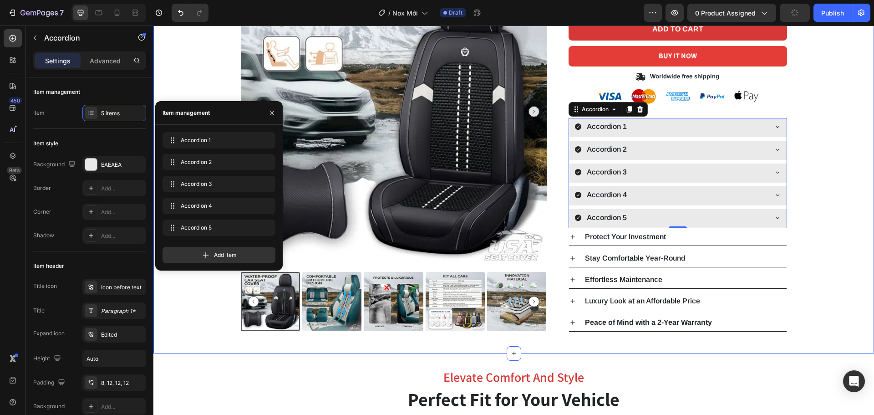
click at [827, 248] on div "Product Images Icon Icon Icon Icon Icon Icon List 2,500+ Verified Reviews! Text…" at bounding box center [513, 69] width 707 height 524
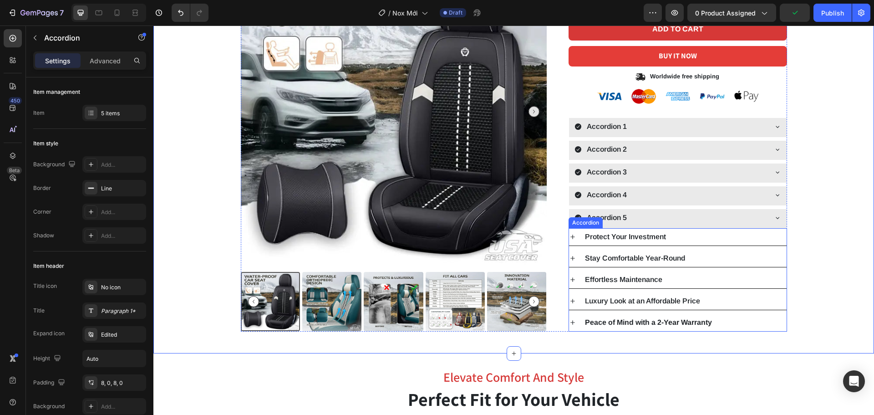
click at [622, 232] on div "Protect Your Investment" at bounding box center [626, 237] width 84 height 10
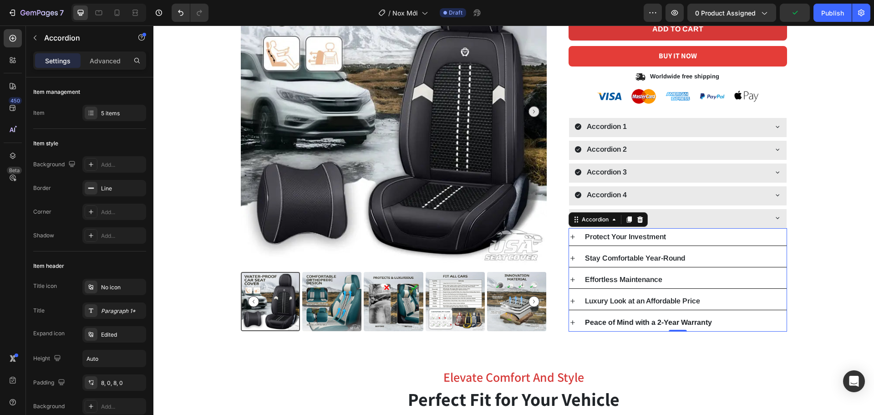
click at [622, 232] on div "Protect Your Investment" at bounding box center [626, 237] width 84 height 10
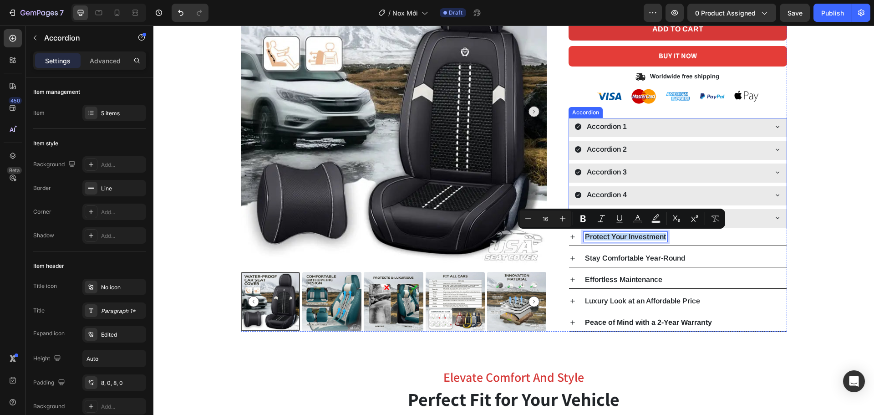
copy p "Protect Your Investment"
click at [611, 126] on div "Accordion 1" at bounding box center [607, 127] width 43 height 10
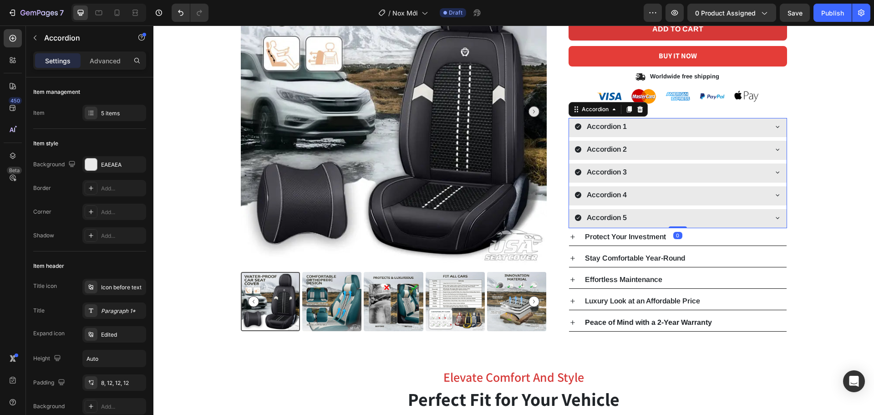
click at [611, 126] on div "Accordion 1" at bounding box center [607, 127] width 43 height 10
click at [611, 126] on p "Accordion 1" at bounding box center [607, 126] width 40 height 7
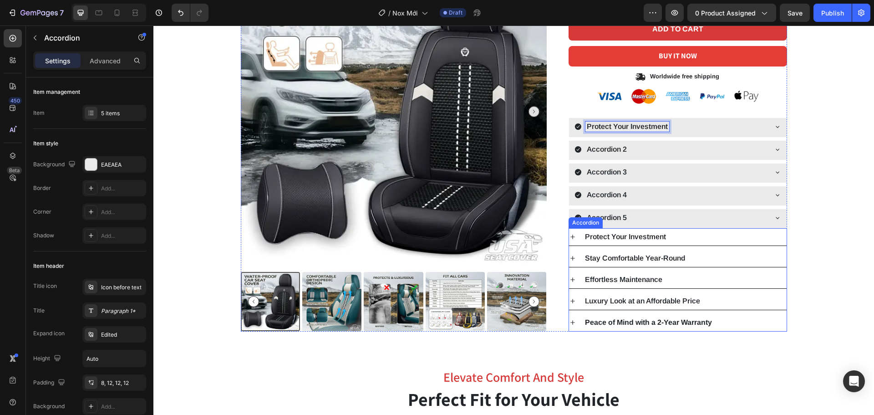
click at [626, 256] on p "Stay Comfortable Year-Round" at bounding box center [635, 258] width 100 height 7
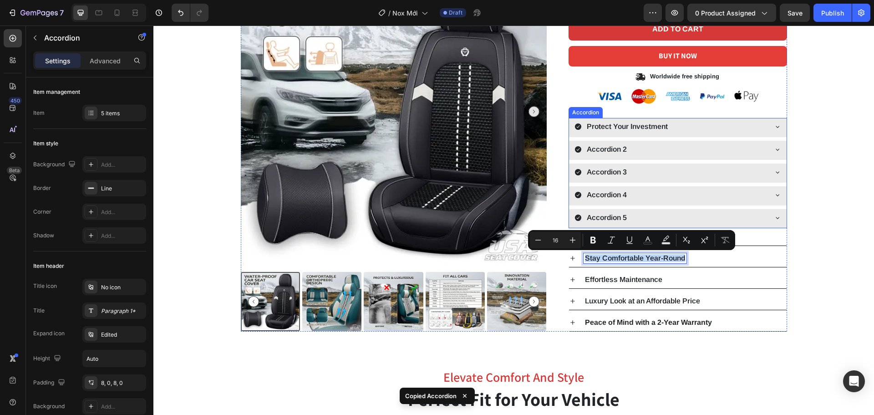
click at [616, 149] on p "Accordion 2" at bounding box center [607, 149] width 40 height 7
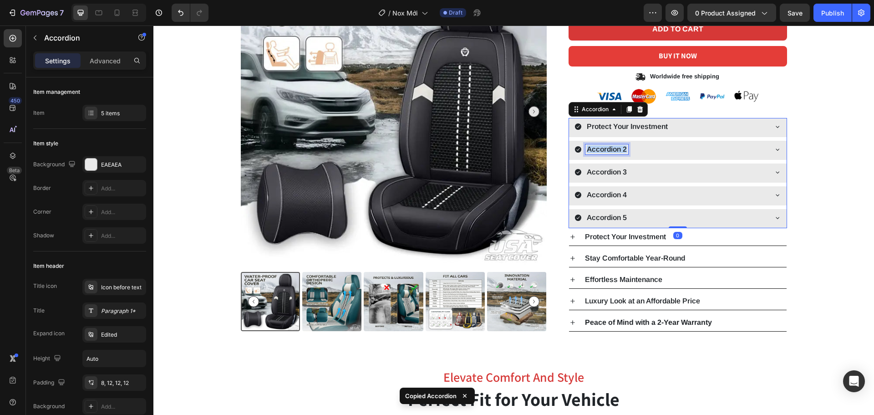
click at [616, 149] on p "Accordion 2" at bounding box center [607, 149] width 40 height 7
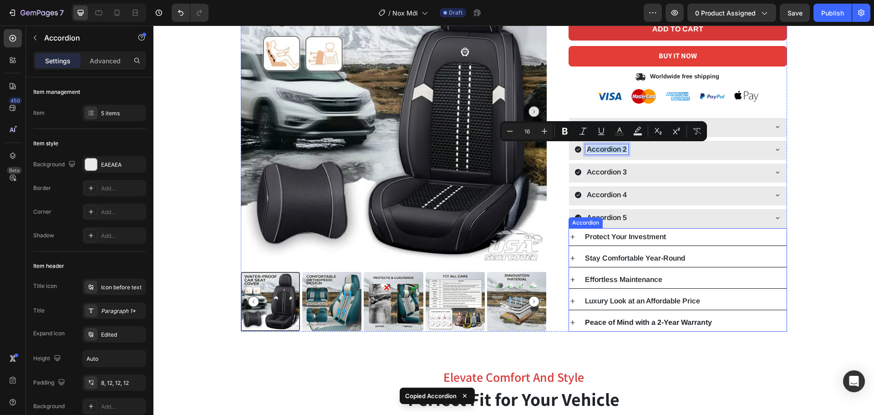
click at [628, 257] on p "Stay Comfortable Year-Round" at bounding box center [635, 258] width 100 height 7
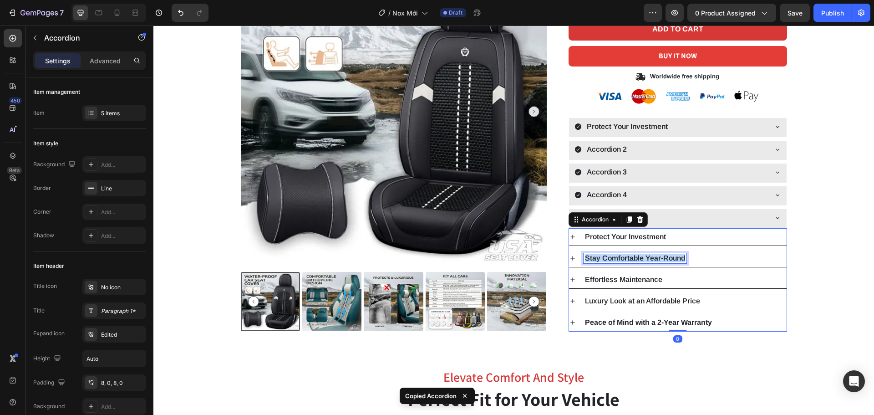
click at [628, 257] on p "Stay Comfortable Year-Round" at bounding box center [635, 258] width 100 height 7
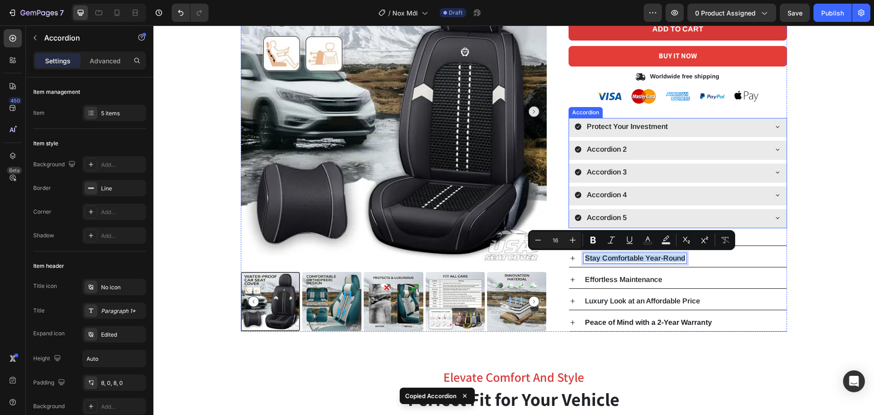
click at [595, 153] on p "Accordion 2" at bounding box center [607, 149] width 40 height 7
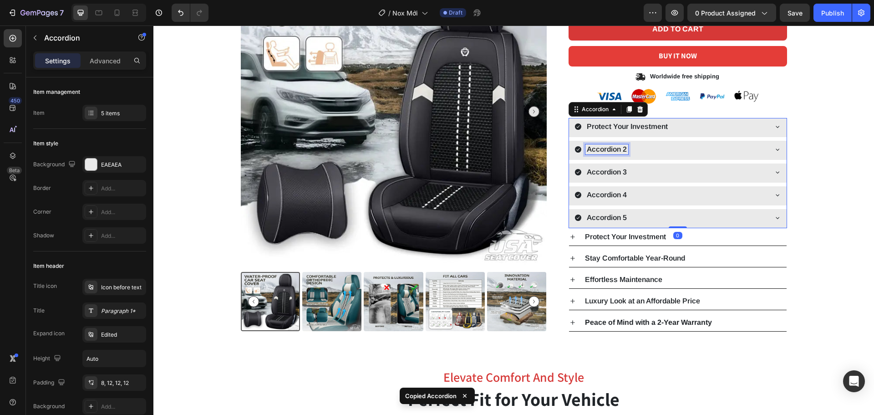
click at [595, 153] on p "Accordion 2" at bounding box center [607, 149] width 40 height 7
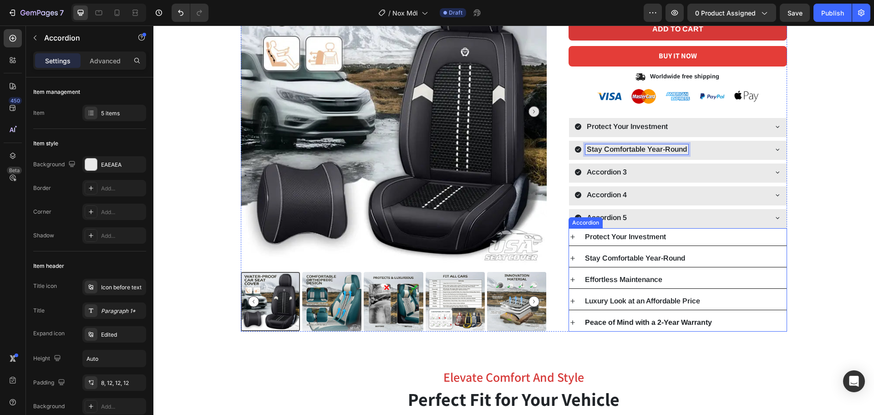
click at [634, 263] on div "Stay Comfortable Year-Round" at bounding box center [678, 257] width 218 height 17
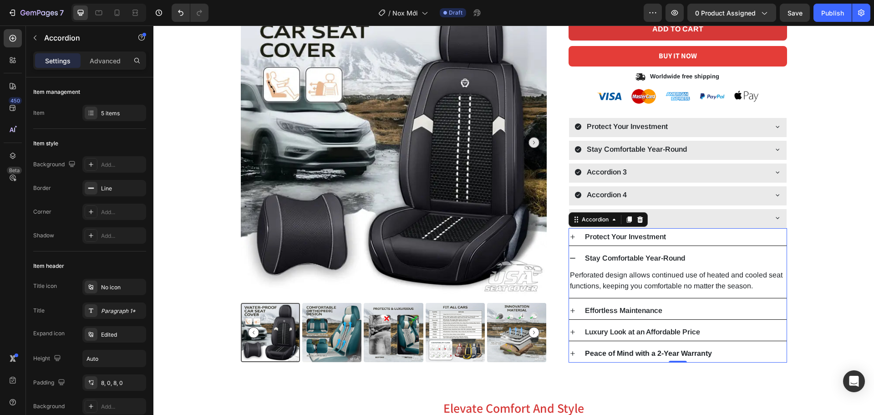
click at [634, 302] on div "Effortless Maintenance" at bounding box center [678, 310] width 218 height 17
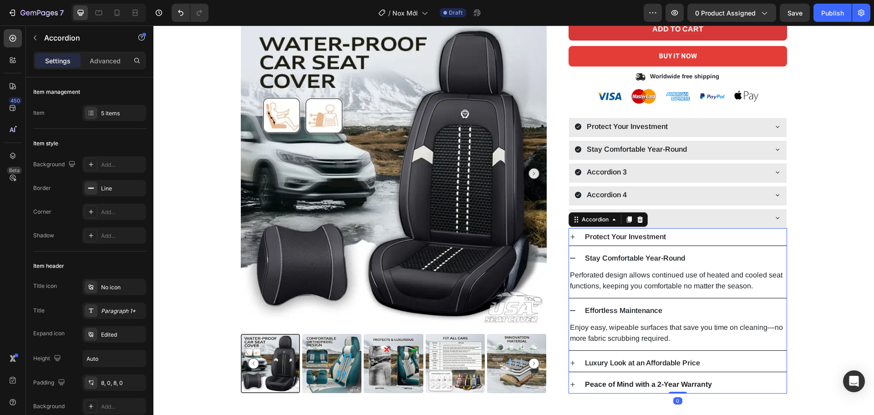
click at [634, 279] on div "Protect Your Investment Stay Comfortable Year-Round Perforated design allows co…" at bounding box center [678, 310] width 219 height 165
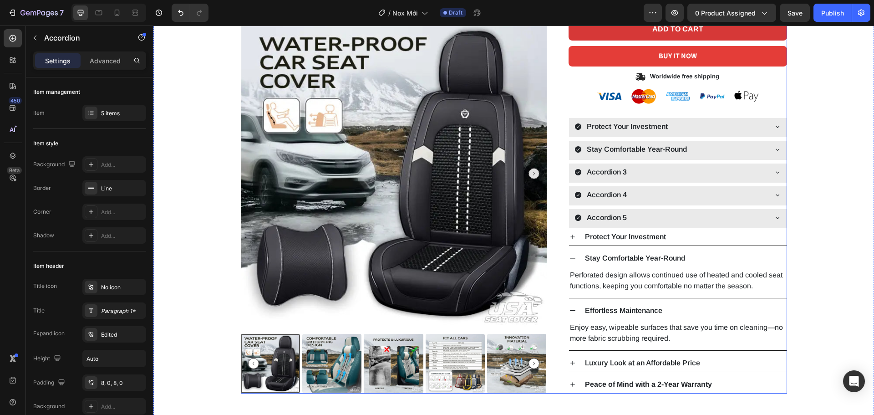
click at [565, 259] on div "Product Images Icon Icon Icon Icon Icon Icon List 2,500+ Verified Reviews! Text…" at bounding box center [514, 100] width 546 height 586
click at [570, 258] on icon at bounding box center [572, 258] width 5 height 1
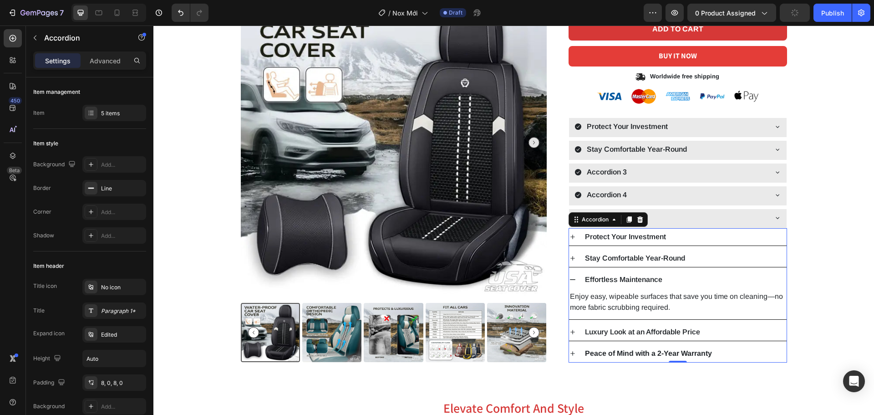
click at [569, 273] on div "Effortless Maintenance" at bounding box center [678, 279] width 218 height 17
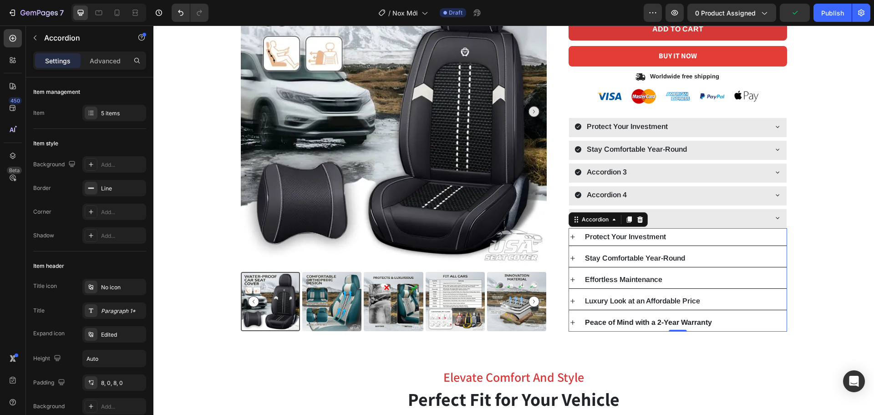
click at [611, 280] on p "Effortless Maintenance" at bounding box center [623, 279] width 77 height 7
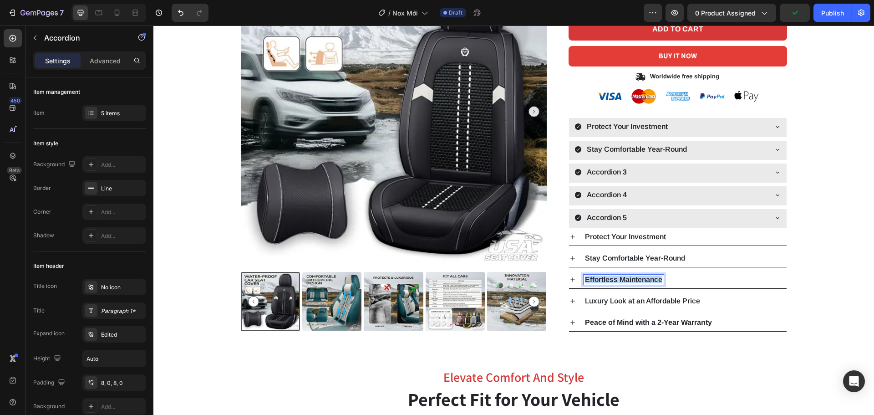
click at [611, 280] on p "Effortless Maintenance" at bounding box center [623, 279] width 77 height 7
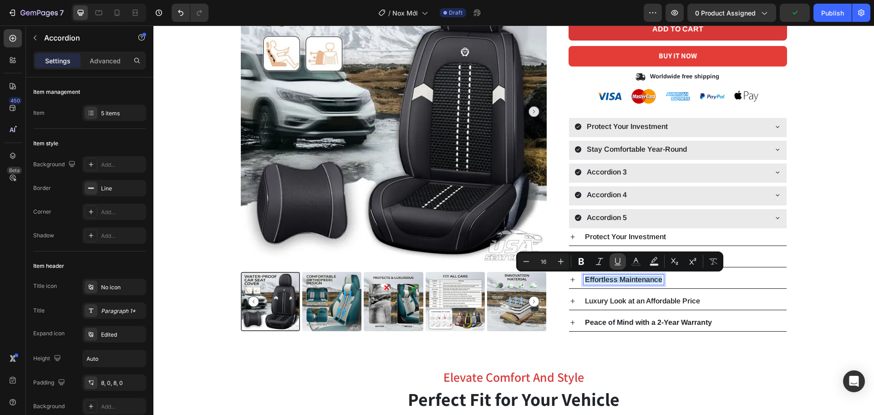
copy p "Effortless Maintenance"
click at [610, 172] on p "Accordion 3" at bounding box center [607, 171] width 40 height 7
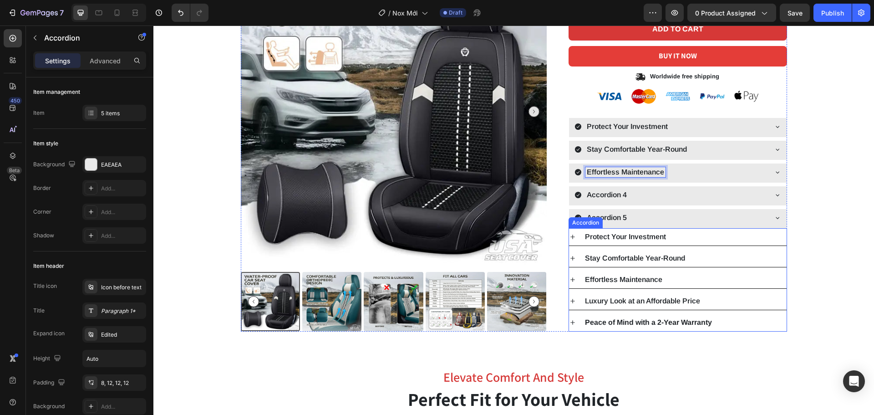
click at [614, 301] on p "Luxury Look at an Affordable Price" at bounding box center [642, 300] width 115 height 7
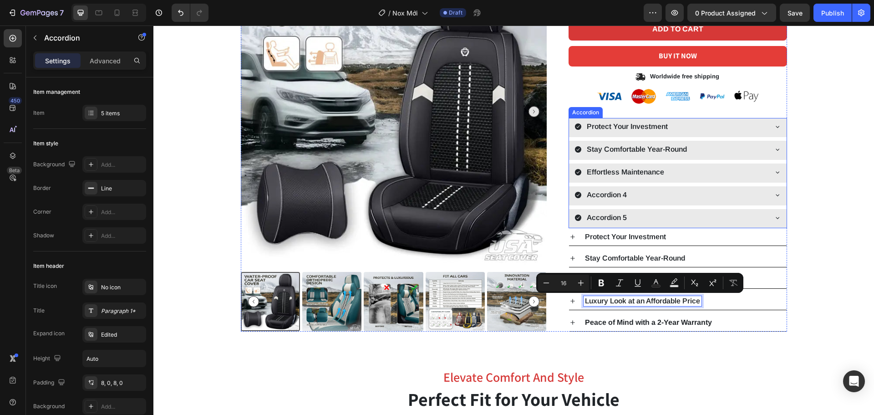
click at [610, 194] on p "Accordion 4" at bounding box center [607, 194] width 40 height 7
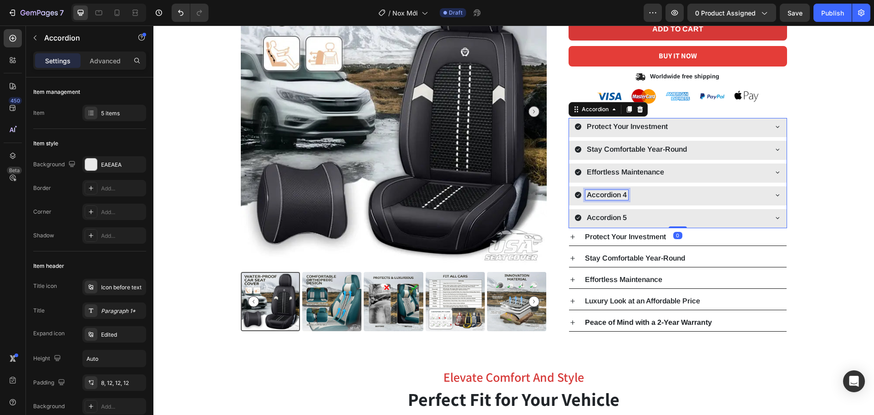
click at [610, 194] on p "Accordion 4" at bounding box center [607, 194] width 40 height 7
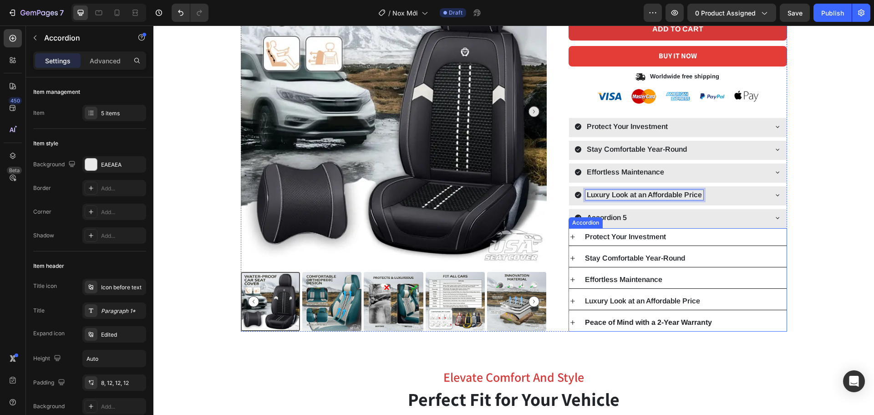
click at [632, 325] on strong "Peace of Mind with a 2-Year Warranty" at bounding box center [648, 322] width 127 height 8
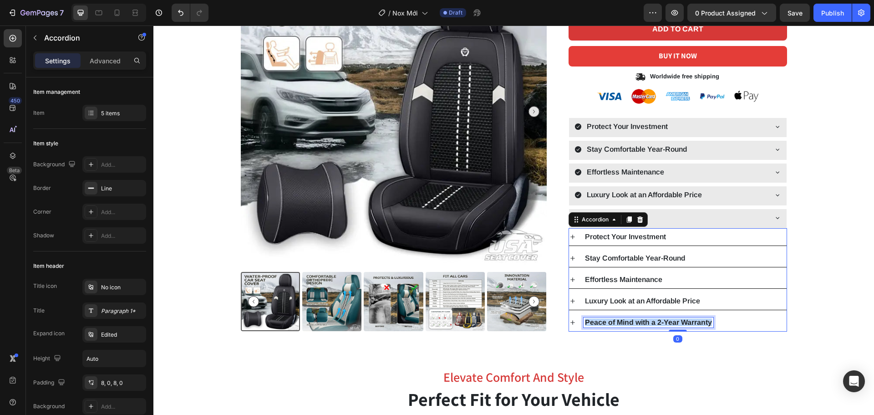
click at [647, 320] on strong "Peace of Mind with a 2-Year Warranty" at bounding box center [648, 322] width 127 height 8
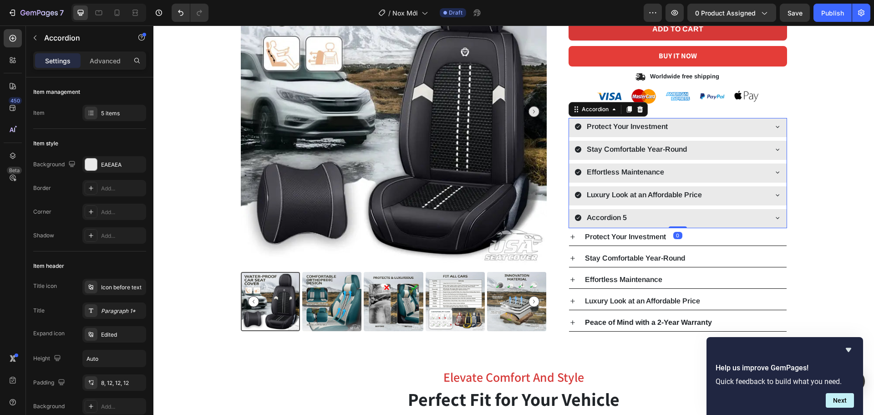
click at [614, 218] on p "Accordion 5" at bounding box center [607, 217] width 40 height 7
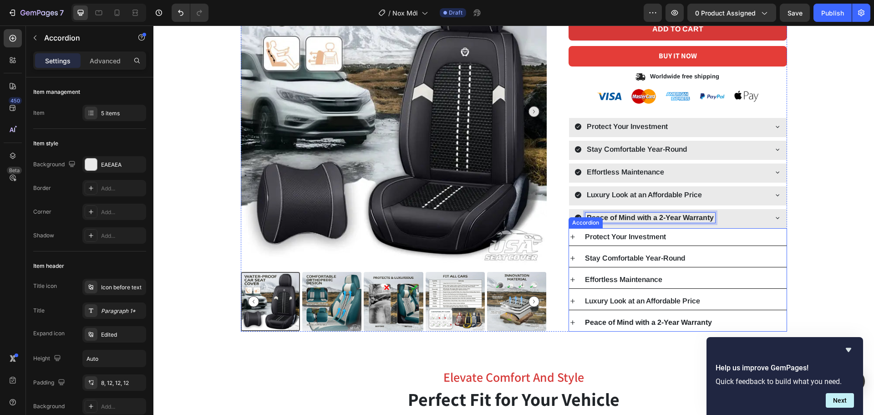
click at [804, 238] on div "Product Images Icon Icon Icon Icon Icon Icon List 2,500+ Verified Reviews! Text…" at bounding box center [513, 69] width 707 height 524
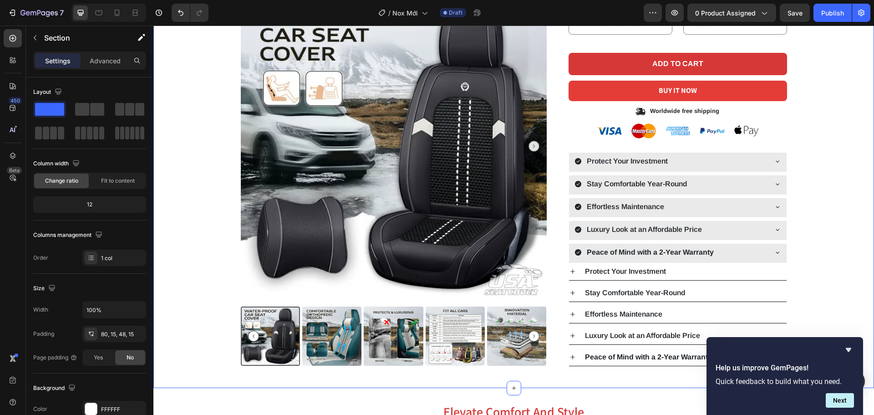
scroll to position [228, 0]
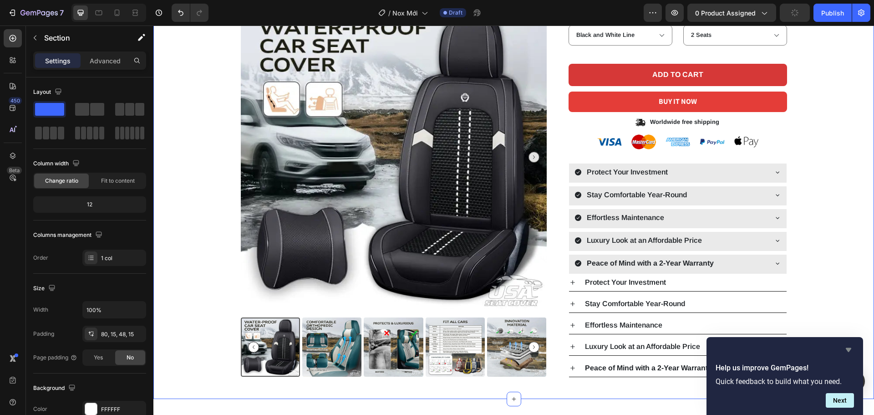
click at [850, 346] on icon "Hide survey" at bounding box center [848, 349] width 11 height 11
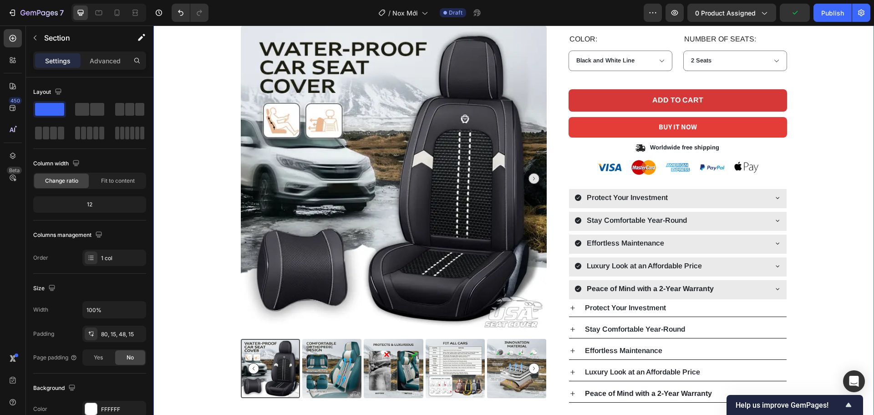
scroll to position [182, 0]
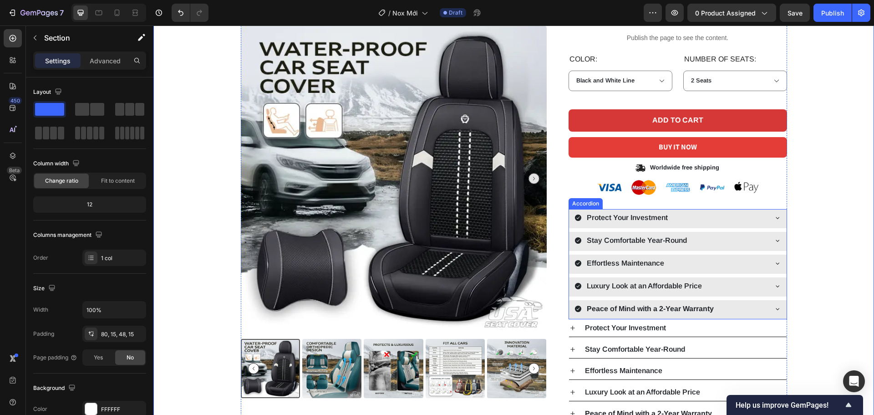
click at [734, 230] on div "Protect Your Investment Stay Comfortable Year-Round Effortless Maintenance Luxu…" at bounding box center [678, 264] width 219 height 110
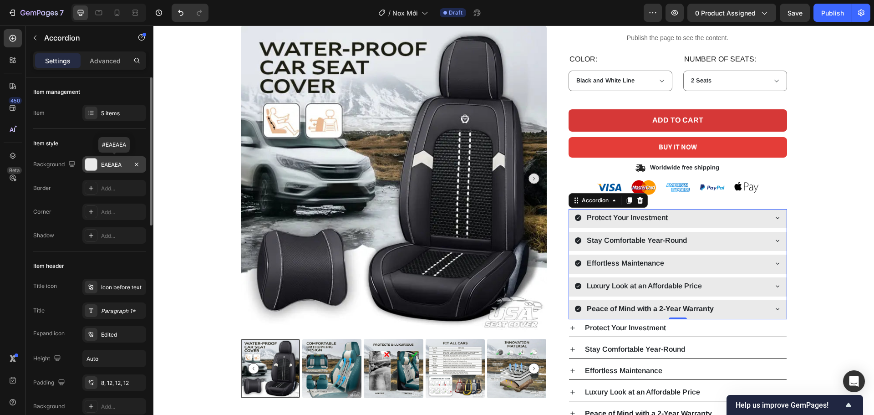
click at [114, 167] on div "EAEAEA" at bounding box center [114, 165] width 26 height 8
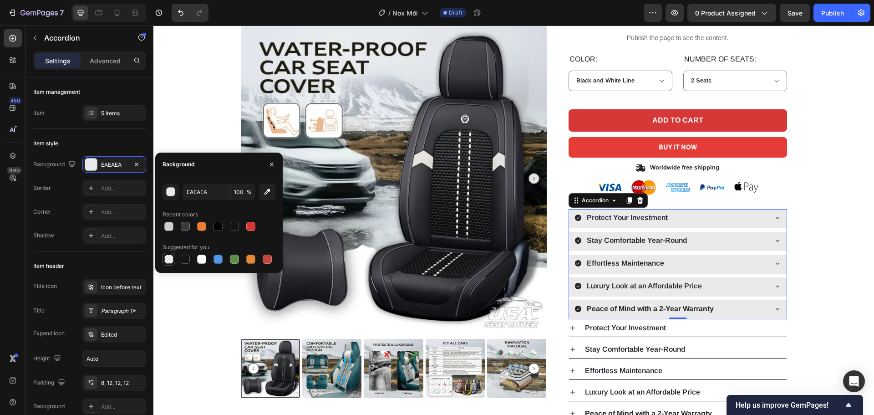
click at [171, 262] on div at bounding box center [168, 259] width 9 height 9
type input "000000"
type input "0"
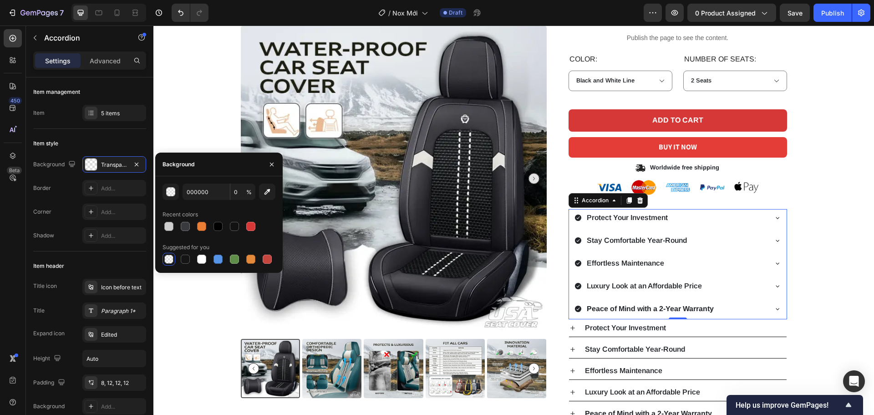
type input "EAEAEA"
type input "100"
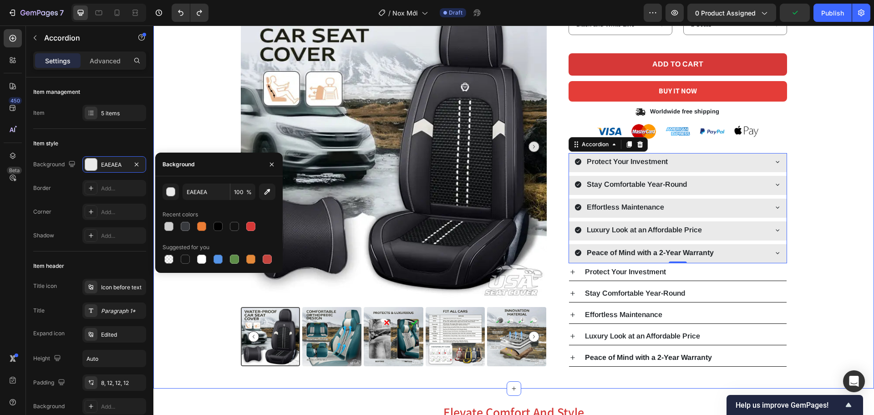
scroll to position [228, 0]
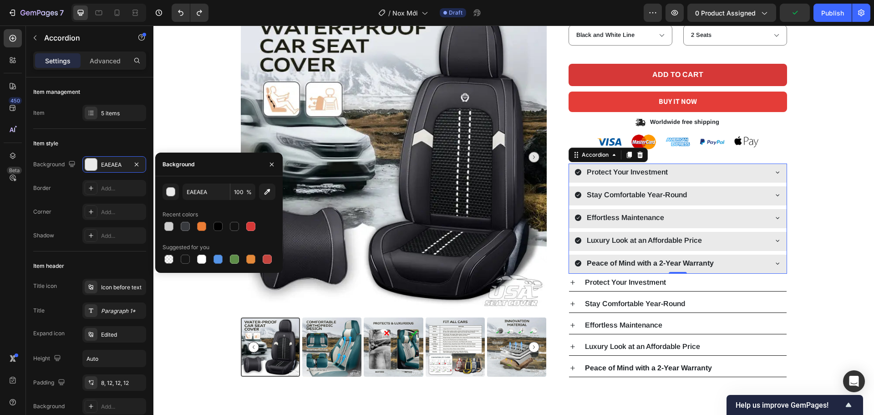
click at [636, 156] on icon at bounding box center [639, 154] width 7 height 7
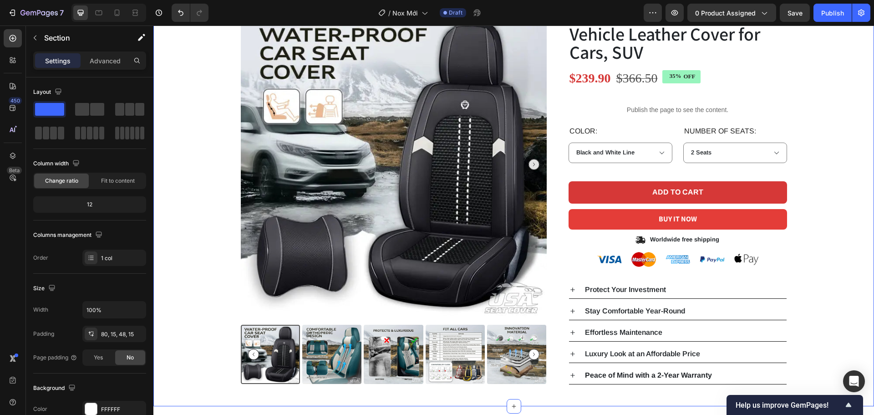
scroll to position [137, 0]
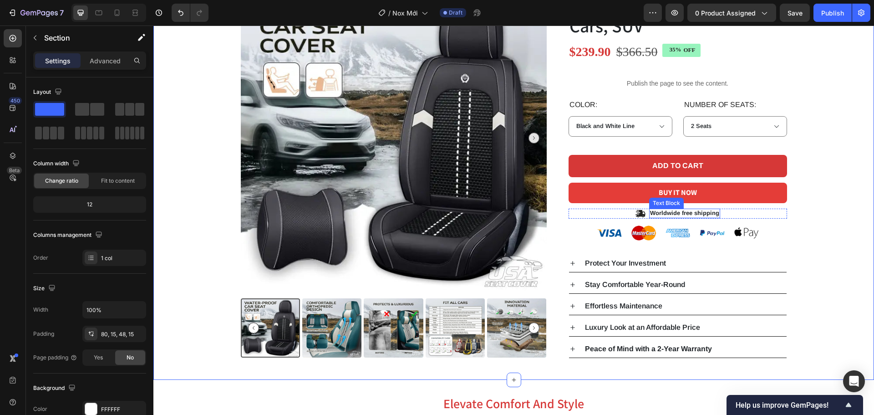
click at [684, 211] on p "Worldwide free shipping" at bounding box center [684, 213] width 69 height 8
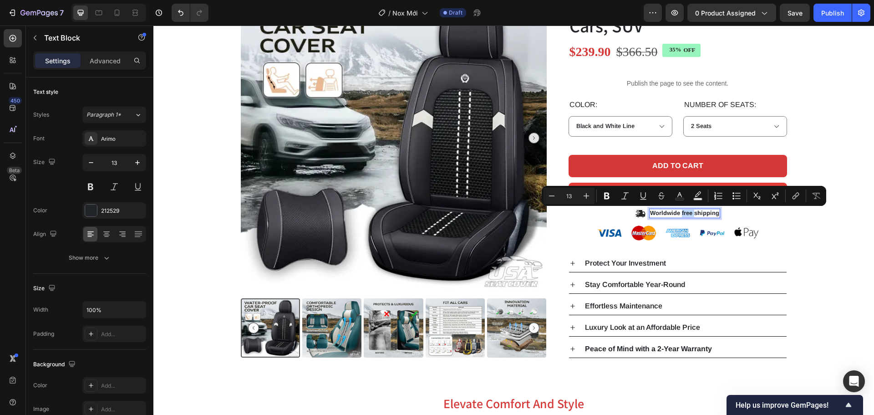
click at [680, 213] on p "Worldwide free shipping" at bounding box center [684, 213] width 69 height 8
drag, startPoint x: 693, startPoint y: 215, endPoint x: 718, endPoint y: 214, distance: 25.1
click at [718, 214] on div "Icon Worldwide Free shipping Text Block 0 Row" at bounding box center [678, 214] width 219 height 10
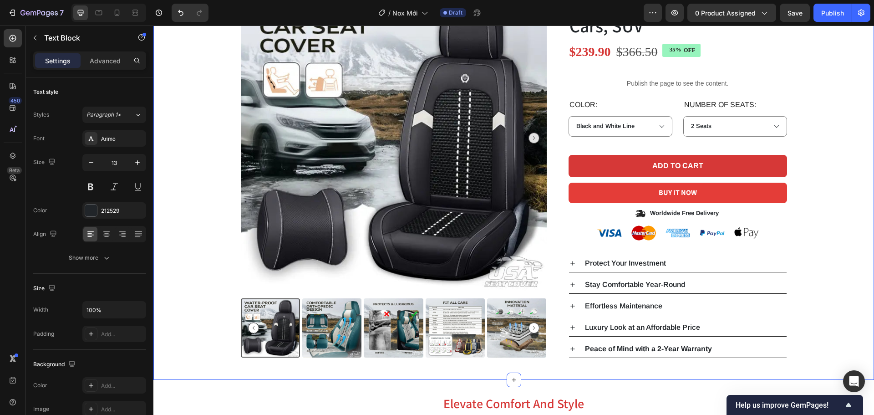
click at [810, 224] on div "Product Images Icon Icon Icon Icon Icon Icon List 2,500+ Verified Reviews! Text…" at bounding box center [513, 151] width 707 height 414
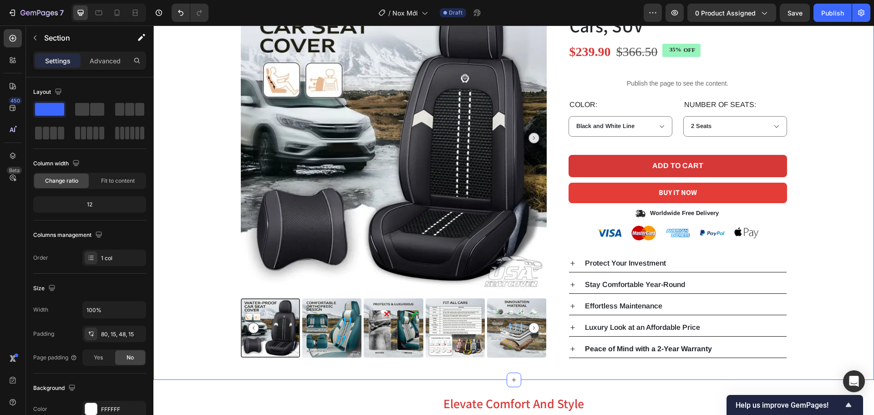
scroll to position [182, 0]
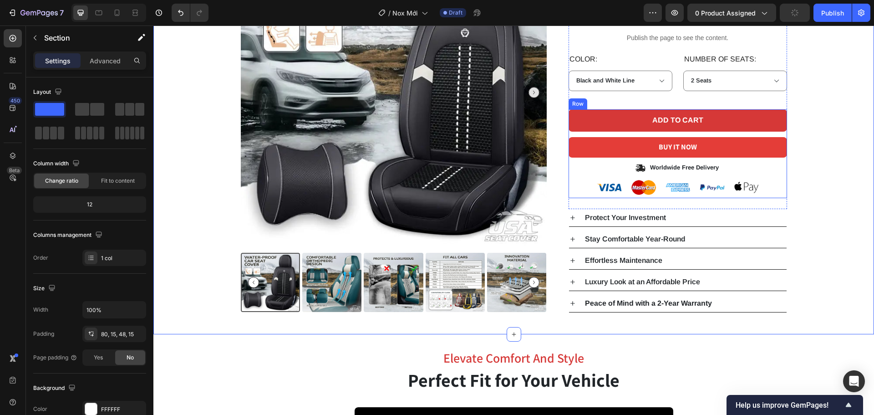
click at [688, 167] on p "Worldwide Free Delivery" at bounding box center [684, 168] width 69 height 8
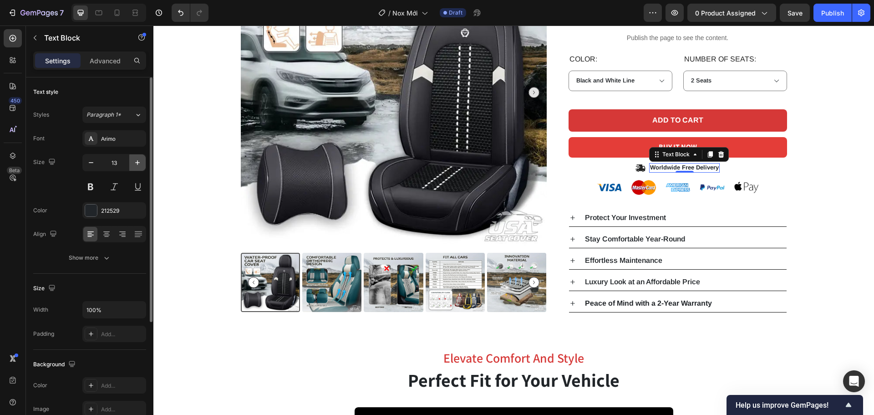
click at [137, 162] on icon "button" at bounding box center [137, 162] width 9 height 9
type input "14"
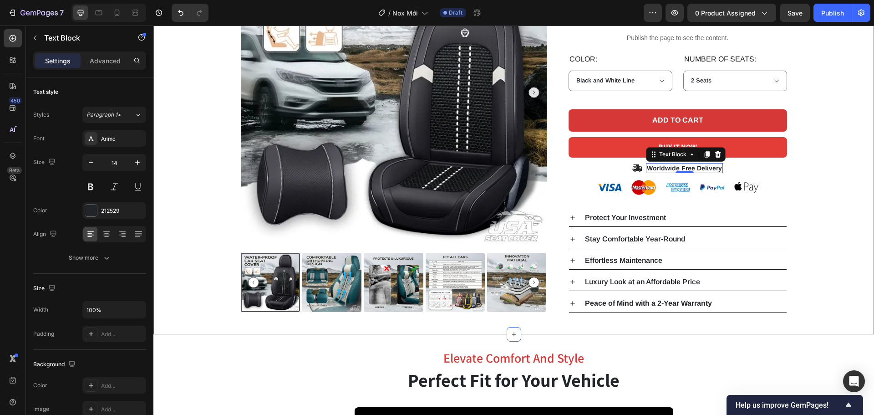
click at [828, 183] on div "Product Images Icon Icon Icon Icon Icon Icon List 2,500+ Verified Reviews! Text…" at bounding box center [513, 105] width 707 height 414
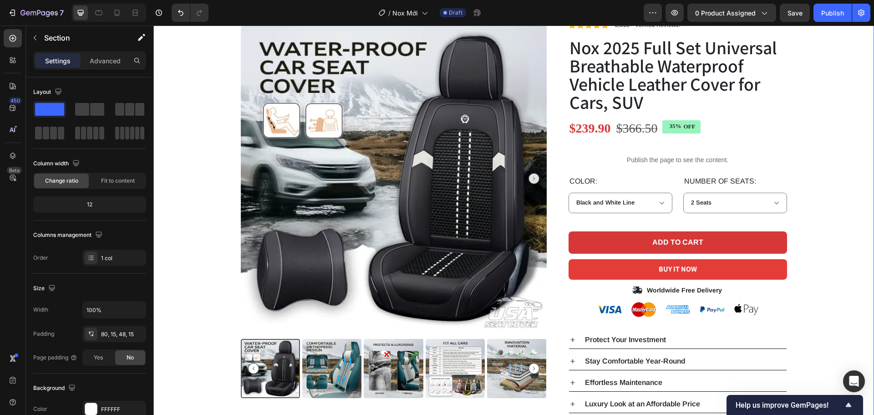
scroll to position [46, 0]
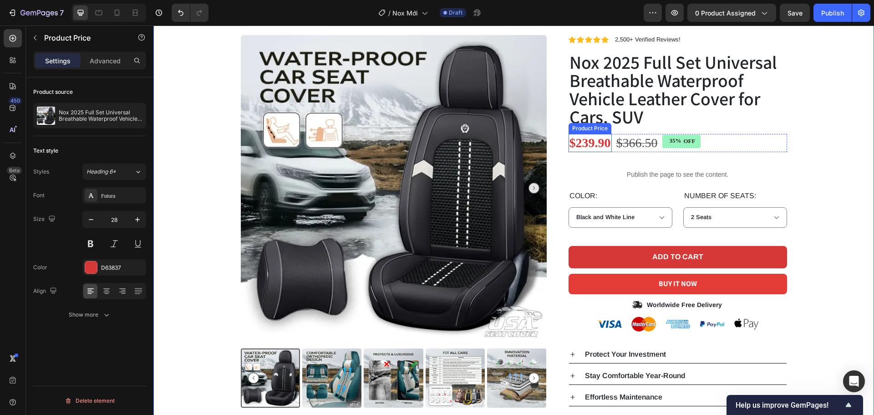
click at [571, 144] on div "$239.90" at bounding box center [590, 143] width 43 height 18
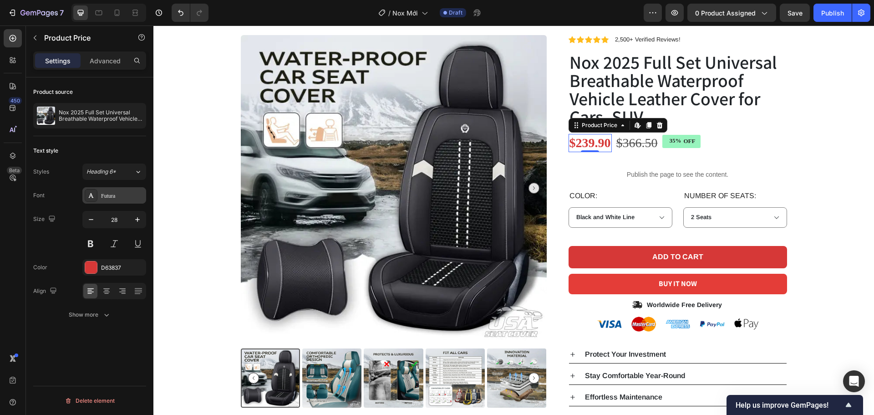
click at [115, 198] on div "Futura" at bounding box center [122, 196] width 43 height 8
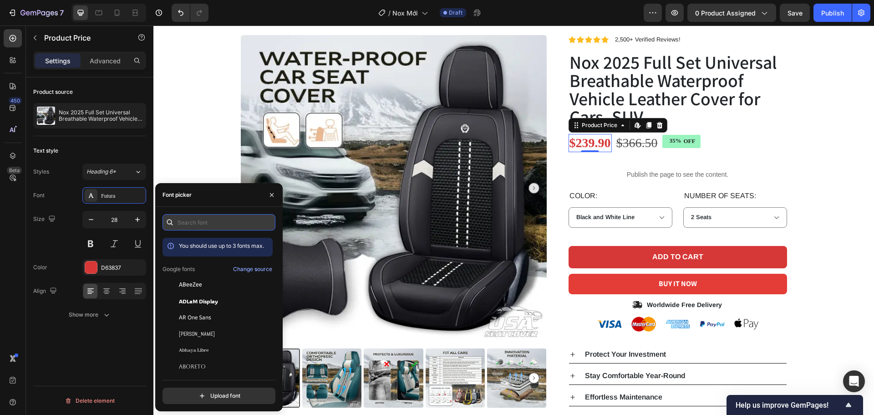
click at [203, 223] on input "text" at bounding box center [219, 222] width 113 height 16
type input "aven"
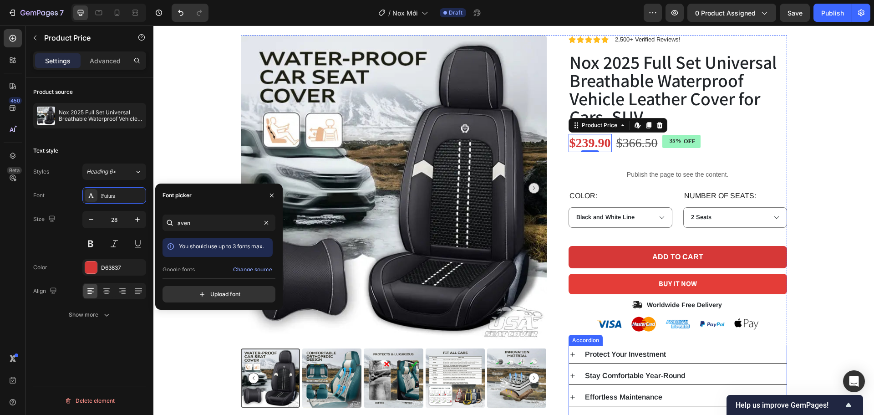
click at [652, 353] on p "Protect Your Investment" at bounding box center [625, 354] width 81 height 7
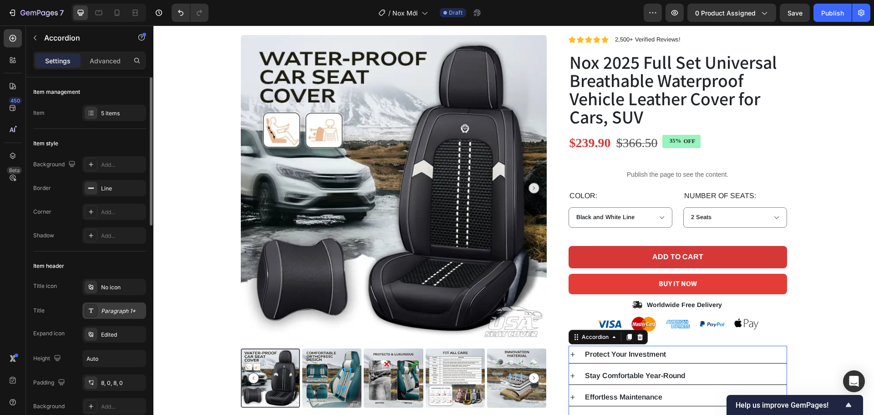
click at [127, 310] on div "Paragraph 1*" at bounding box center [122, 311] width 43 height 8
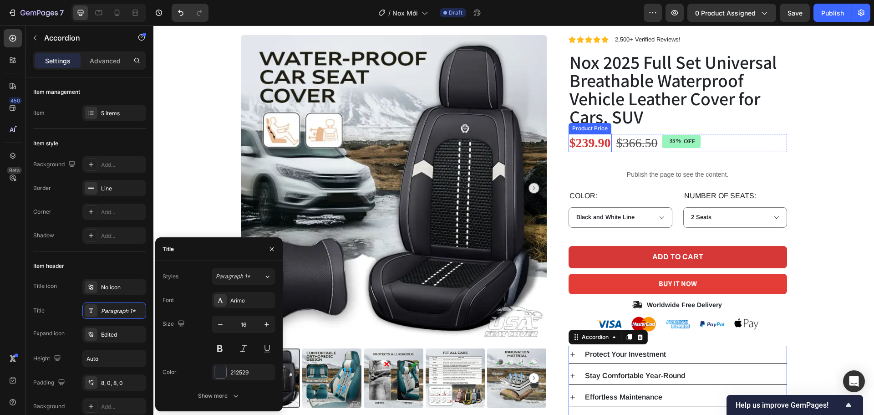
click at [585, 147] on div "$239.90" at bounding box center [590, 143] width 43 height 18
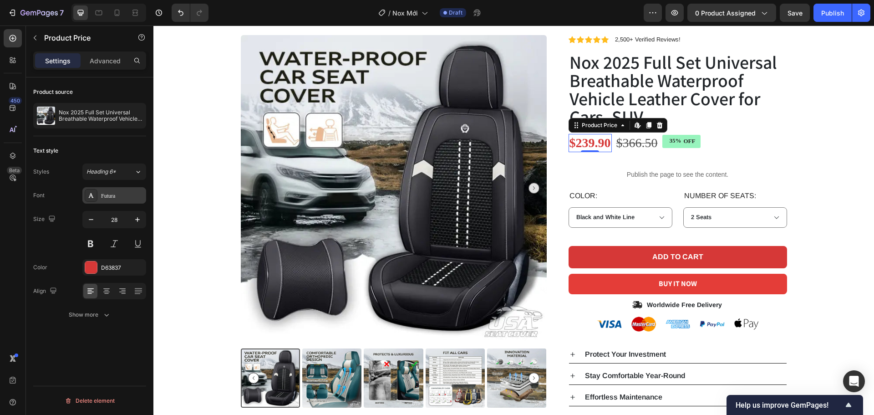
click at [121, 190] on div "Futura" at bounding box center [114, 195] width 64 height 16
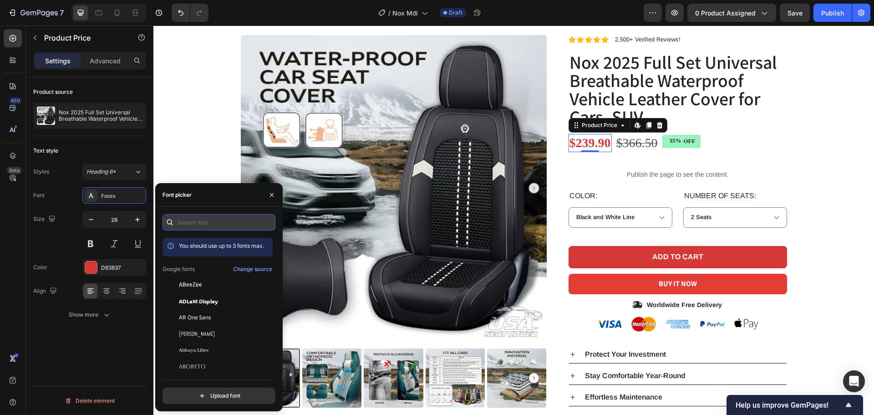
click at [213, 223] on input "text" at bounding box center [219, 222] width 113 height 16
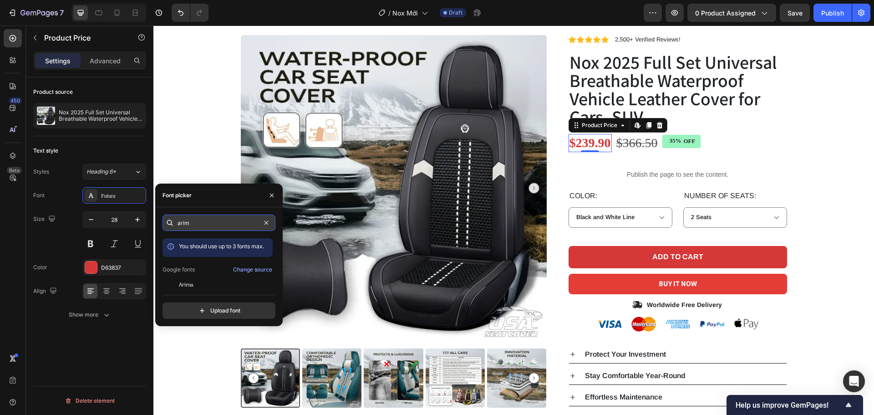
type input "arimo"
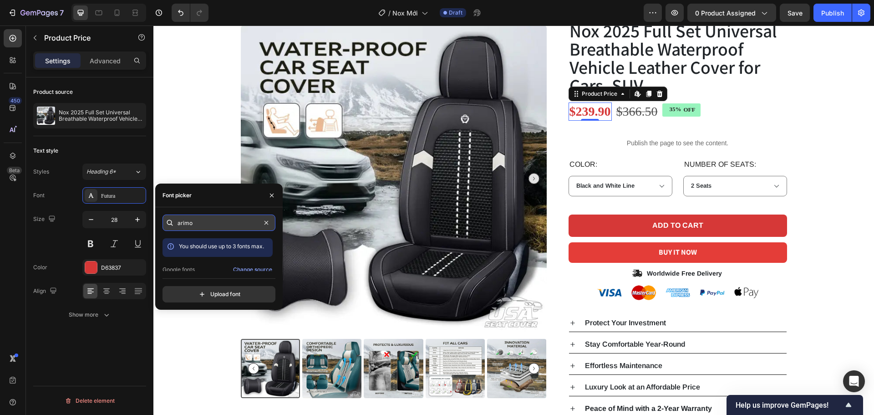
scroll to position [91, 0]
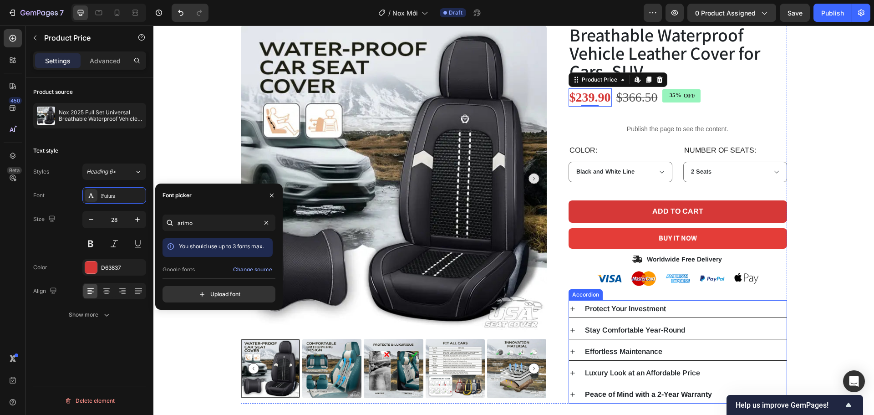
click at [620, 311] on p "Protect Your Investment" at bounding box center [625, 308] width 81 height 7
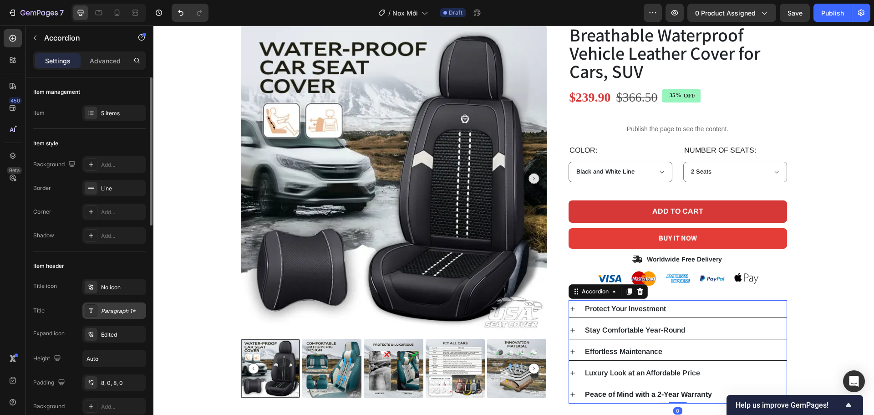
click at [117, 309] on div "Paragraph 1*" at bounding box center [122, 311] width 43 height 8
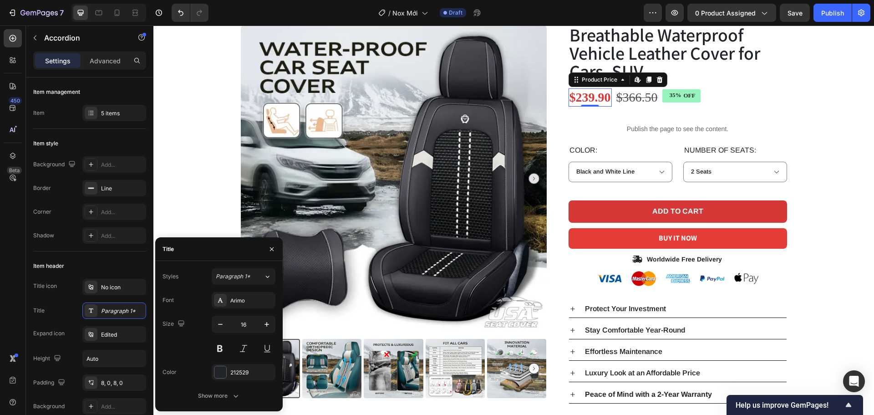
click at [581, 97] on div "$239.90" at bounding box center [590, 97] width 43 height 18
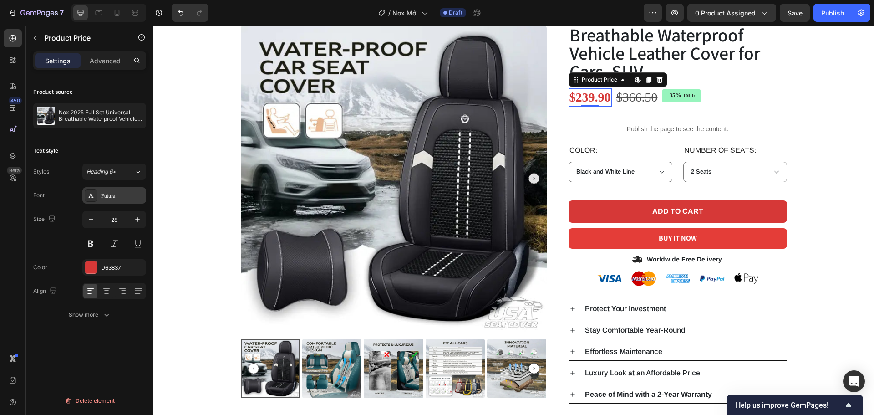
click at [112, 196] on div "Futura" at bounding box center [122, 196] width 43 height 8
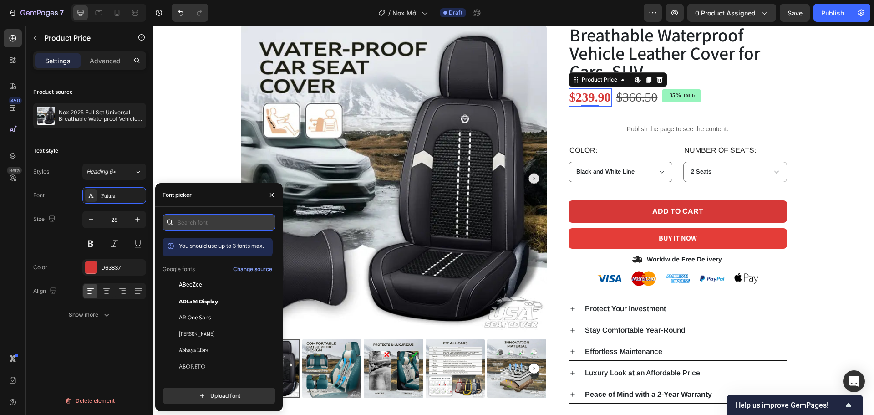
click at [208, 227] on input "text" at bounding box center [219, 222] width 113 height 16
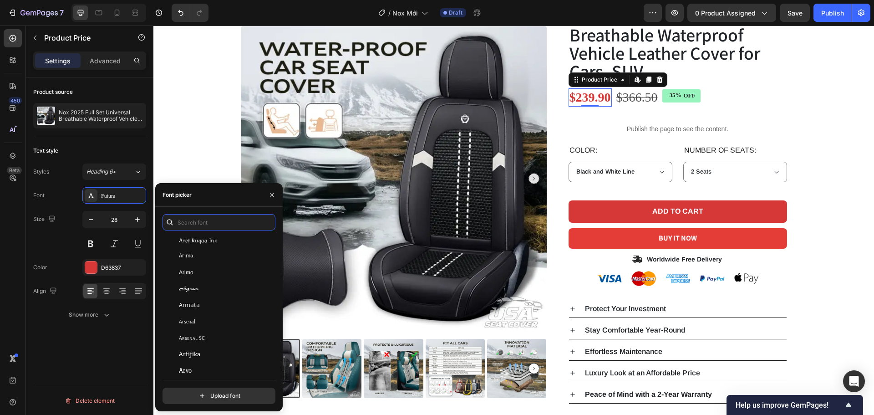
scroll to position [1730, 0]
click at [214, 287] on div "Arimo" at bounding box center [225, 288] width 92 height 8
click at [640, 100] on div "$366.50" at bounding box center [642, 97] width 43 height 18
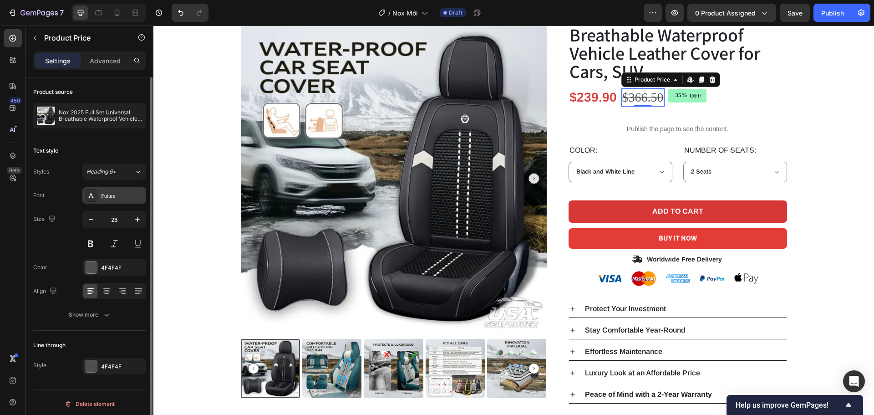
click at [140, 194] on div "Futura" at bounding box center [122, 196] width 43 height 8
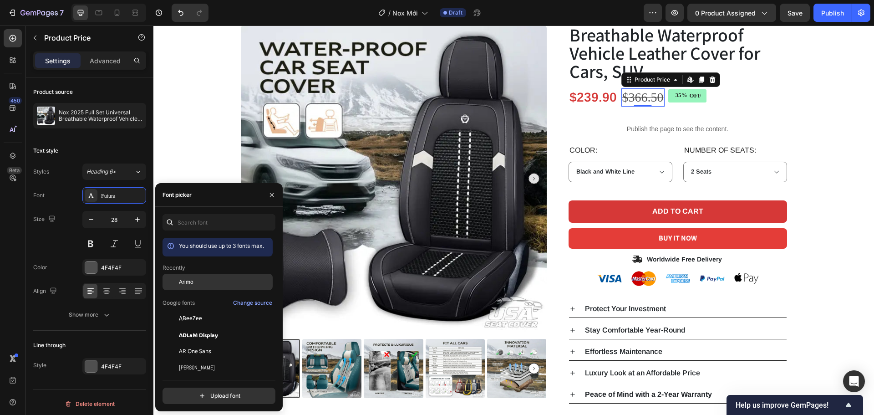
click at [201, 282] on div "Arimo" at bounding box center [225, 282] width 92 height 8
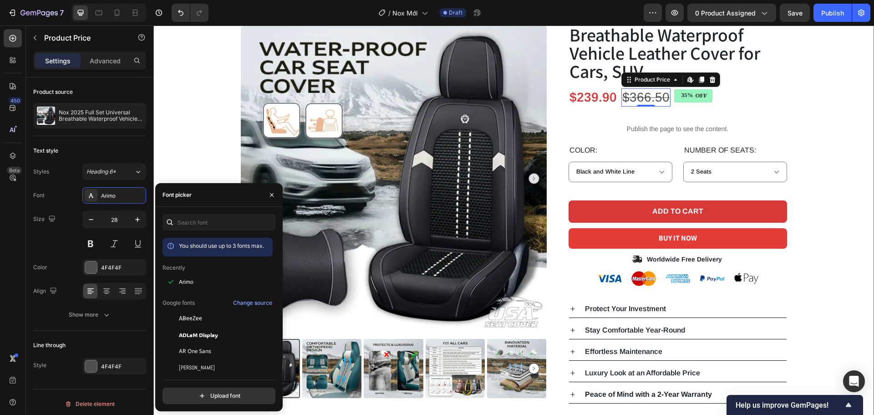
click at [827, 143] on div "Product Images Icon Icon Icon Icon Icon Icon List 2,500+ Verified Reviews! Text…" at bounding box center [513, 197] width 707 height 414
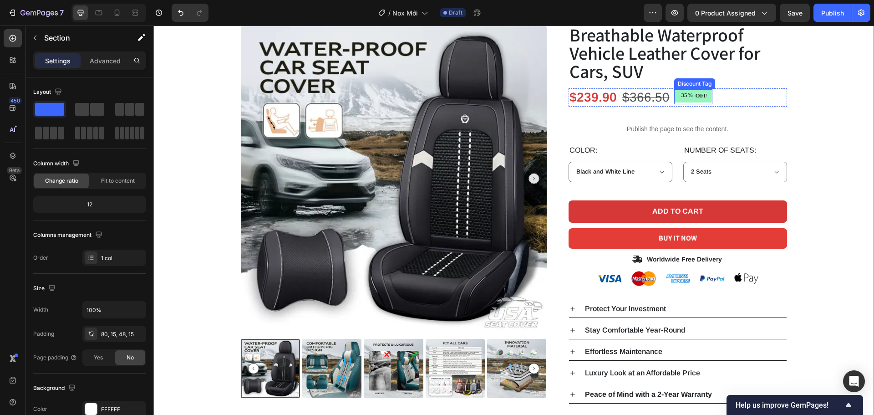
click at [686, 95] on div "35%" at bounding box center [688, 96] width 14 height 10
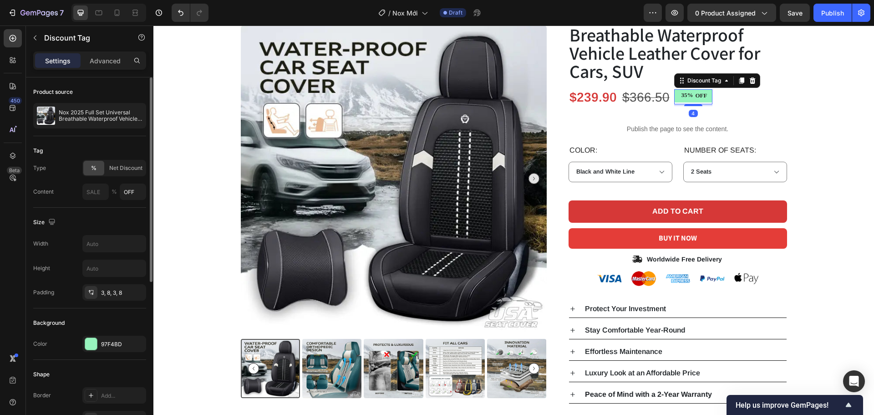
scroll to position [228, 0]
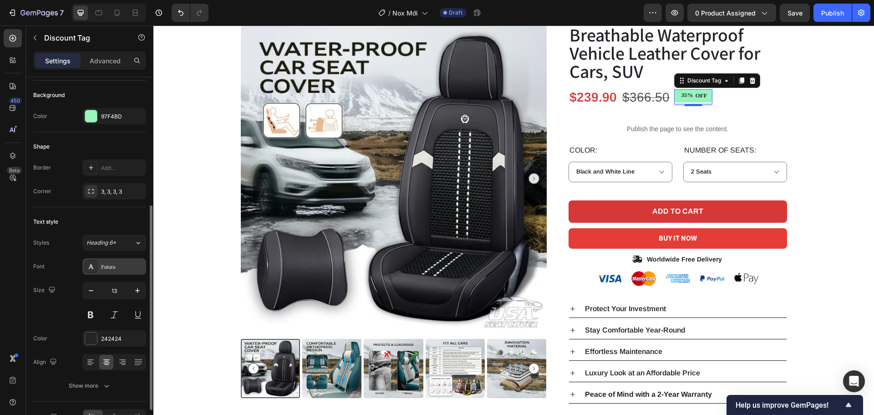
click at [122, 260] on div "Futura" at bounding box center [114, 266] width 64 height 16
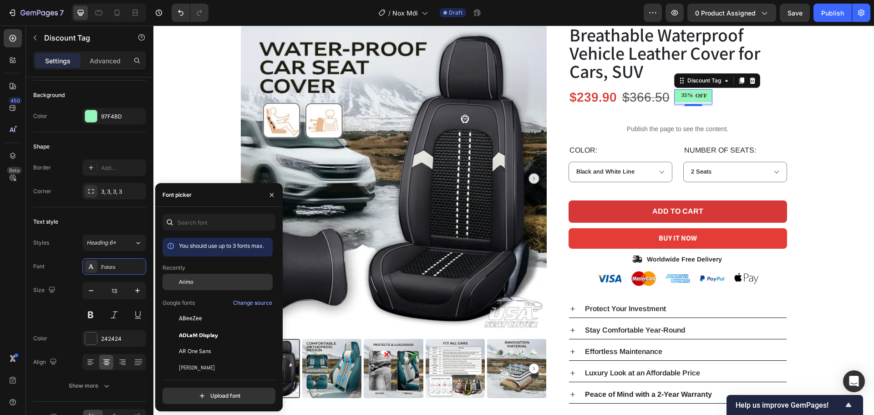
click at [185, 280] on span "Arimo" at bounding box center [186, 282] width 15 height 8
click at [841, 130] on div "Product Images Icon Icon Icon Icon Icon Icon List 2,500+ Verified Reviews! Text…" at bounding box center [513, 197] width 707 height 414
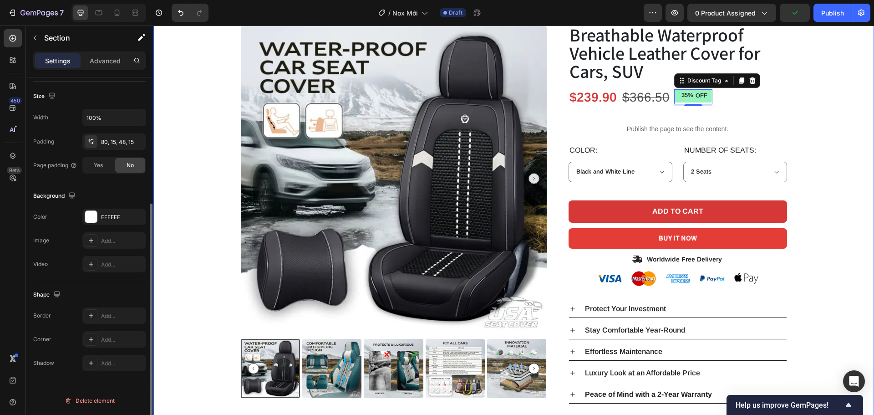
scroll to position [0, 0]
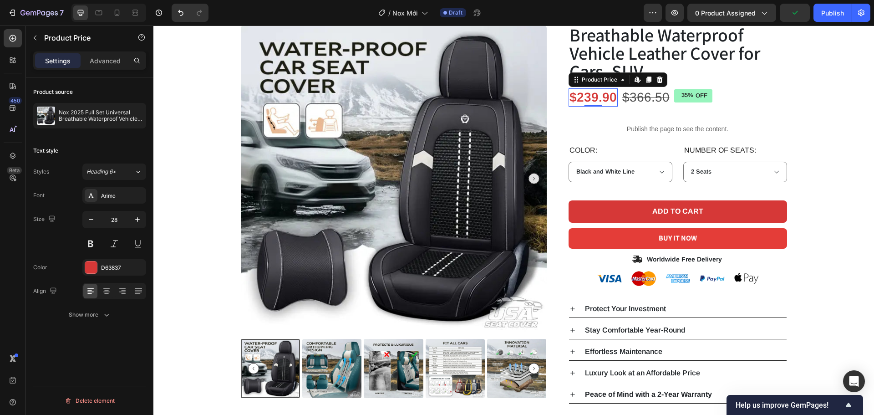
click at [592, 99] on div "$239.90" at bounding box center [593, 97] width 49 height 18
click at [632, 95] on div "$366.50" at bounding box center [645, 97] width 49 height 18
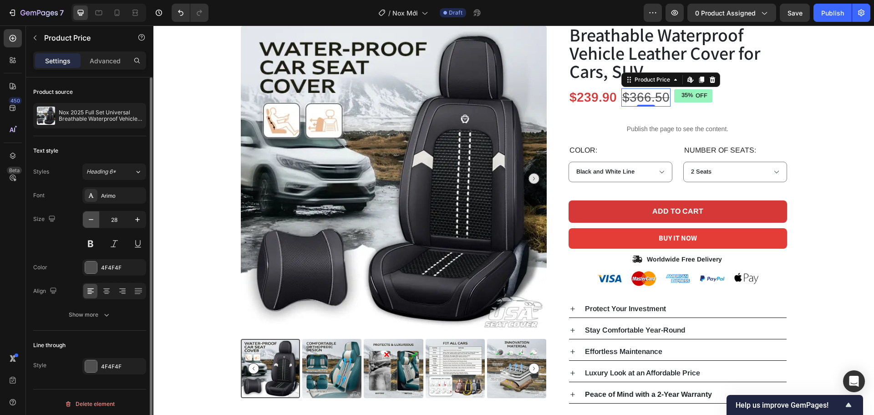
click at [94, 223] on icon "button" at bounding box center [91, 219] width 9 height 9
type input "27"
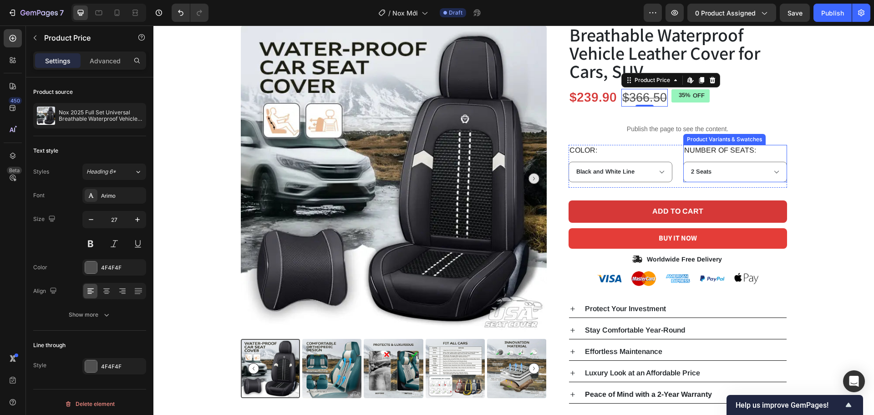
click at [771, 146] on div "NUMBER OF SEATS: 2 Seats 4-5 Seats" at bounding box center [735, 163] width 104 height 37
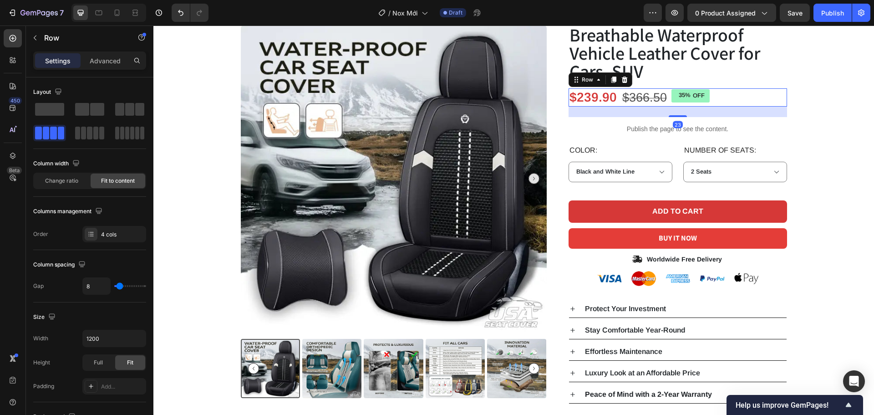
click at [613, 97] on div "$239.90 Product Price Product Price $366.50 Product Price Product Price 35% OFF…" at bounding box center [678, 97] width 219 height 18
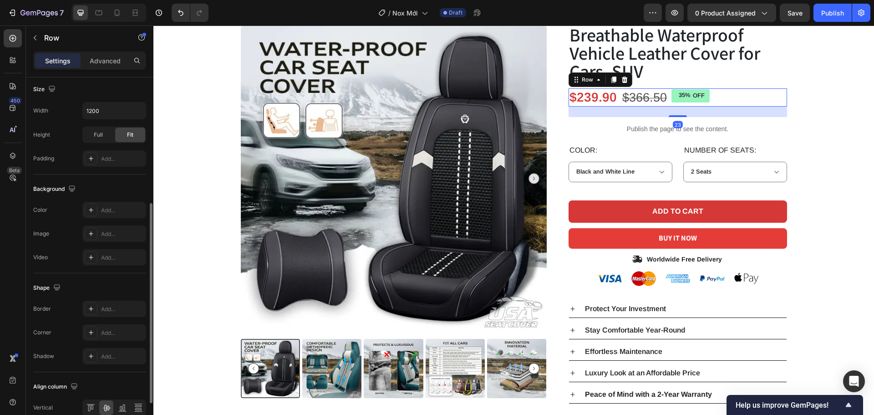
scroll to position [296, 0]
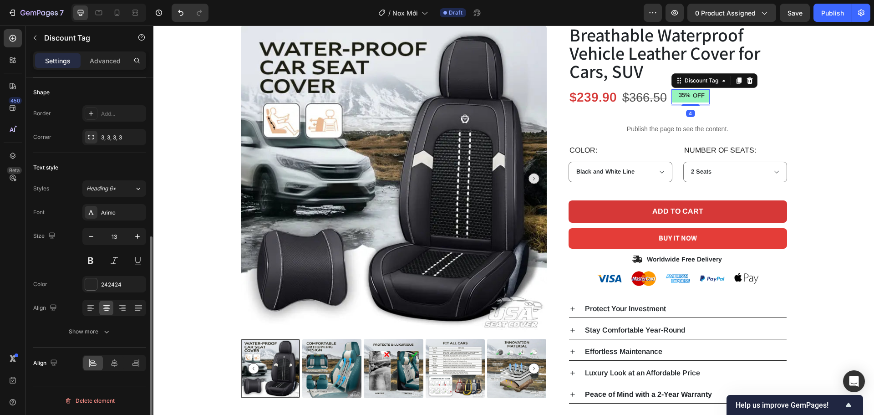
click at [678, 97] on div "35%" at bounding box center [685, 96] width 14 height 10
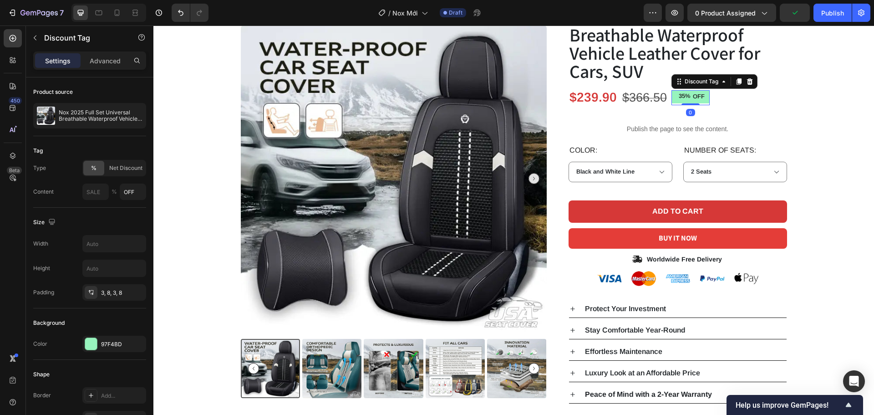
drag, startPoint x: 684, startPoint y: 105, endPoint x: 683, endPoint y: 97, distance: 8.8
click at [684, 97] on div "35% OFF Discount Tag 0" at bounding box center [691, 97] width 38 height 15
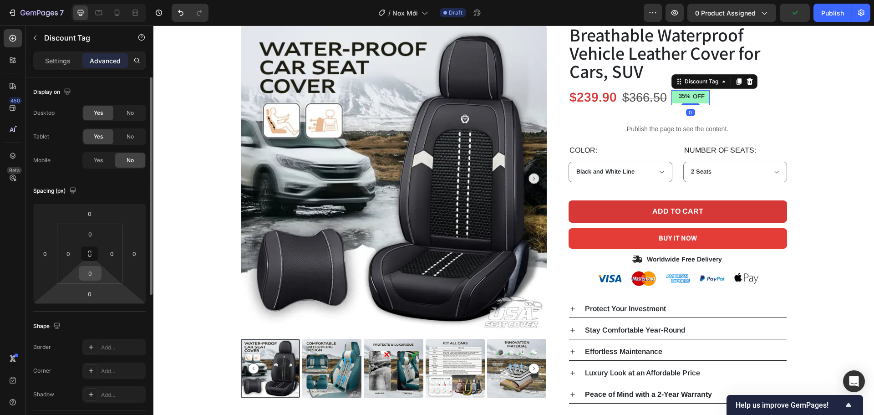
click at [93, 274] on input "0" at bounding box center [90, 273] width 18 height 14
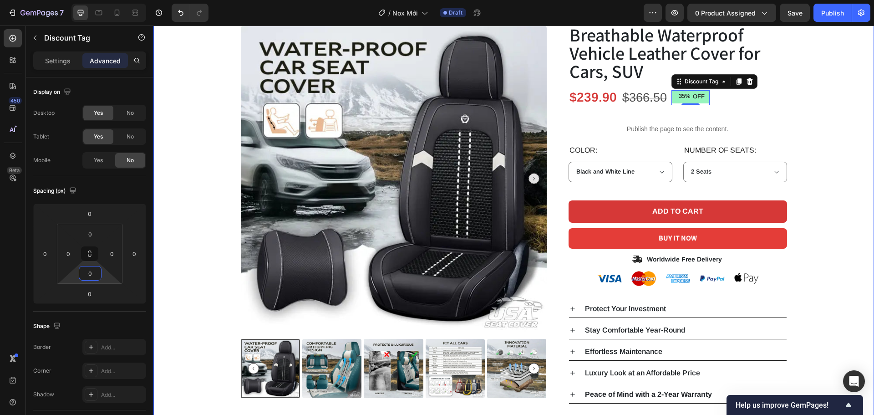
click at [831, 130] on div "Product Images Icon Icon Icon Icon Icon Icon List 2,500+ Verified Reviews! Text…" at bounding box center [513, 197] width 707 height 414
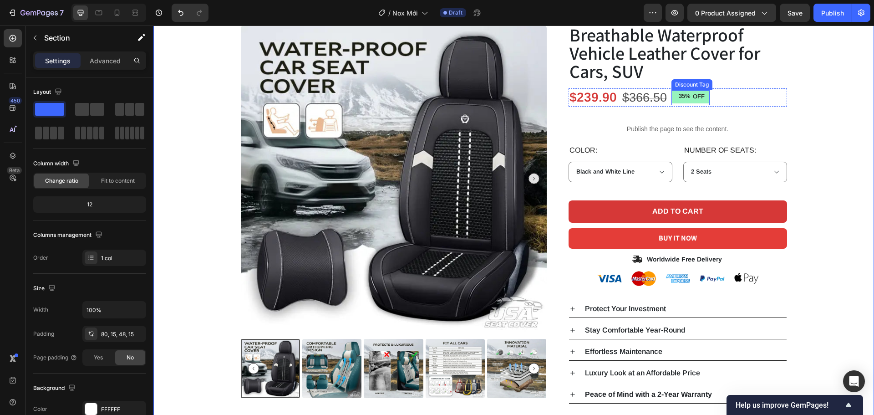
click at [681, 96] on div "35%" at bounding box center [685, 97] width 14 height 10
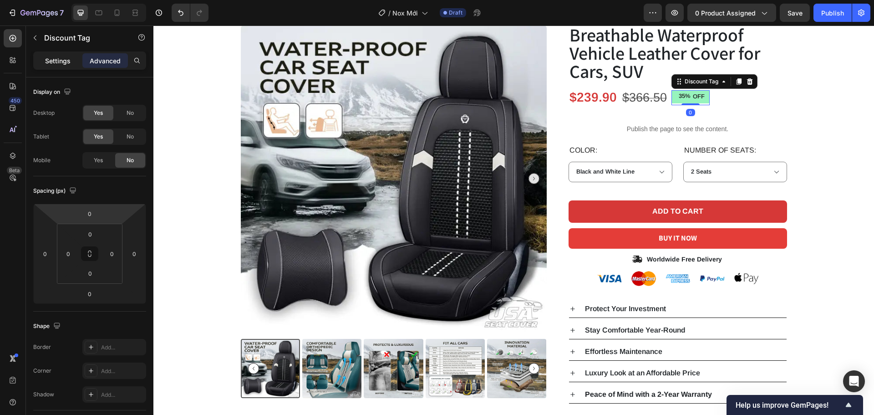
click at [67, 64] on p "Settings" at bounding box center [57, 61] width 25 height 10
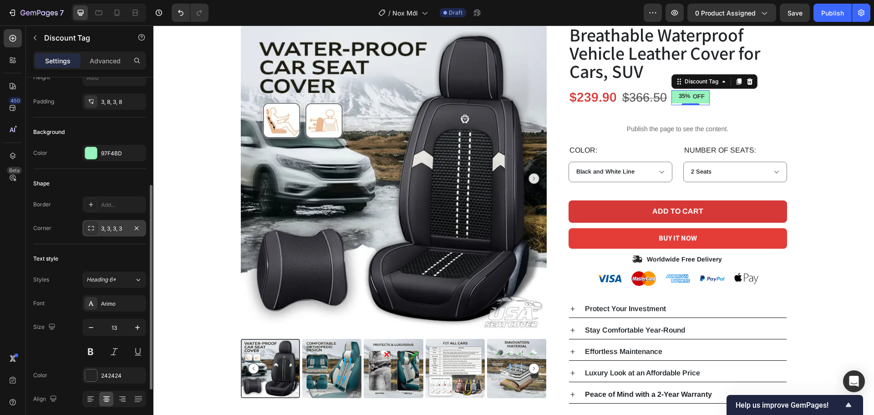
scroll to position [145, 0]
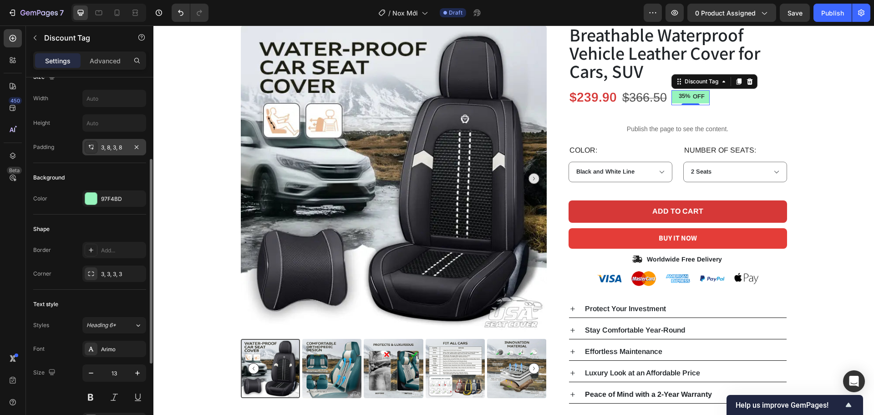
click at [114, 148] on div "3, 8, 3, 8" at bounding box center [114, 147] width 26 height 8
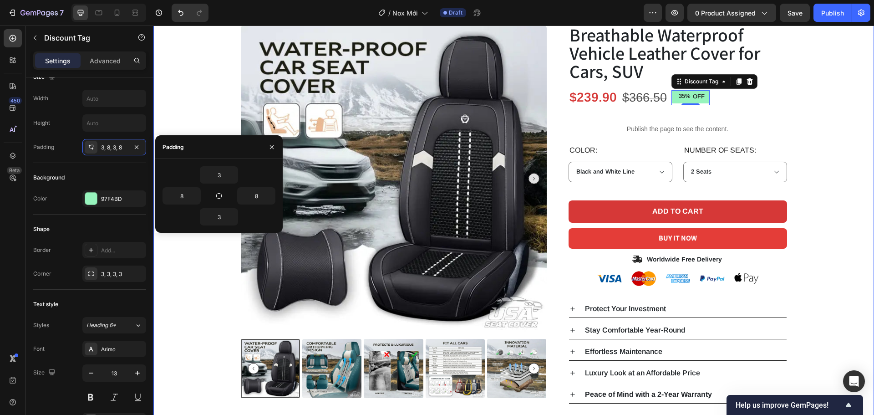
click at [787, 115] on div "Product Images Icon Icon Icon Icon Icon Icon List 2,500+ Verified Reviews! Text…" at bounding box center [513, 197] width 707 height 414
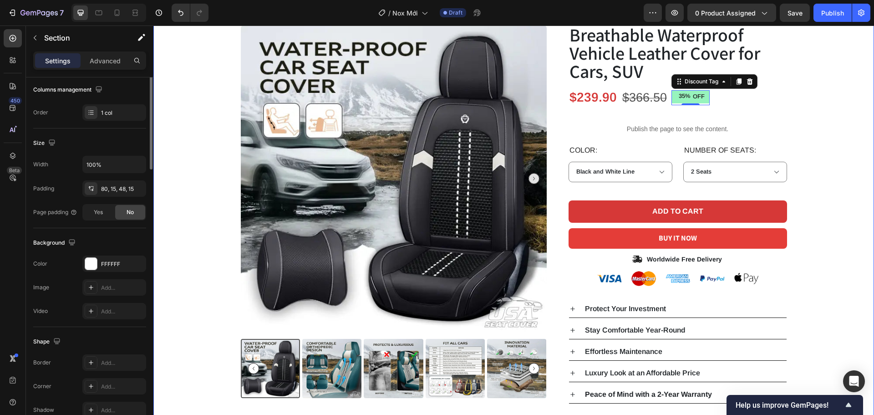
scroll to position [0, 0]
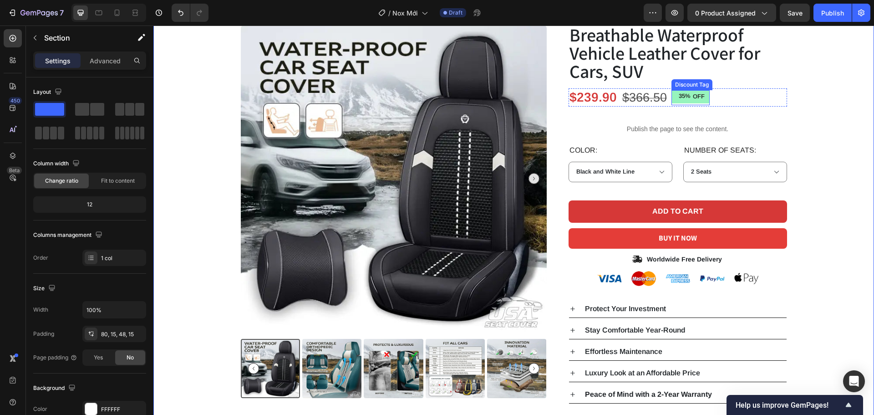
click at [678, 96] on div "35%" at bounding box center [685, 97] width 14 height 10
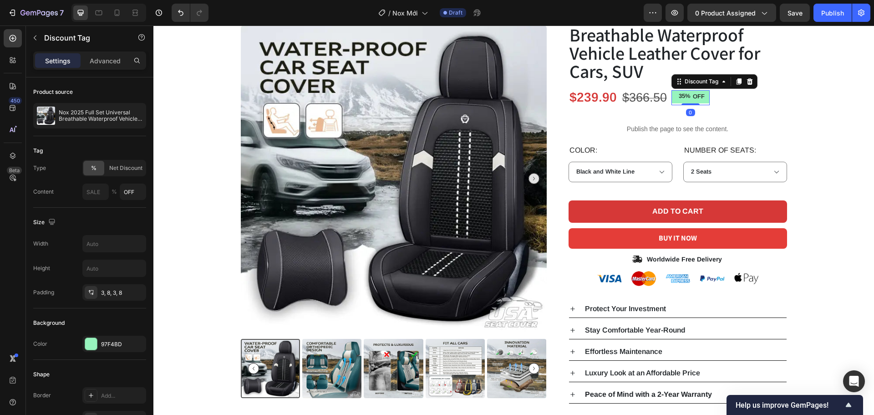
click at [692, 97] on div "OFF" at bounding box center [699, 97] width 15 height 10
click at [678, 101] on div "35%" at bounding box center [685, 97] width 14 height 10
click at [687, 101] on div "35% OFF Discount Tag 0" at bounding box center [691, 97] width 38 height 15
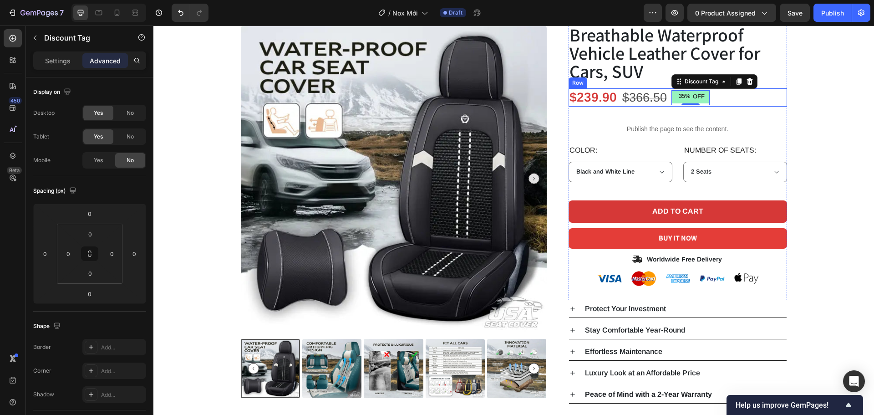
click at [743, 101] on div "$239.90 Product Price Product Price $366.50 Product Price Product Price 35% OFF…" at bounding box center [678, 97] width 219 height 18
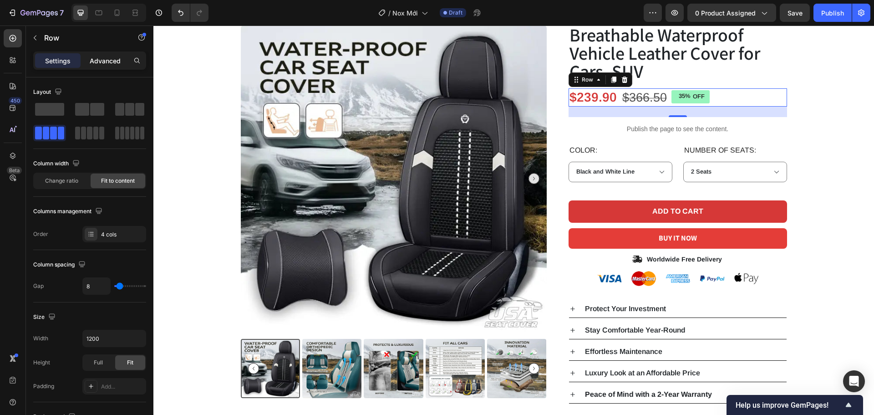
click at [103, 58] on p "Advanced" at bounding box center [105, 61] width 31 height 10
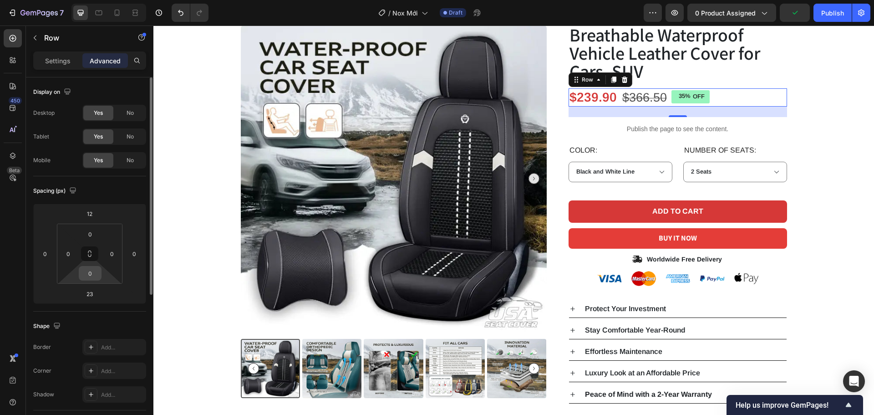
click at [96, 269] on input "0" at bounding box center [90, 273] width 18 height 14
click at [92, 228] on input "0" at bounding box center [90, 234] width 18 height 14
click at [693, 102] on div "35% OFF" at bounding box center [691, 96] width 38 height 13
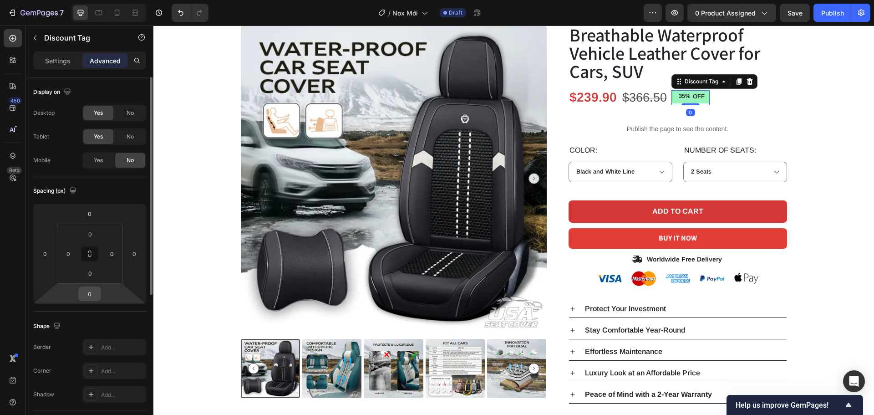
click at [90, 295] on input "0" at bounding box center [90, 294] width 18 height 14
click at [90, 274] on input "0" at bounding box center [90, 273] width 18 height 14
click at [89, 234] on input "0" at bounding box center [90, 234] width 18 height 14
click at [89, 214] on input "0" at bounding box center [90, 214] width 18 height 14
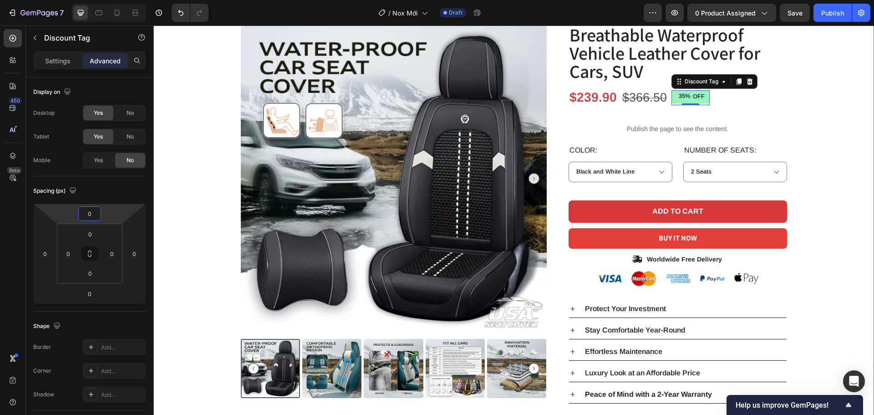
click at [844, 121] on div "Product Images Icon Icon Icon Icon Icon Icon List 2,500+ Verified Reviews! Text…" at bounding box center [513, 197] width 707 height 414
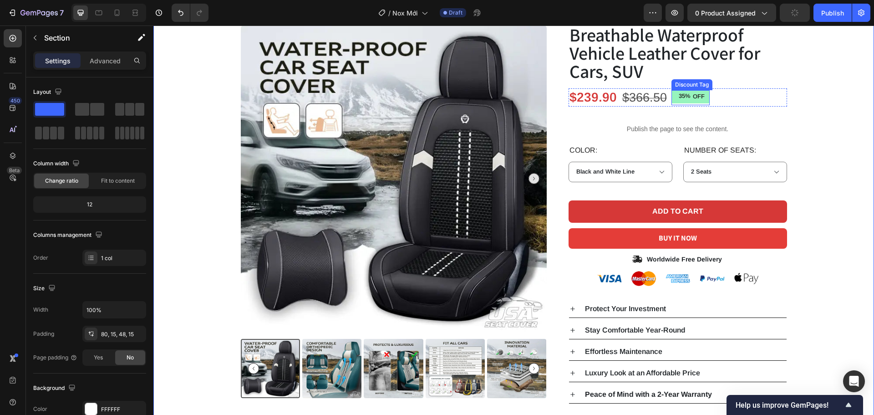
click at [693, 96] on p "OFF" at bounding box center [699, 97] width 12 height 8
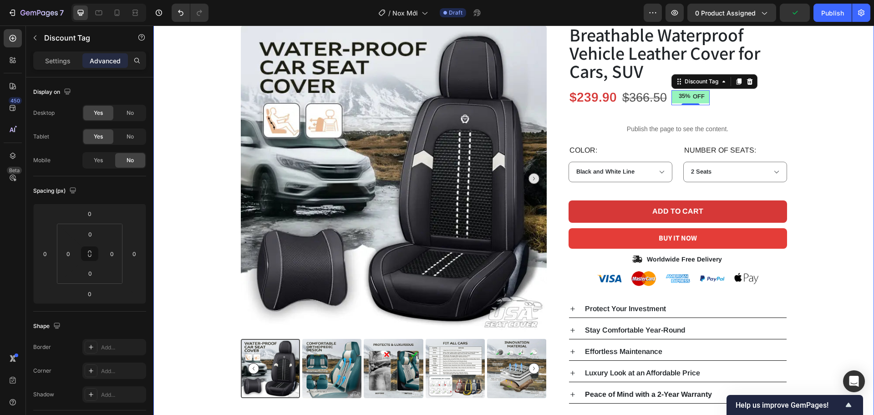
click at [822, 117] on div "Product Images Icon Icon Icon Icon Icon Icon List 2,500+ Verified Reviews! Text…" at bounding box center [513, 197] width 707 height 414
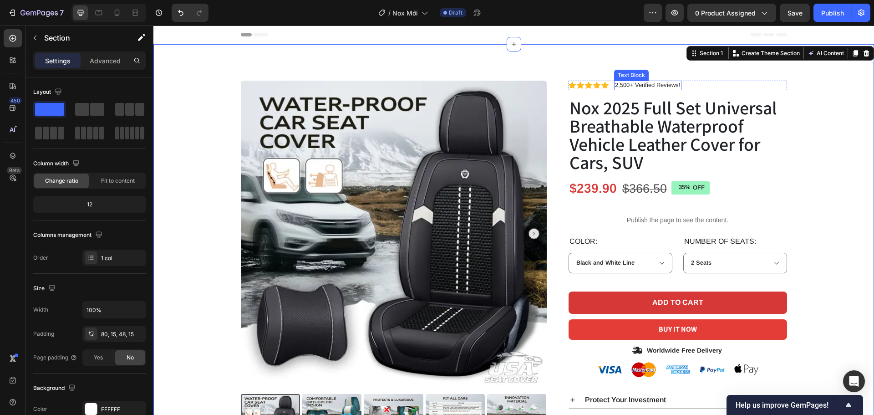
click at [645, 82] on p "2,500+ Verified Reviews!" at bounding box center [648, 85] width 66 height 8
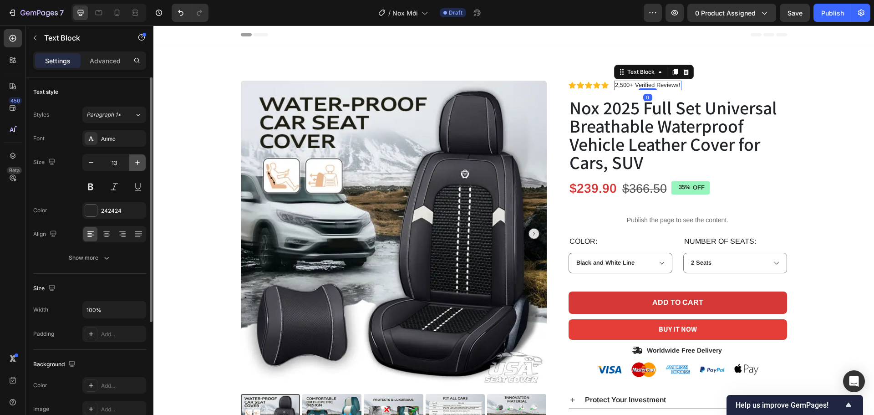
click at [138, 164] on icon "button" at bounding box center [137, 162] width 9 height 9
click at [141, 159] on icon "button" at bounding box center [137, 162] width 9 height 9
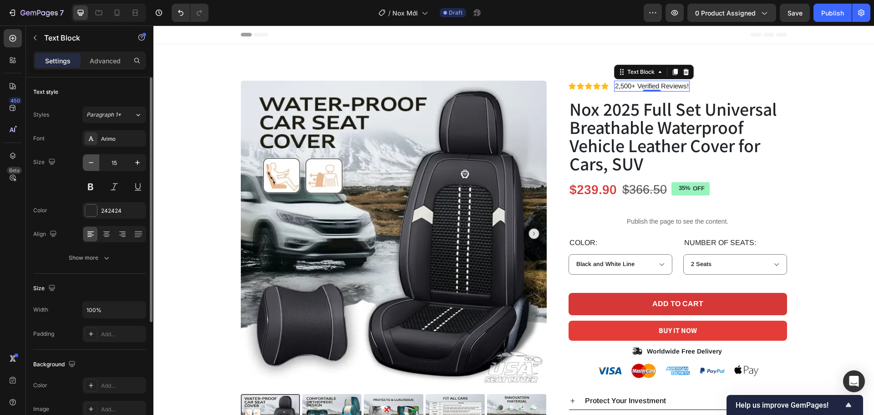
click at [87, 162] on icon "button" at bounding box center [91, 162] width 9 height 9
type input "14"
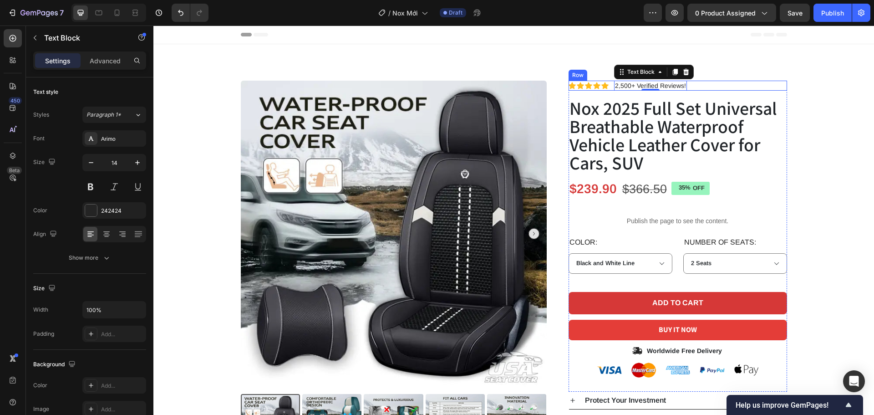
click at [608, 88] on div "Icon Icon Icon Icon Icon Icon List 2,500+ Verified Reviews! Text Block 0 Row" at bounding box center [678, 86] width 219 height 10
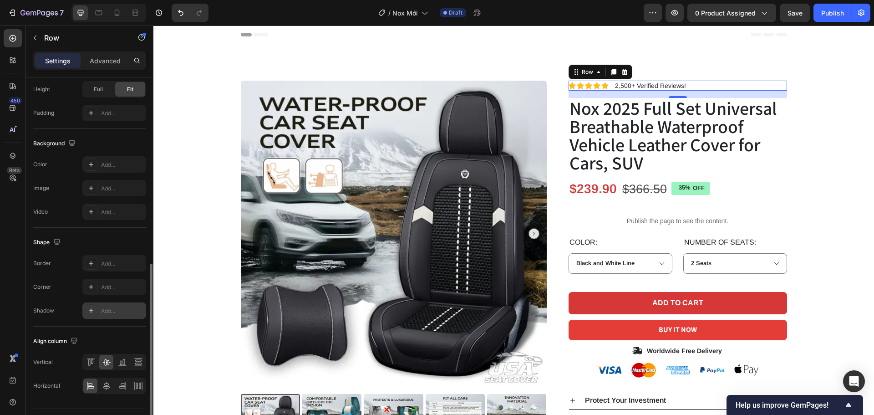
scroll to position [296, 0]
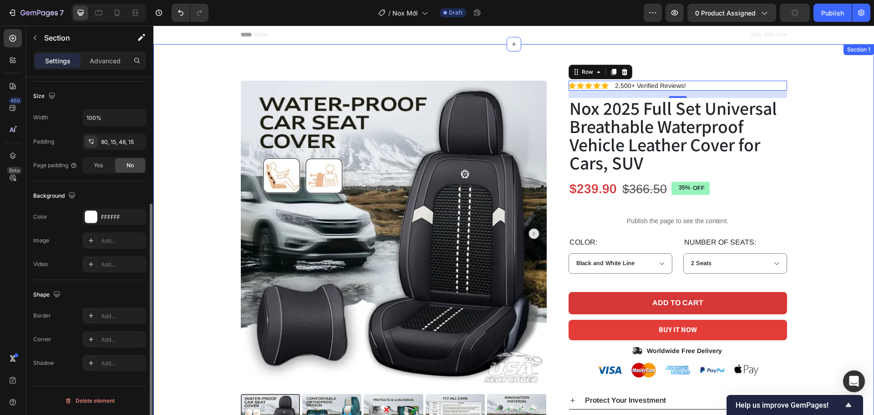
click at [835, 185] on div "Product Images Icon Icon Icon Icon Icon Icon List 2,500+ Verified Reviews! Text…" at bounding box center [513, 288] width 707 height 414
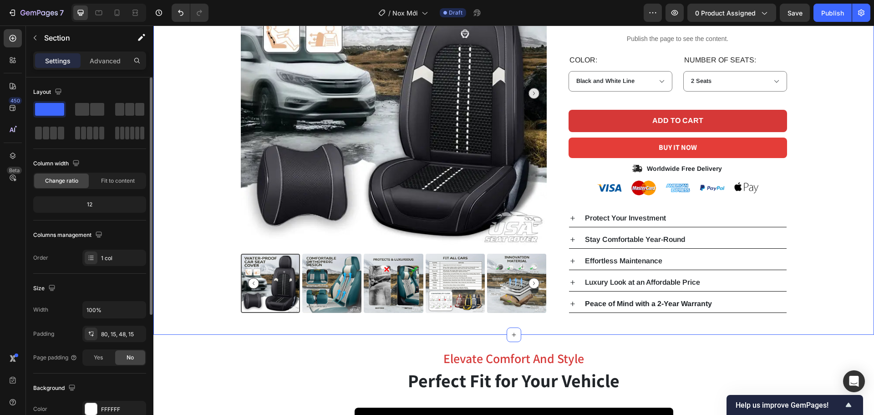
scroll to position [137, 0]
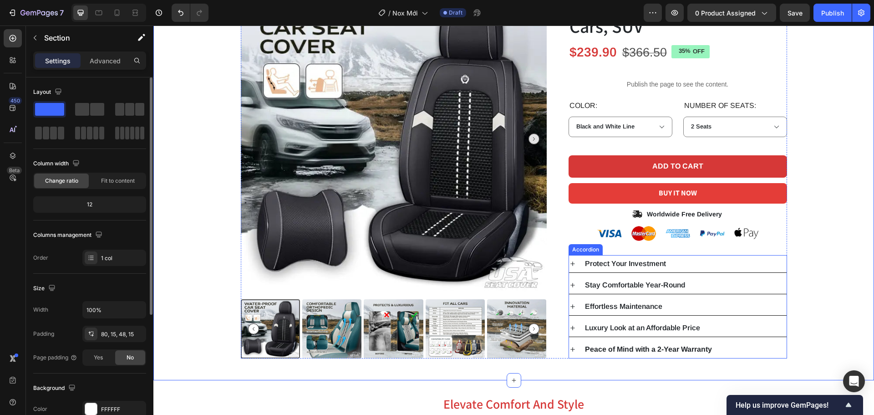
click at [779, 301] on div "Effortless Maintenance" at bounding box center [678, 306] width 218 height 17
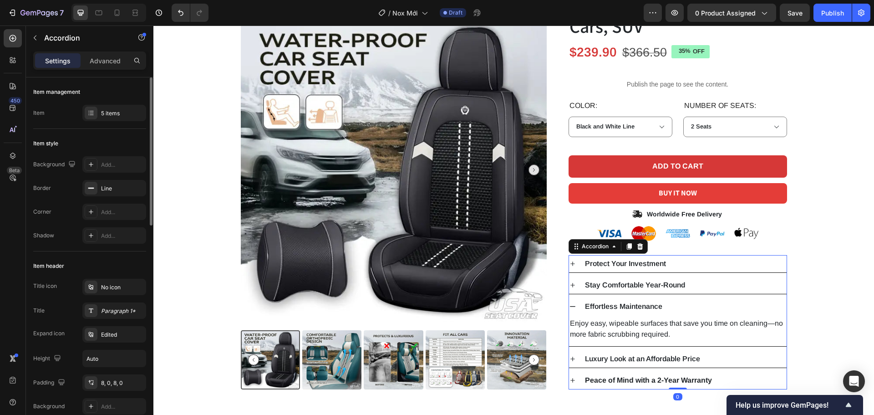
click at [570, 307] on icon at bounding box center [572, 306] width 7 height 7
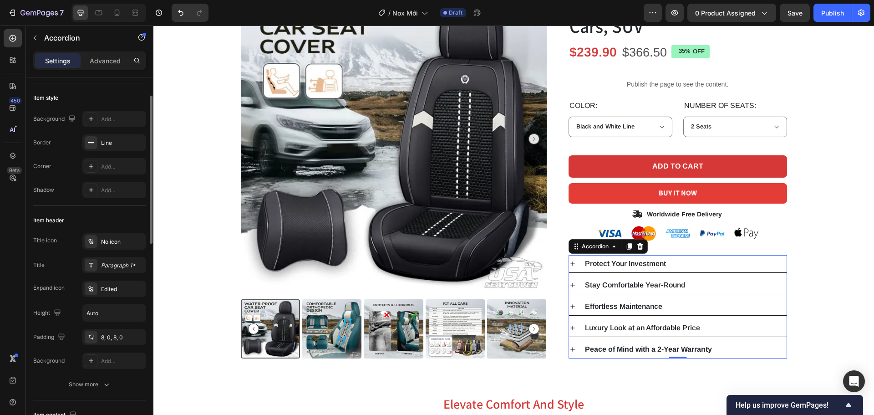
scroll to position [91, 0]
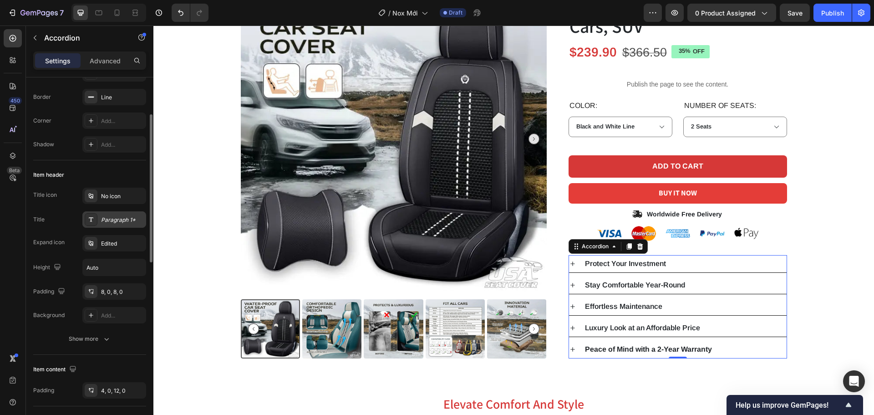
click at [121, 221] on div "Paragraph 1*" at bounding box center [122, 220] width 43 height 8
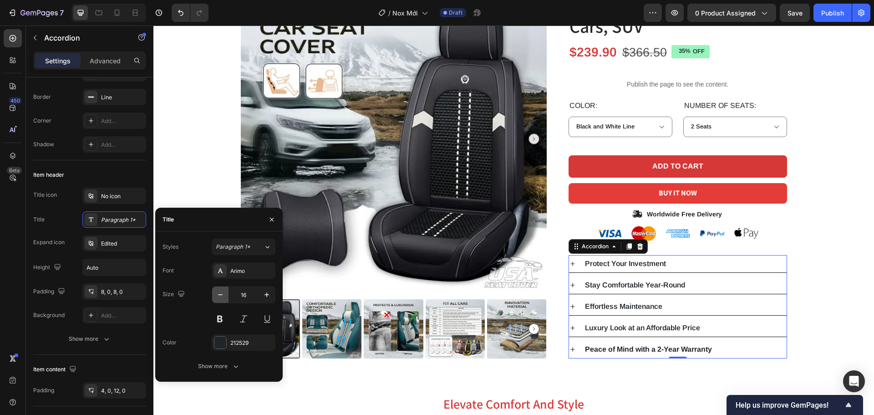
click at [218, 297] on icon "button" at bounding box center [220, 294] width 9 height 9
type input "15"
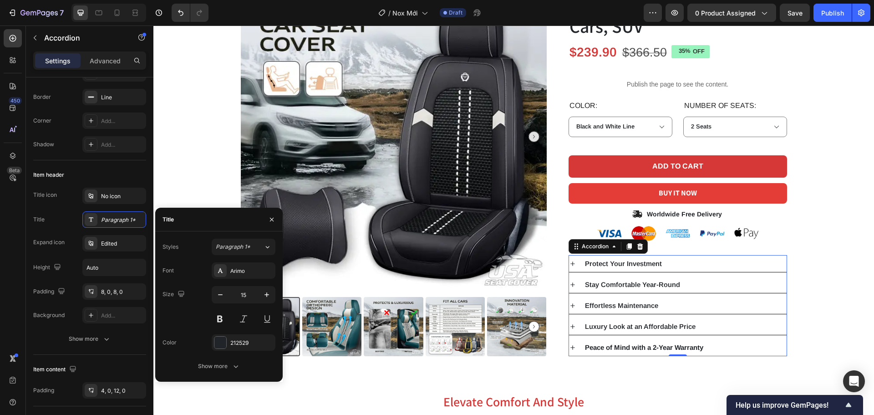
click at [596, 257] on div "Protect Your Investment" at bounding box center [678, 263] width 218 height 17
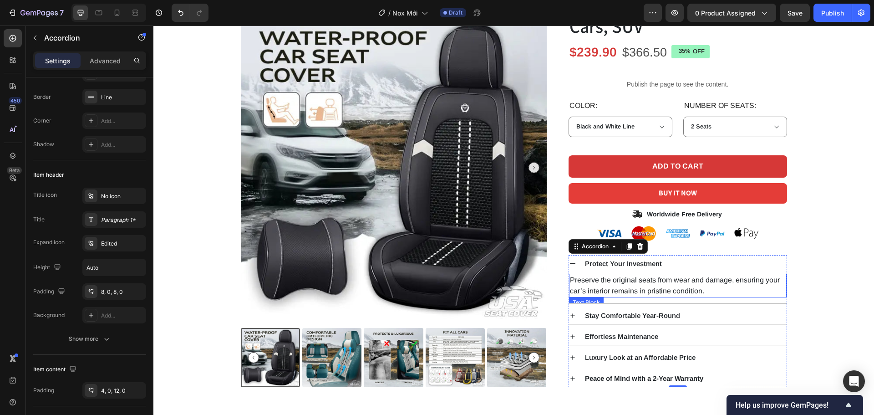
click at [694, 285] on p "Preserve the original seats from wear and damage, ensuring your car’s interior …" at bounding box center [678, 286] width 216 height 22
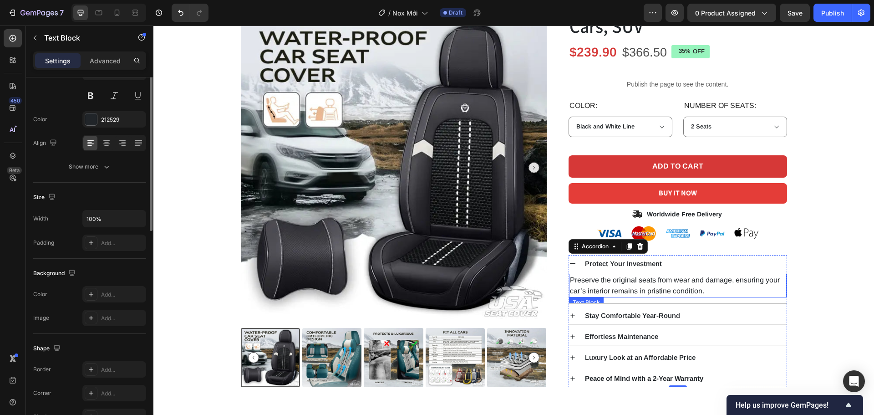
scroll to position [0, 0]
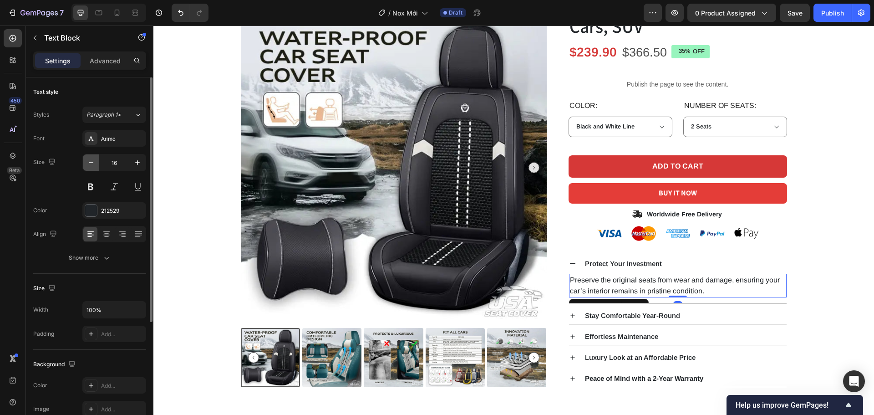
click at [96, 165] on button "button" at bounding box center [91, 162] width 16 height 16
type input "15"
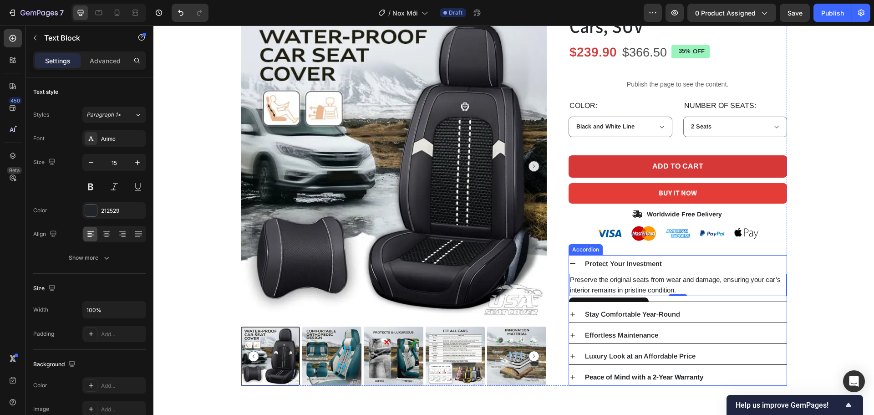
click at [608, 311] on p "Stay Comfortable Year-Round" at bounding box center [632, 314] width 95 height 7
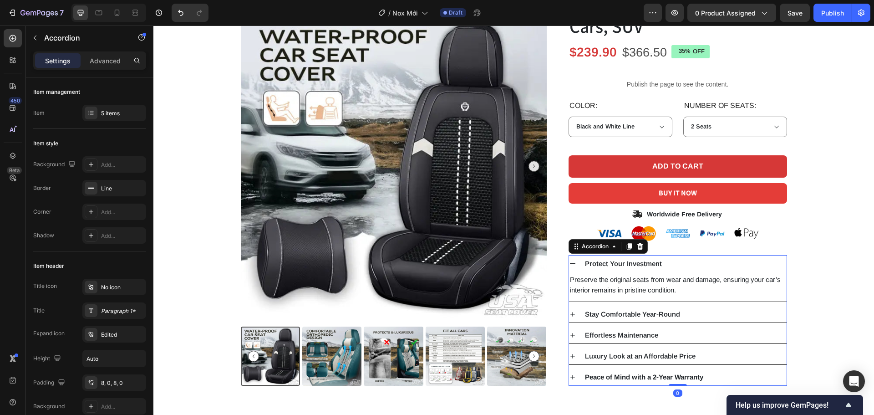
click at [711, 316] on div "Stay Comfortable Year-Round" at bounding box center [685, 314] width 203 height 10
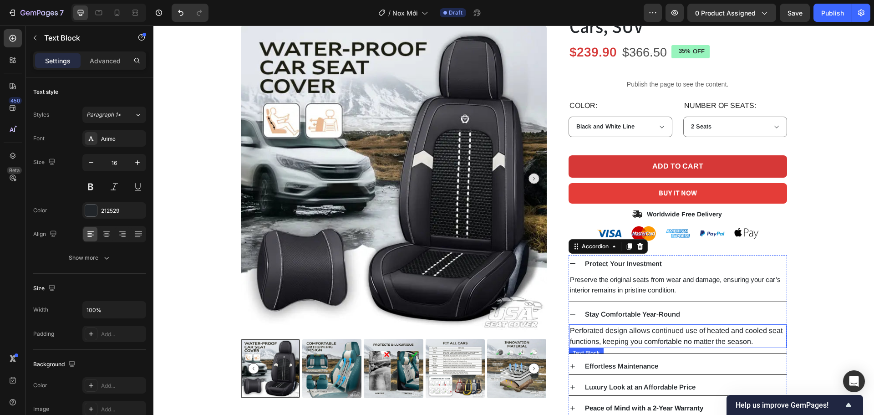
click at [641, 332] on p "Perforated design allows continued use of heated and cooled seat functions, kee…" at bounding box center [678, 336] width 216 height 22
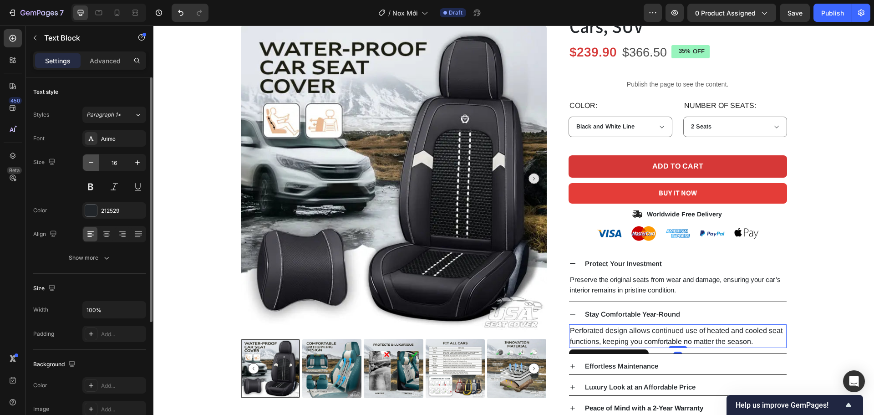
click at [92, 166] on icon "button" at bounding box center [91, 162] width 9 height 9
type input "15"
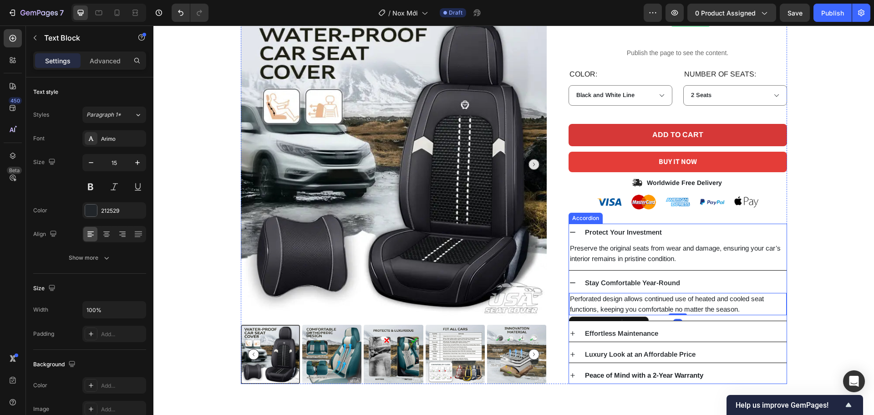
scroll to position [319, 0]
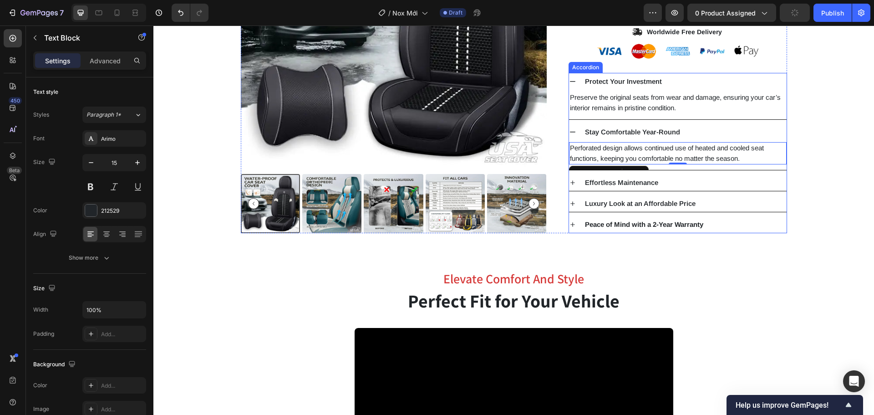
click at [691, 180] on div "Effortless Maintenance" at bounding box center [685, 183] width 203 height 10
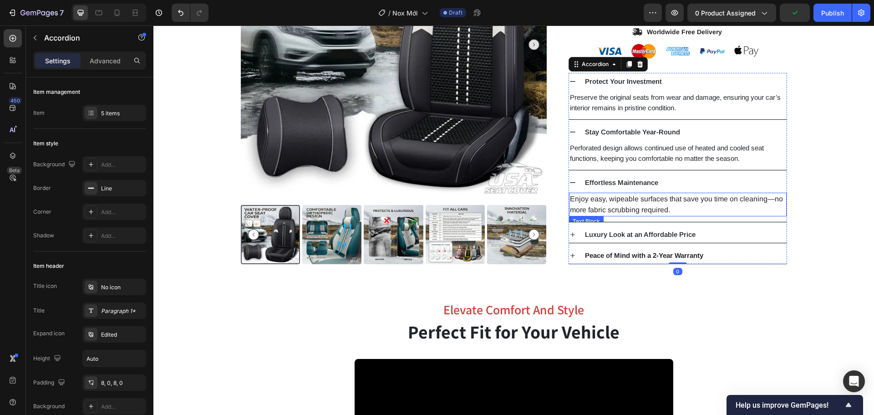
click at [623, 211] on p "Enjoy easy, wipeable surfaces that save you time on cleaning—no more fabric scr…" at bounding box center [678, 204] width 216 height 22
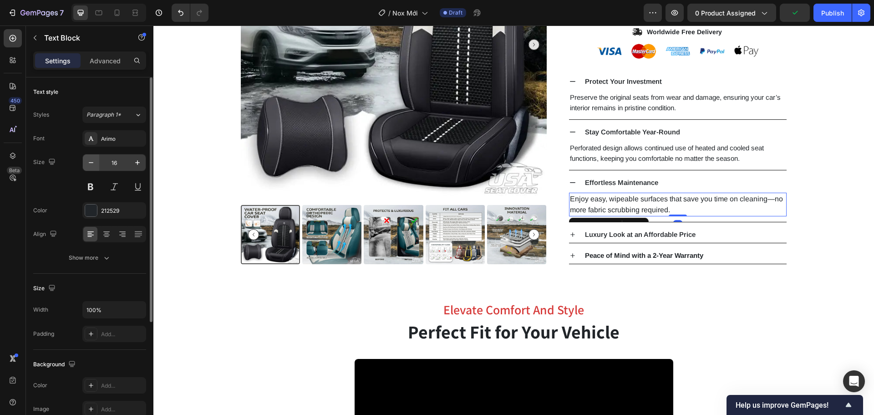
click at [92, 165] on icon "button" at bounding box center [91, 162] width 9 height 9
type input "15"
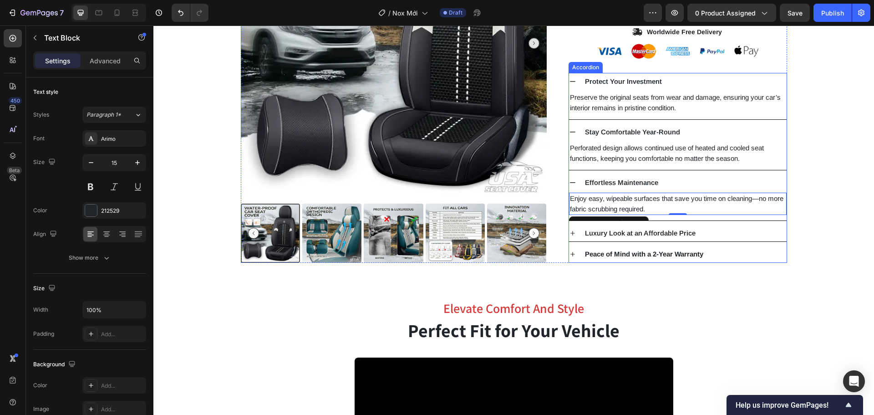
click at [727, 233] on div "Luxury Look at an Affordable Price" at bounding box center [685, 233] width 203 height 10
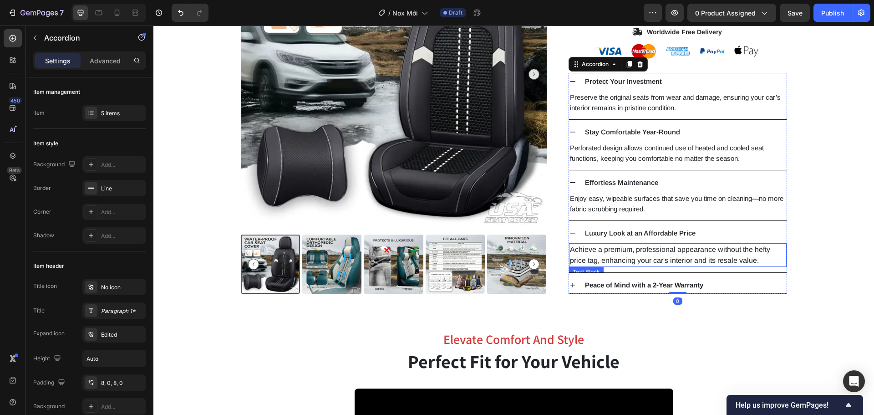
click at [662, 256] on p "Achieve a premium, professional appearance without the hefty price tag, enhanci…" at bounding box center [678, 255] width 216 height 22
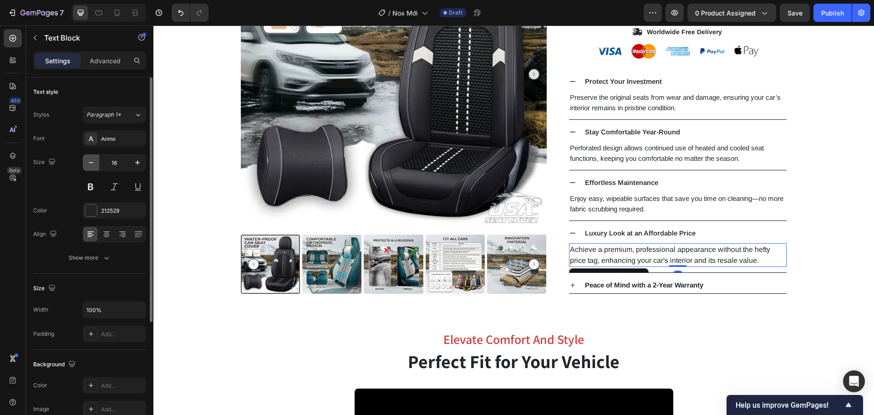
click at [94, 165] on icon "button" at bounding box center [91, 162] width 9 height 9
type input "15"
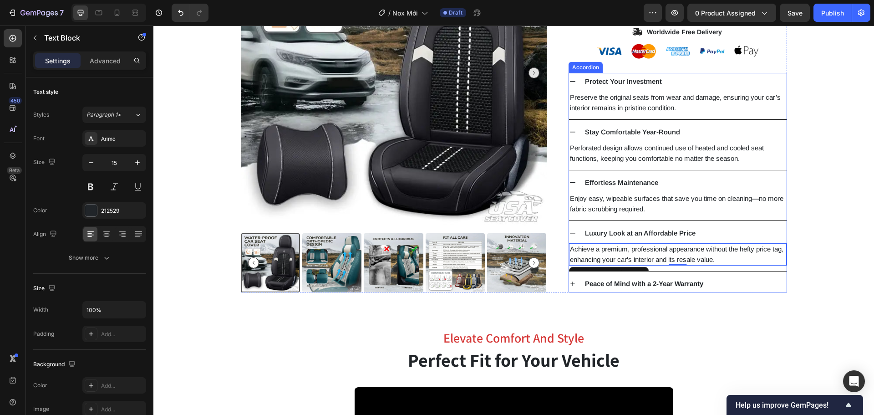
click at [744, 288] on div "Peace of Mind with a 2-Year Warranty" at bounding box center [685, 284] width 203 height 10
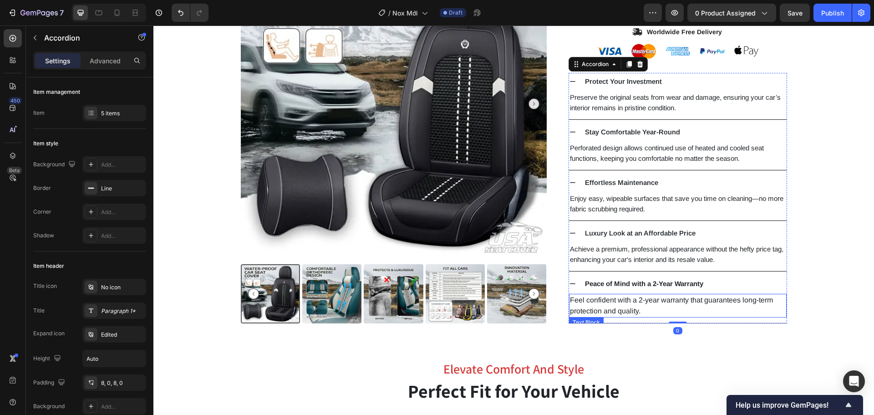
click at [667, 302] on p "Feel confident with a 2-year warranty that guarantees long-term protection and …" at bounding box center [678, 306] width 216 height 22
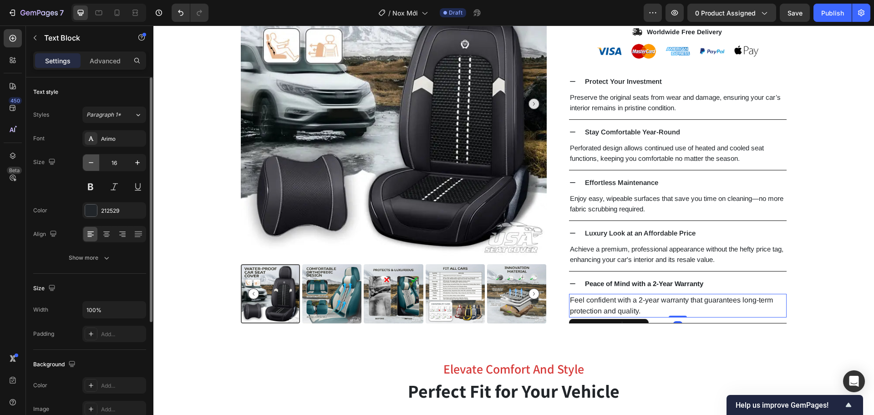
click at [92, 161] on icon "button" at bounding box center [91, 162] width 9 height 9
type input "15"
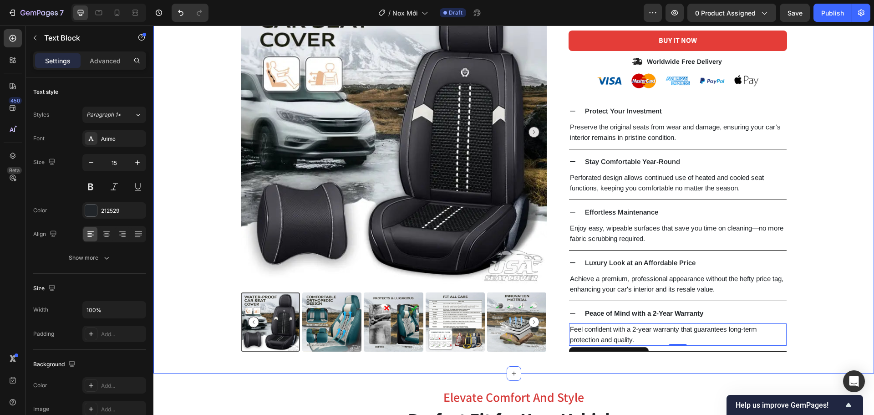
scroll to position [273, 0]
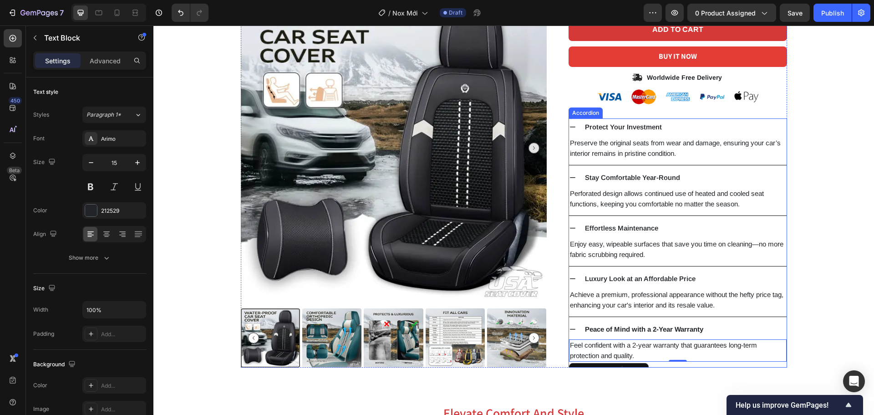
click at [693, 126] on div "Protect Your Investment" at bounding box center [685, 127] width 203 height 10
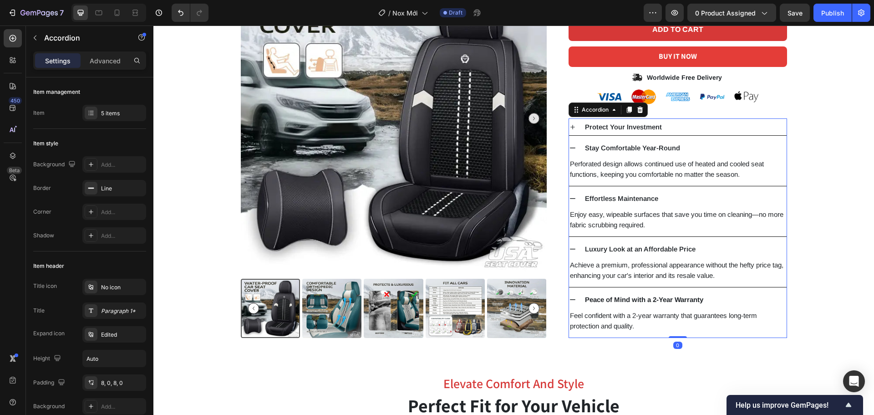
click at [694, 144] on div "Stay Comfortable Year-Round" at bounding box center [685, 148] width 203 height 10
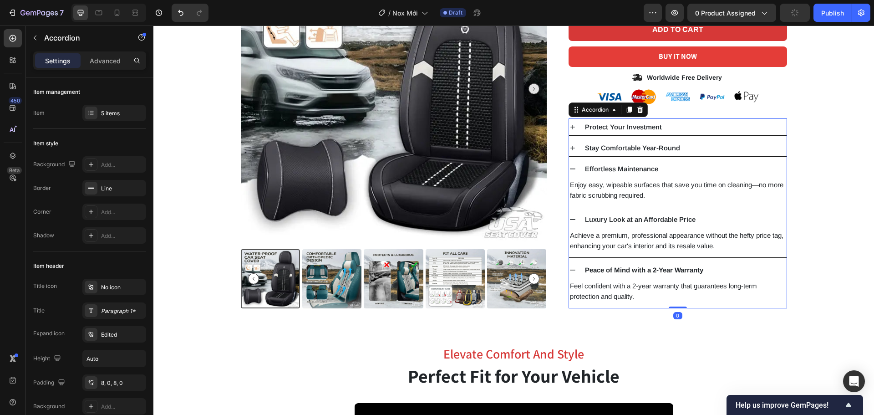
click at [694, 173] on div "Effortless Maintenance" at bounding box center [685, 169] width 203 height 10
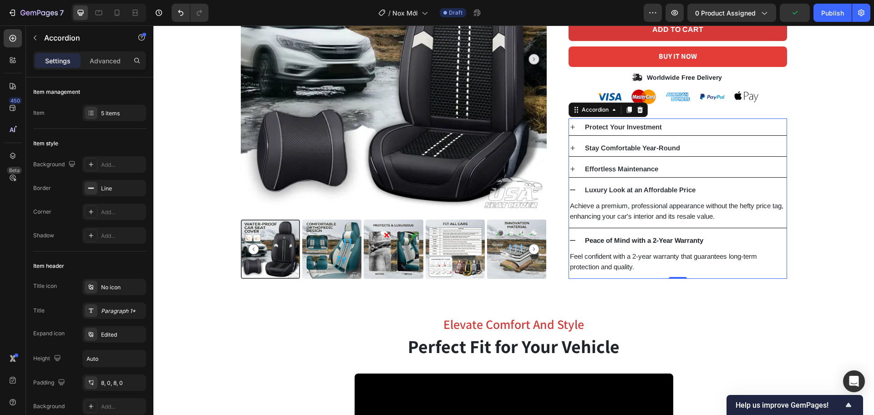
click at [699, 191] on div "Luxury Look at an Affordable Price" at bounding box center [685, 190] width 203 height 10
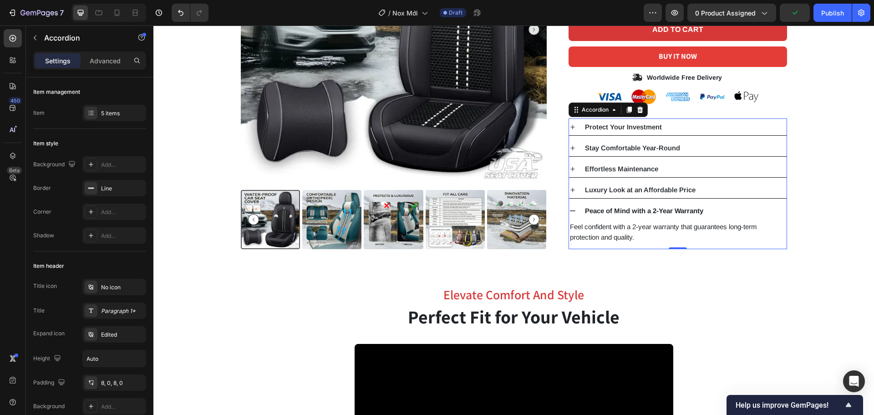
click at [715, 211] on div "Peace of Mind with a 2-Year Warranty" at bounding box center [685, 211] width 203 height 10
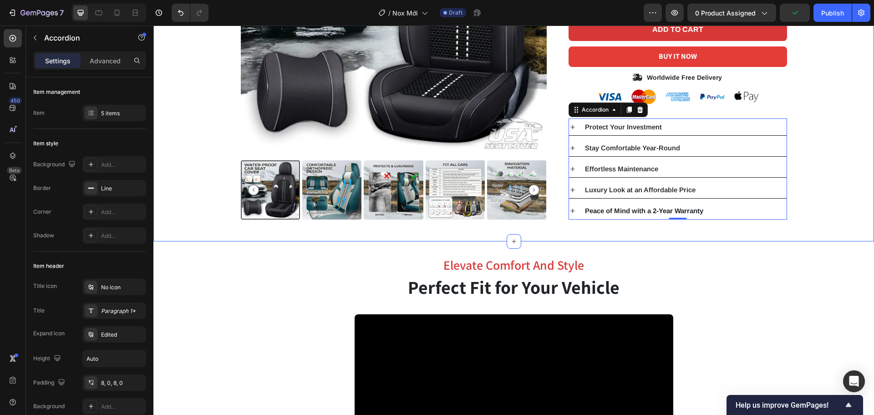
click at [835, 237] on div "Product Images Icon Icon Icon Icon Icon Icon List 2,500+ Verified Reviews! Text…" at bounding box center [513, 6] width 721 height 470
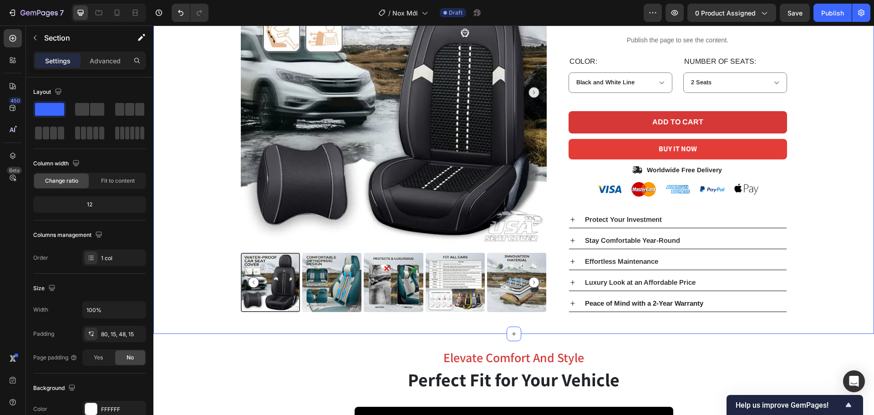
scroll to position [182, 0]
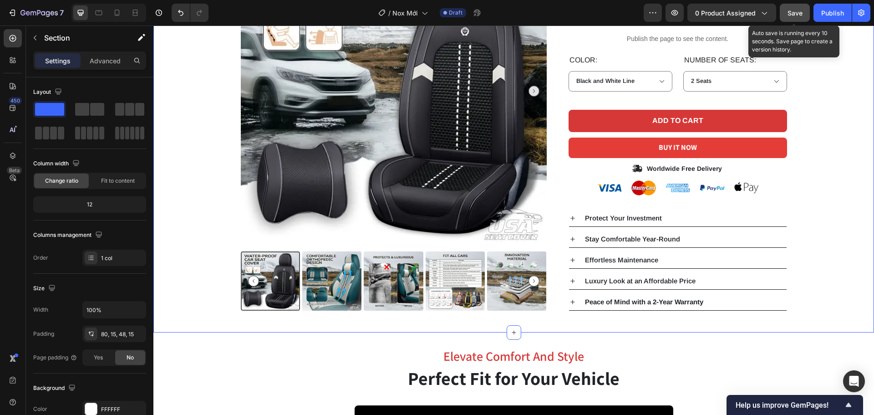
click at [792, 17] on div "Save" at bounding box center [795, 13] width 15 height 10
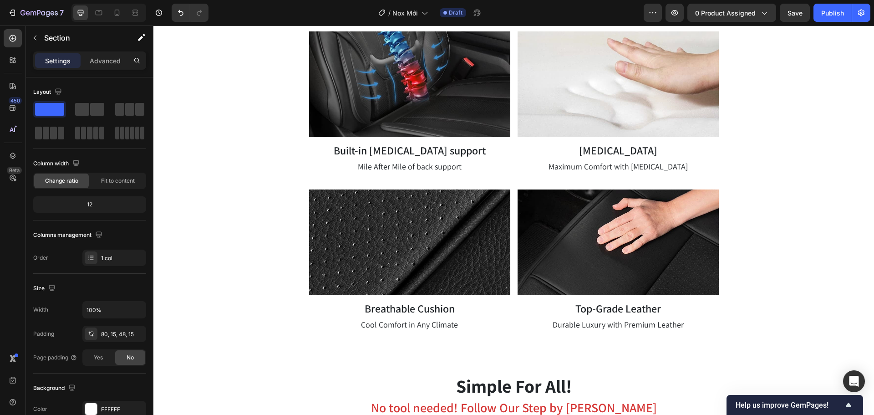
scroll to position [1275, 0]
